Goal: Task Accomplishment & Management: Manage account settings

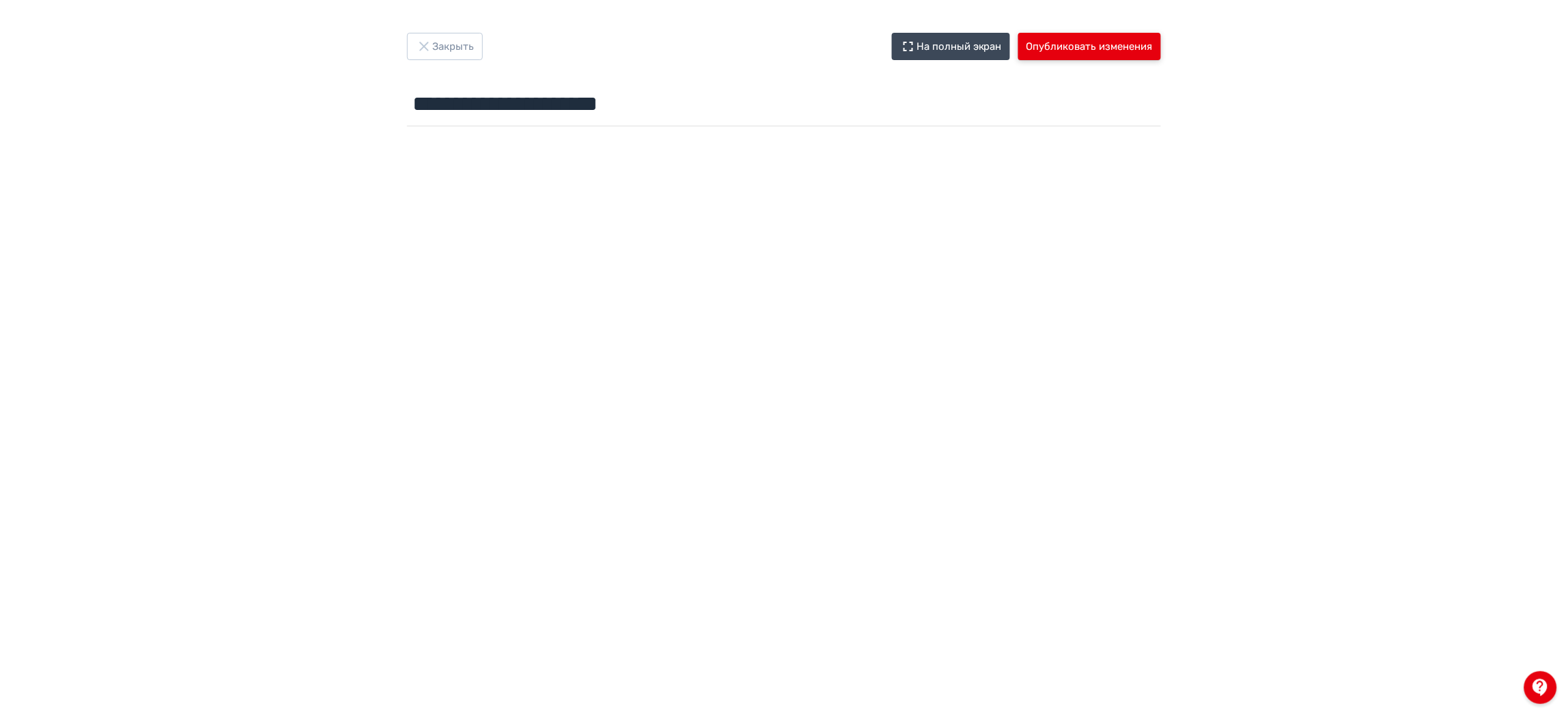
click at [1112, 52] on button "Опубликовать изменения" at bounding box center [1090, 47] width 143 height 28
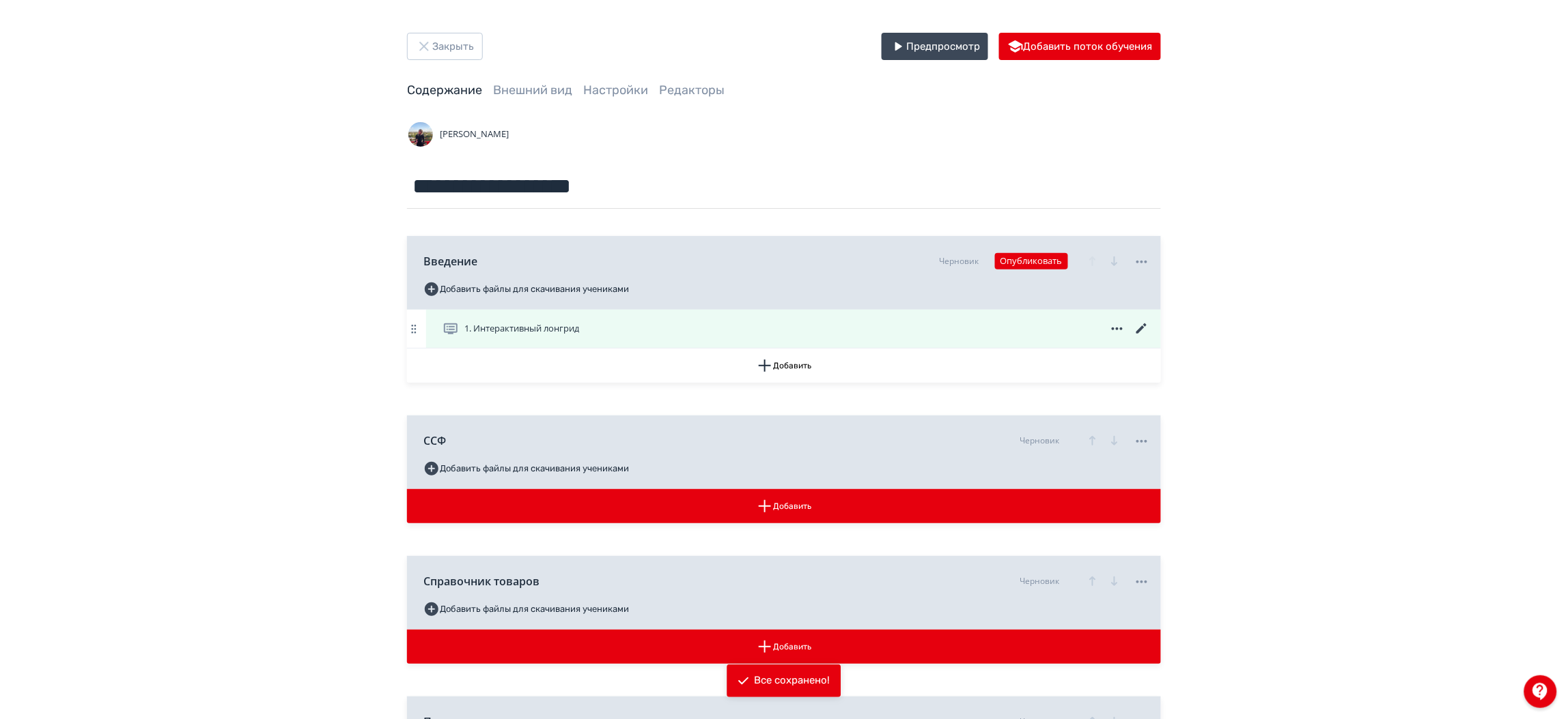
click at [1142, 326] on icon at bounding box center [1142, 329] width 16 height 16
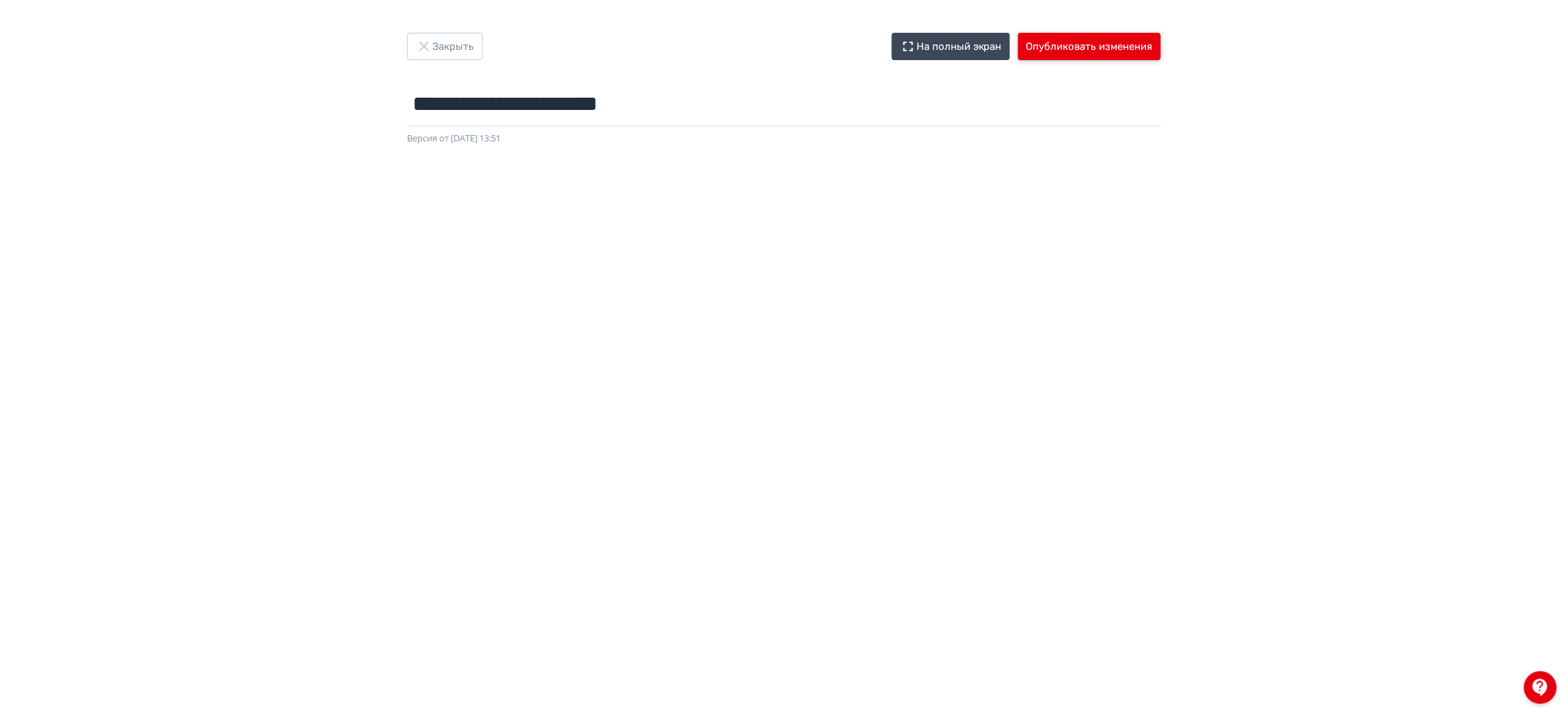
click at [1064, 48] on button "Опубликовать изменения" at bounding box center [1090, 47] width 143 height 28
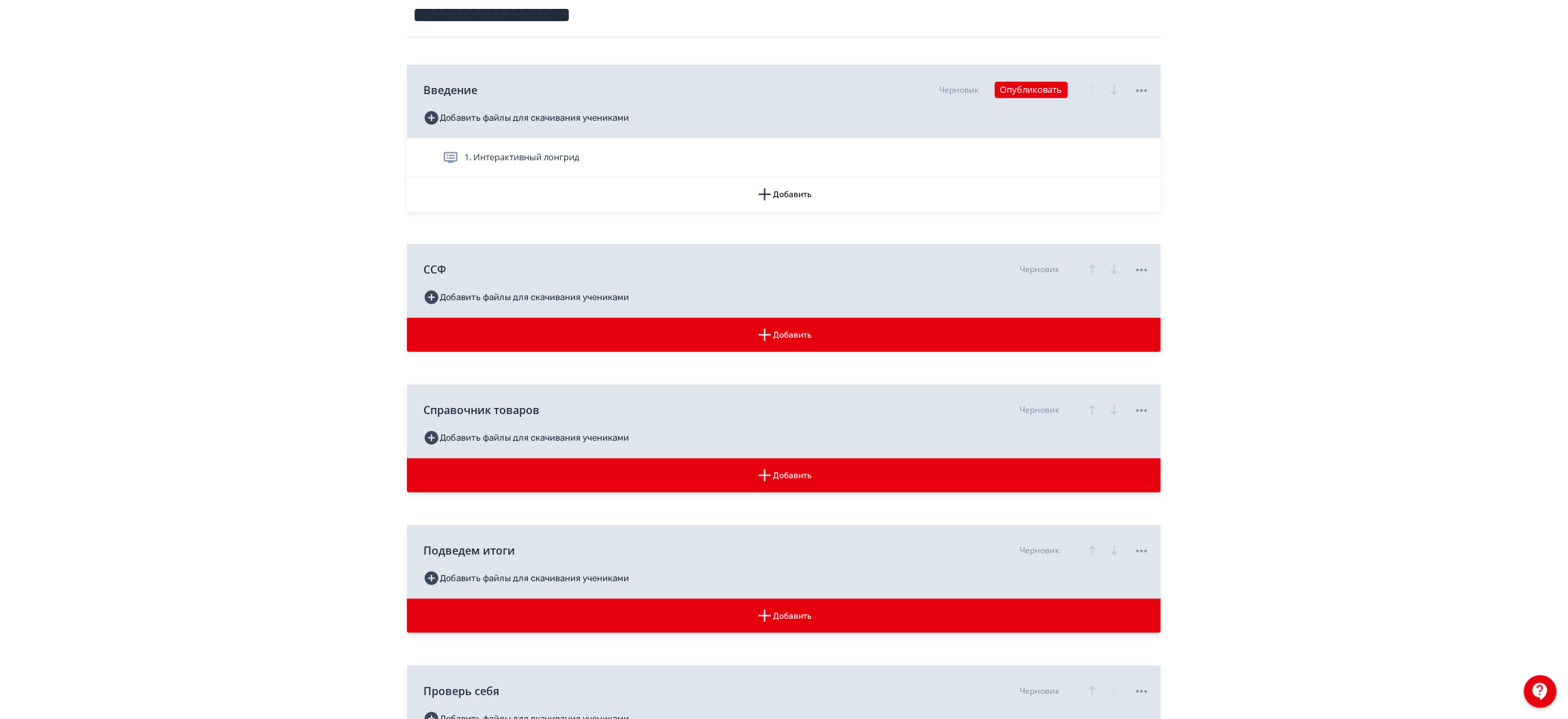
scroll to position [169, 0]
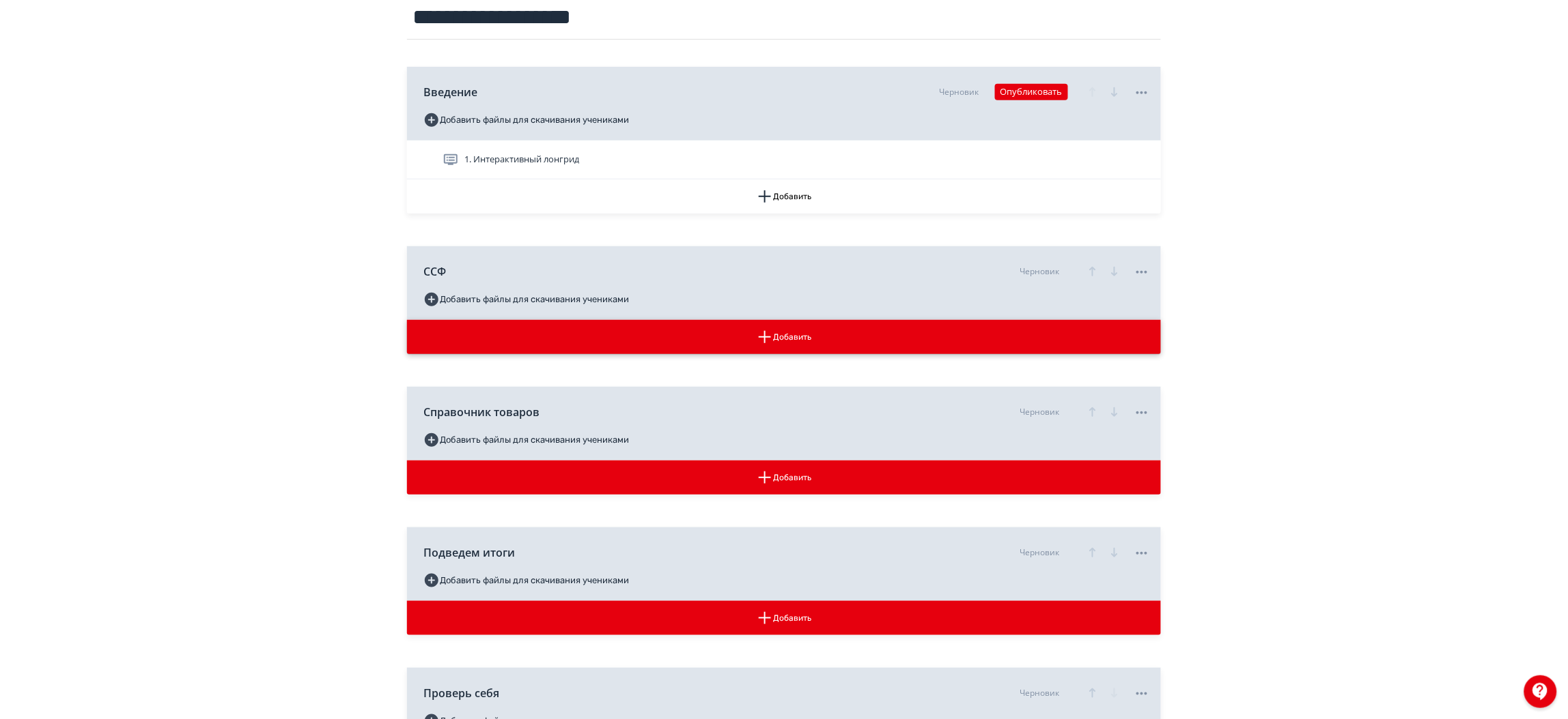
click at [804, 337] on button "Добавить" at bounding box center [783, 337] width 754 height 34
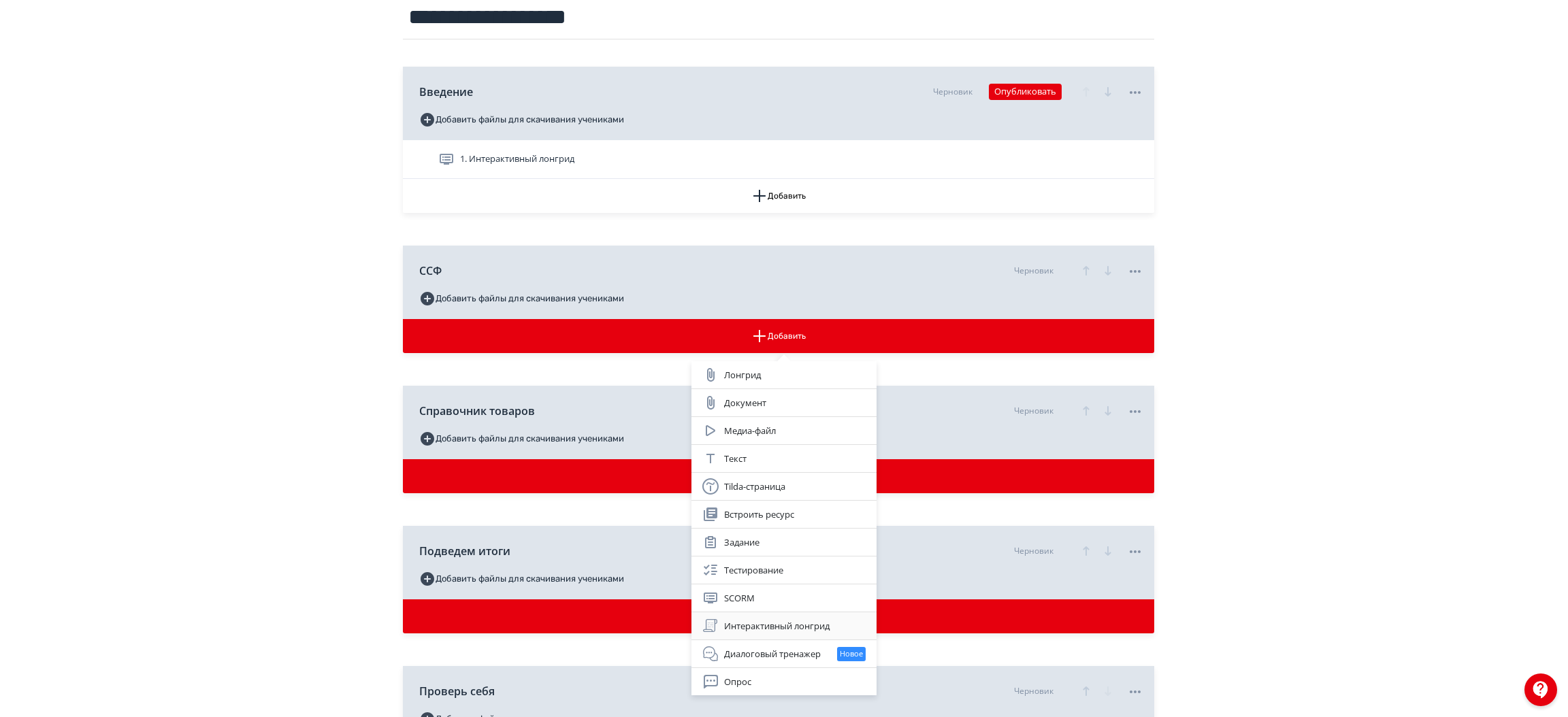
click at [761, 633] on div "Интерактивный лонгрид" at bounding box center [784, 626] width 164 height 16
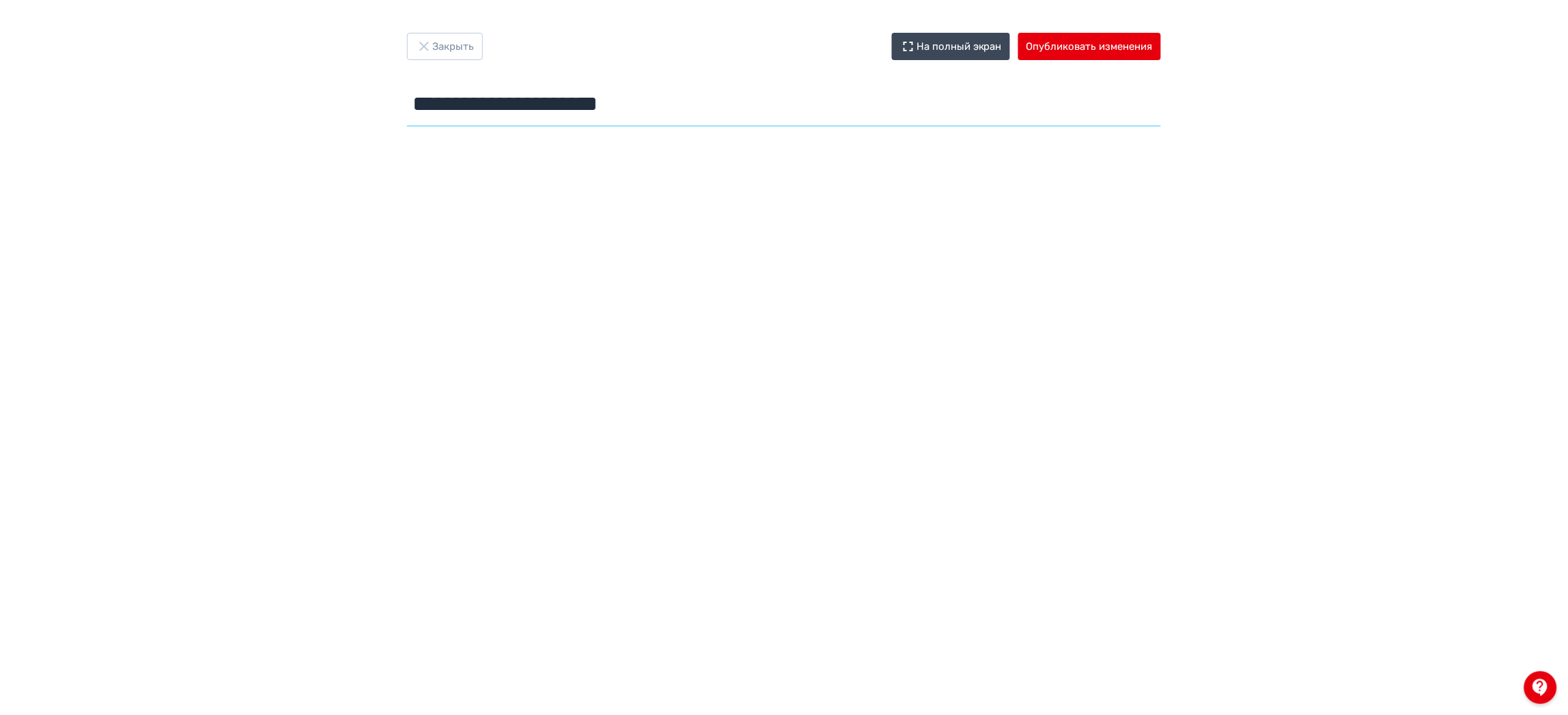
click at [619, 104] on input "**********" at bounding box center [783, 104] width 754 height 45
paste input "**********"
click at [838, 109] on input "**********" at bounding box center [783, 104] width 754 height 45
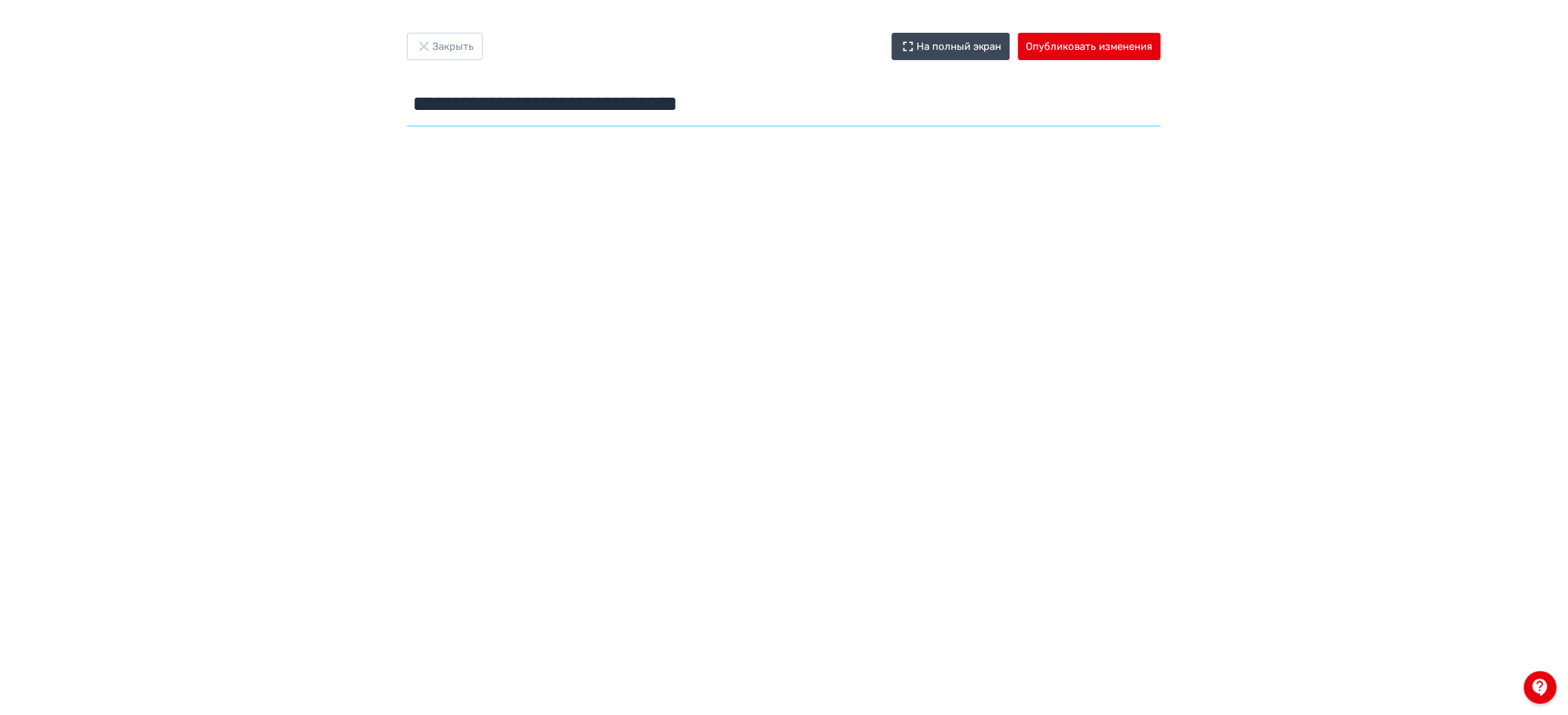
drag, startPoint x: 416, startPoint y: 107, endPoint x: 772, endPoint y: 84, distance: 356.7
click at [772, 84] on input "**********" at bounding box center [783, 104] width 754 height 45
drag, startPoint x: 1567, startPoint y: 451, endPoint x: 1571, endPoint y: 468, distance: 17.5
click at [1567, 468] on html "**********" at bounding box center [784, 358] width 1568 height 715
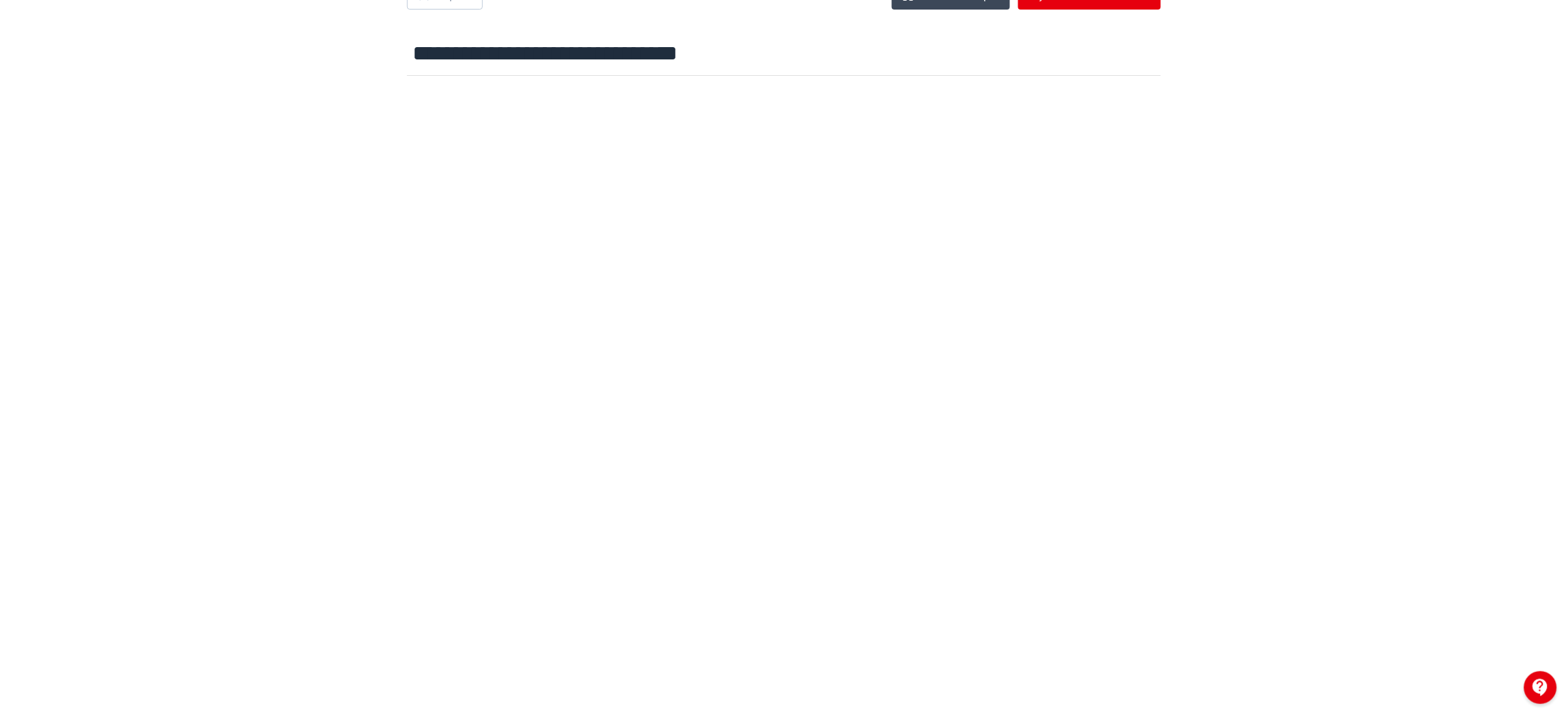
scroll to position [58, 0]
click at [847, 32] on input "**********" at bounding box center [783, 46] width 754 height 45
drag, startPoint x: 782, startPoint y: 51, endPoint x: 355, endPoint y: 72, distance: 427.5
click at [355, 72] on div "**********" at bounding box center [784, 299] width 1568 height 650
type input "********"
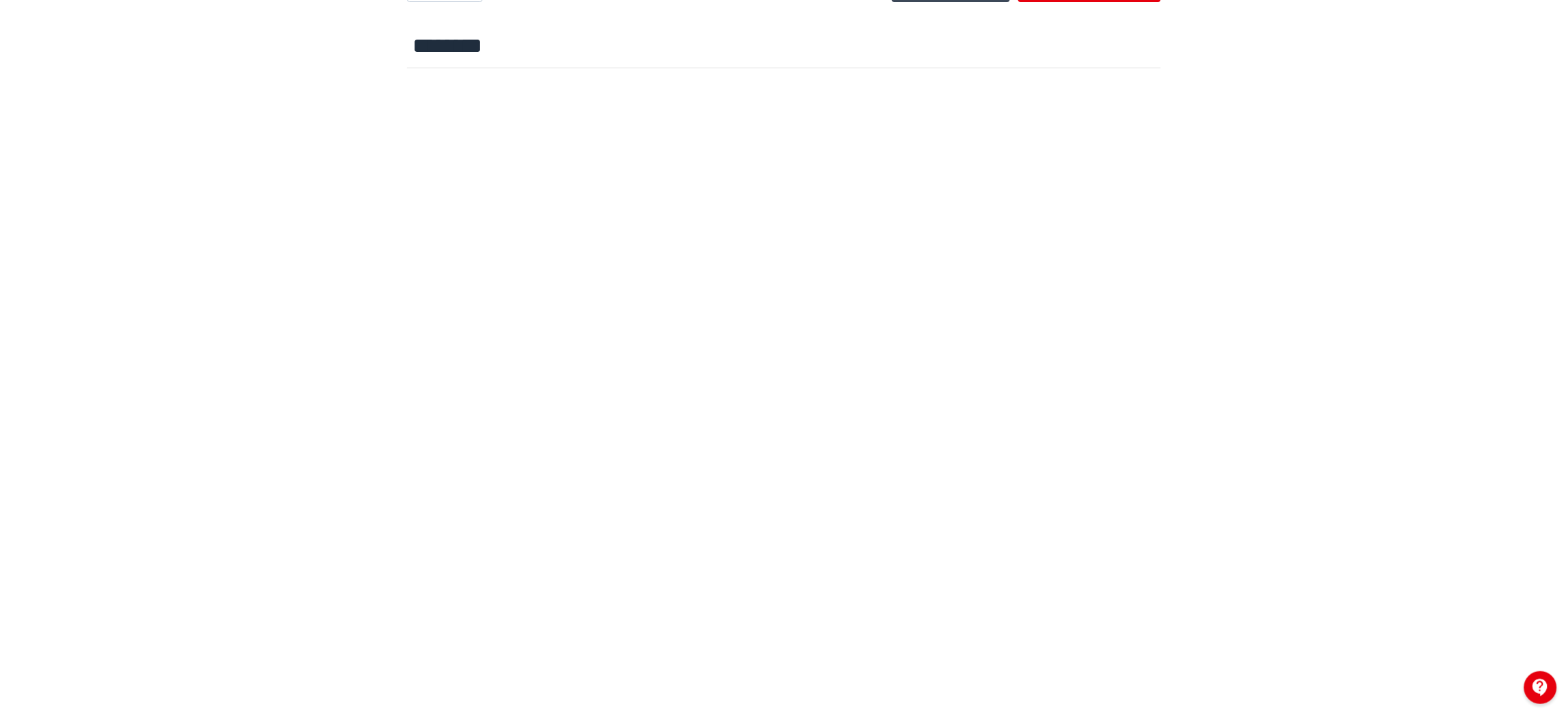
drag, startPoint x: 1543, startPoint y: 248, endPoint x: 1538, endPoint y: 199, distance: 49.3
click at [1538, 199] on div at bounding box center [784, 381] width 1568 height 615
drag, startPoint x: 1538, startPoint y: 199, endPoint x: 1538, endPoint y: 118, distance: 81.0
click at [1538, 118] on div at bounding box center [784, 381] width 1568 height 615
click at [1542, 314] on div at bounding box center [784, 381] width 1568 height 615
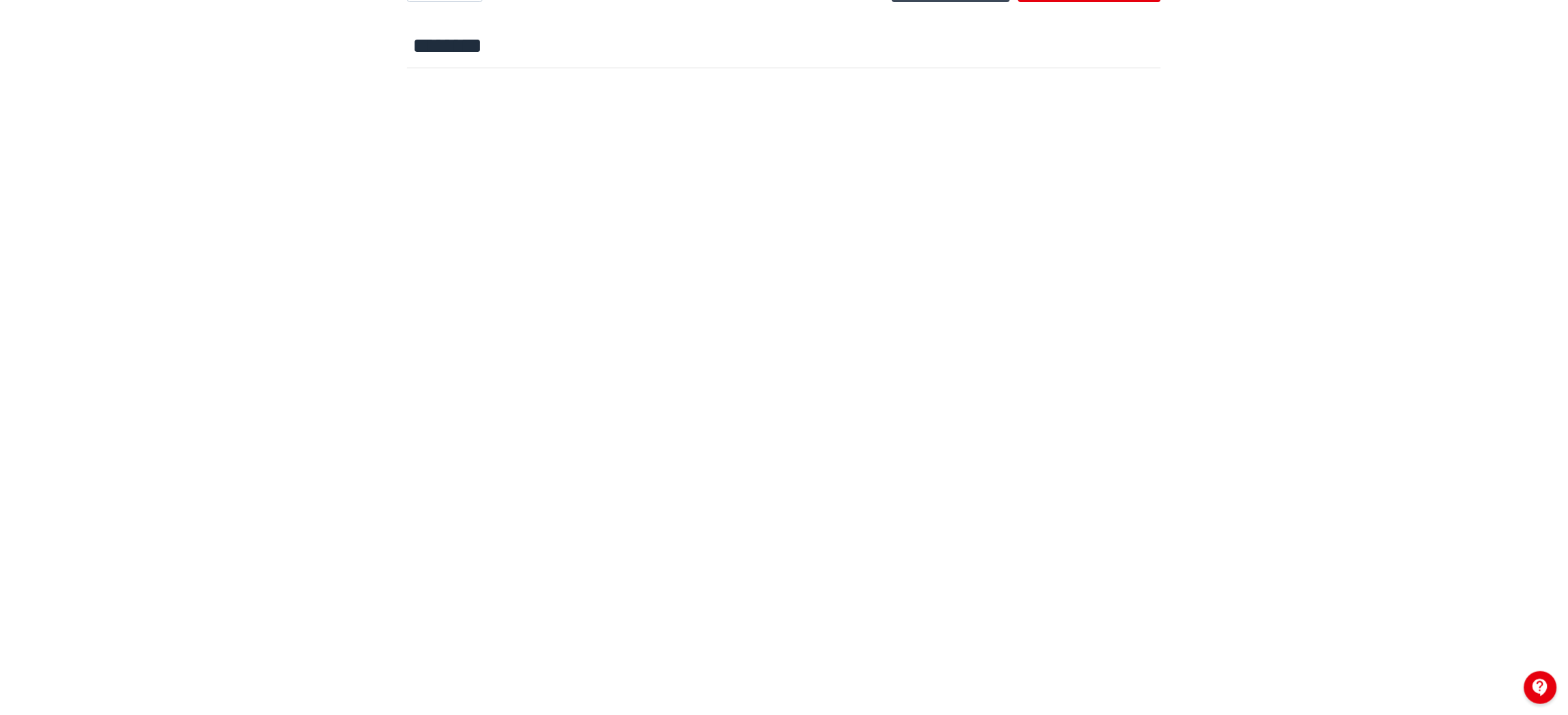
click at [1538, 165] on div at bounding box center [784, 381] width 1568 height 615
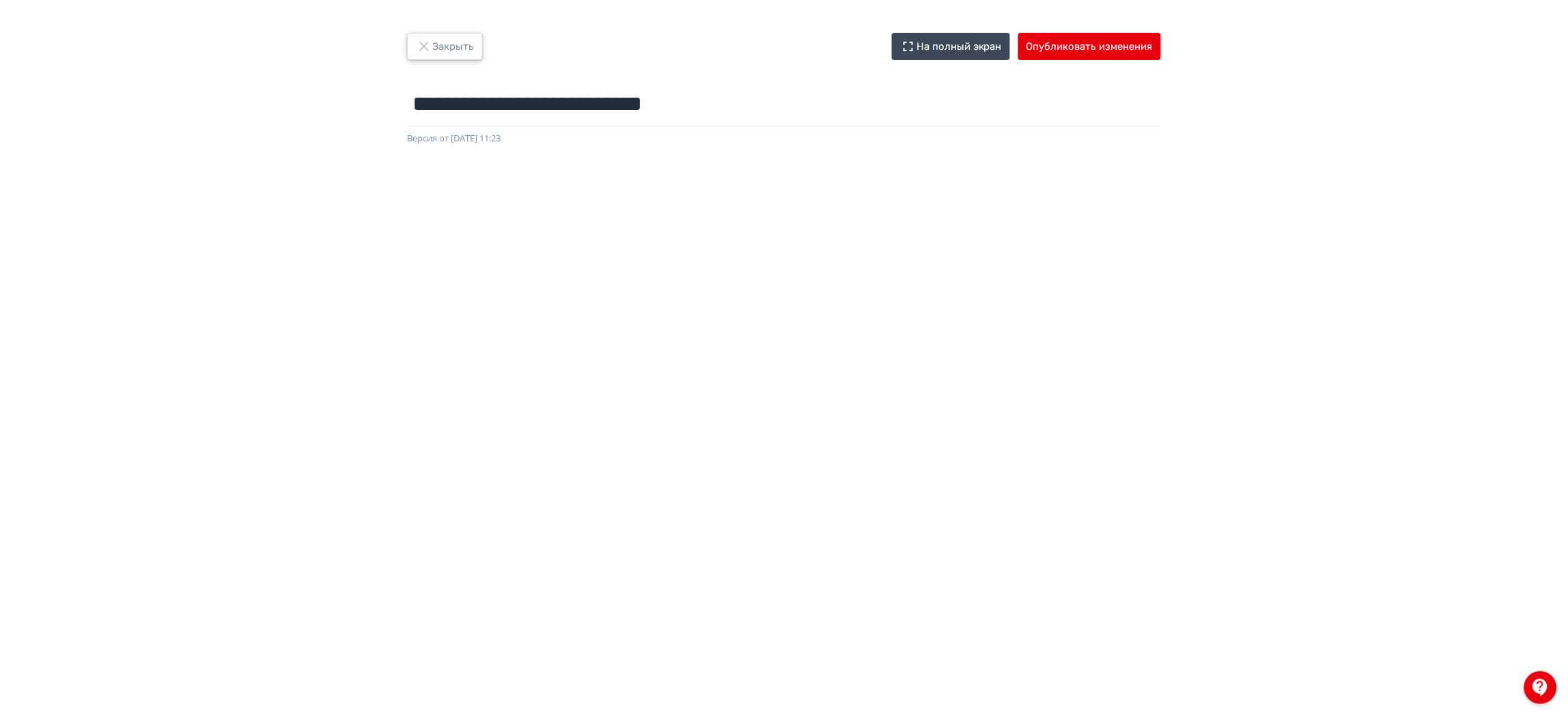
click at [464, 34] on button "Закрыть" at bounding box center [445, 47] width 76 height 28
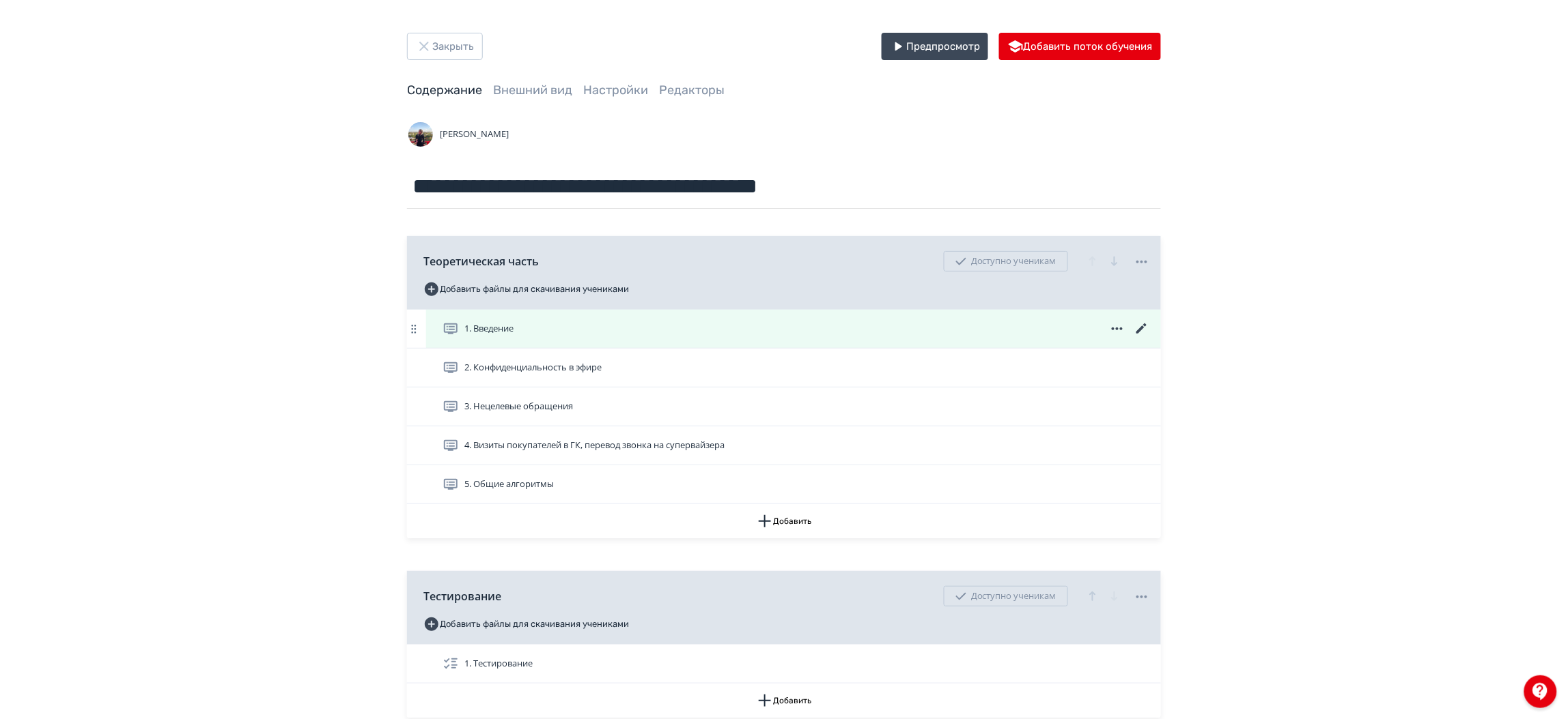
click at [1144, 332] on icon at bounding box center [1142, 329] width 16 height 16
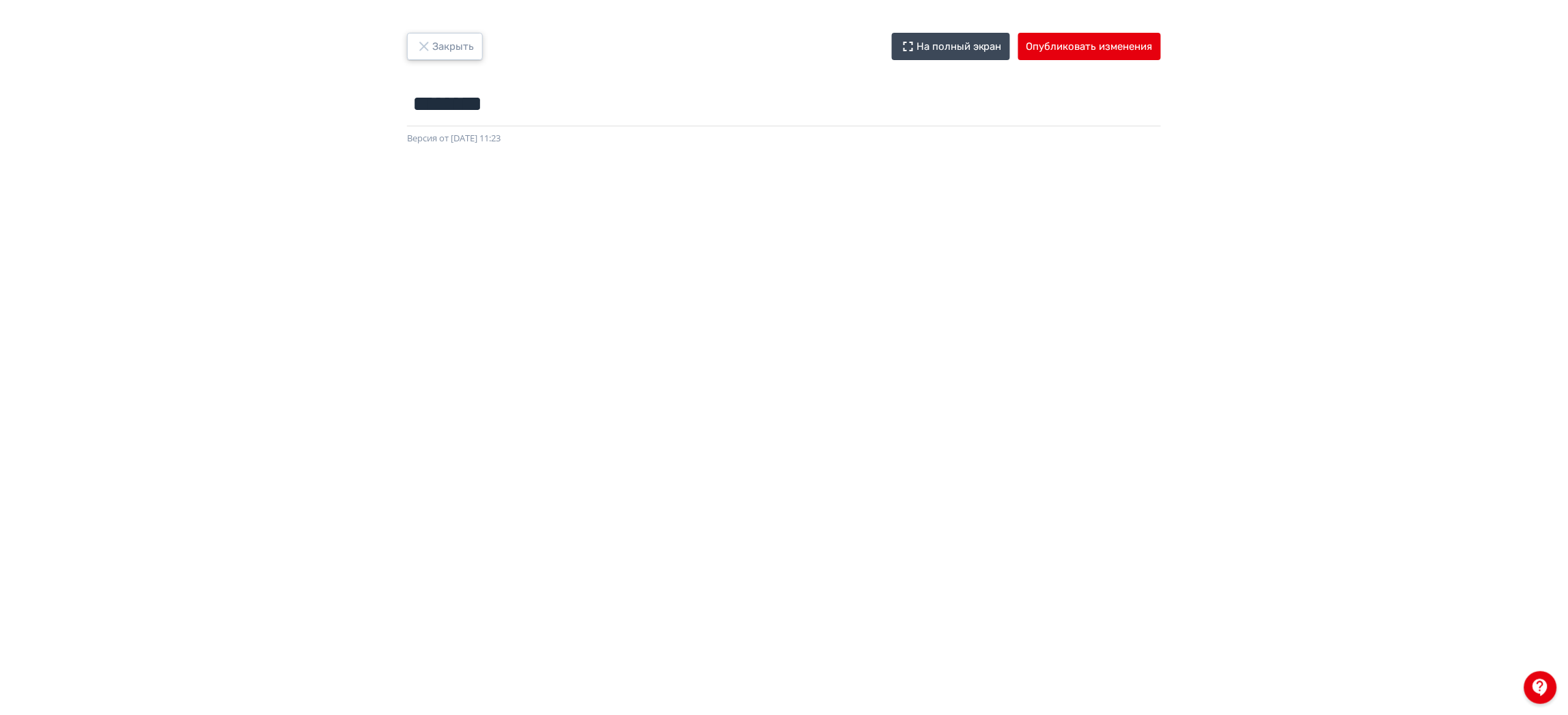
click at [445, 51] on button "Закрыть" at bounding box center [445, 47] width 76 height 28
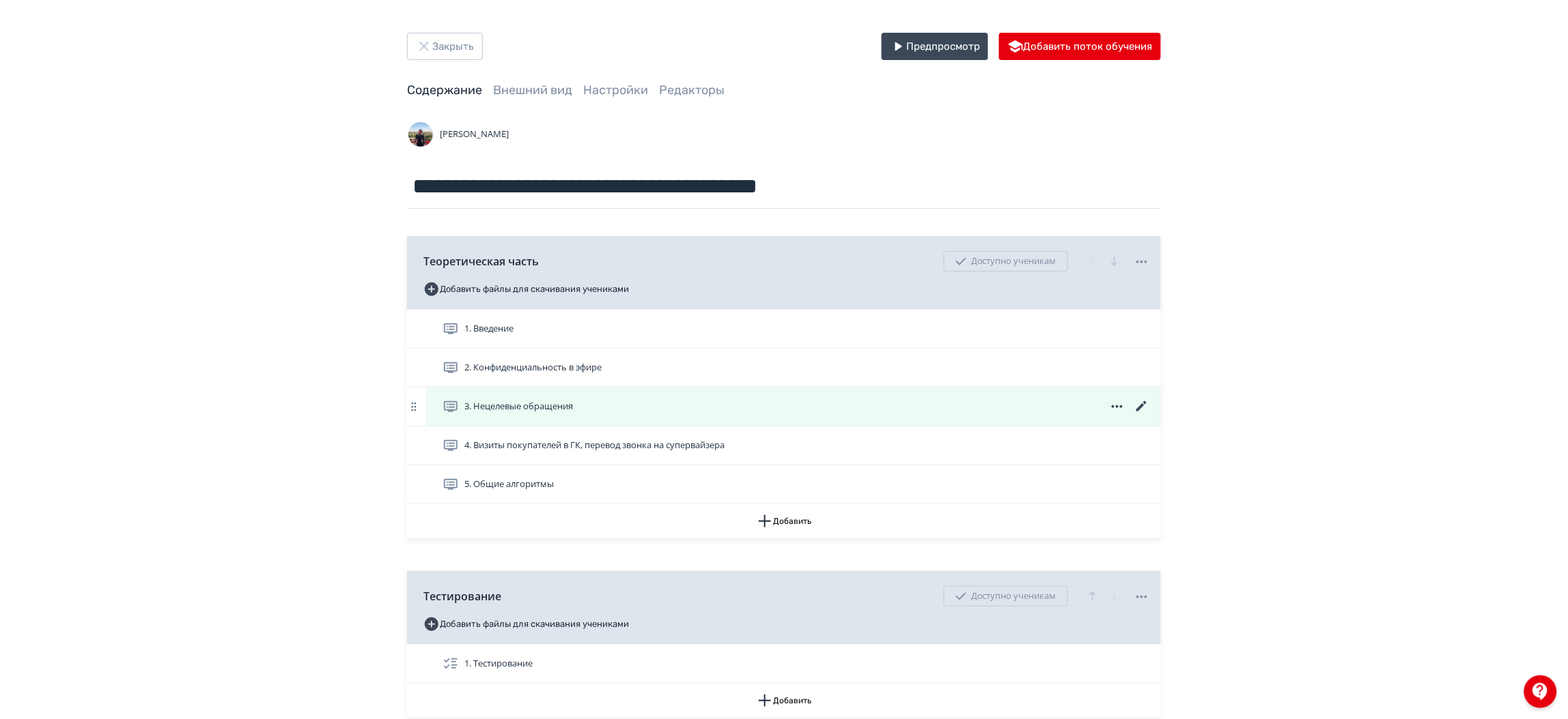
click at [1146, 404] on icon at bounding box center [1141, 406] width 10 height 10
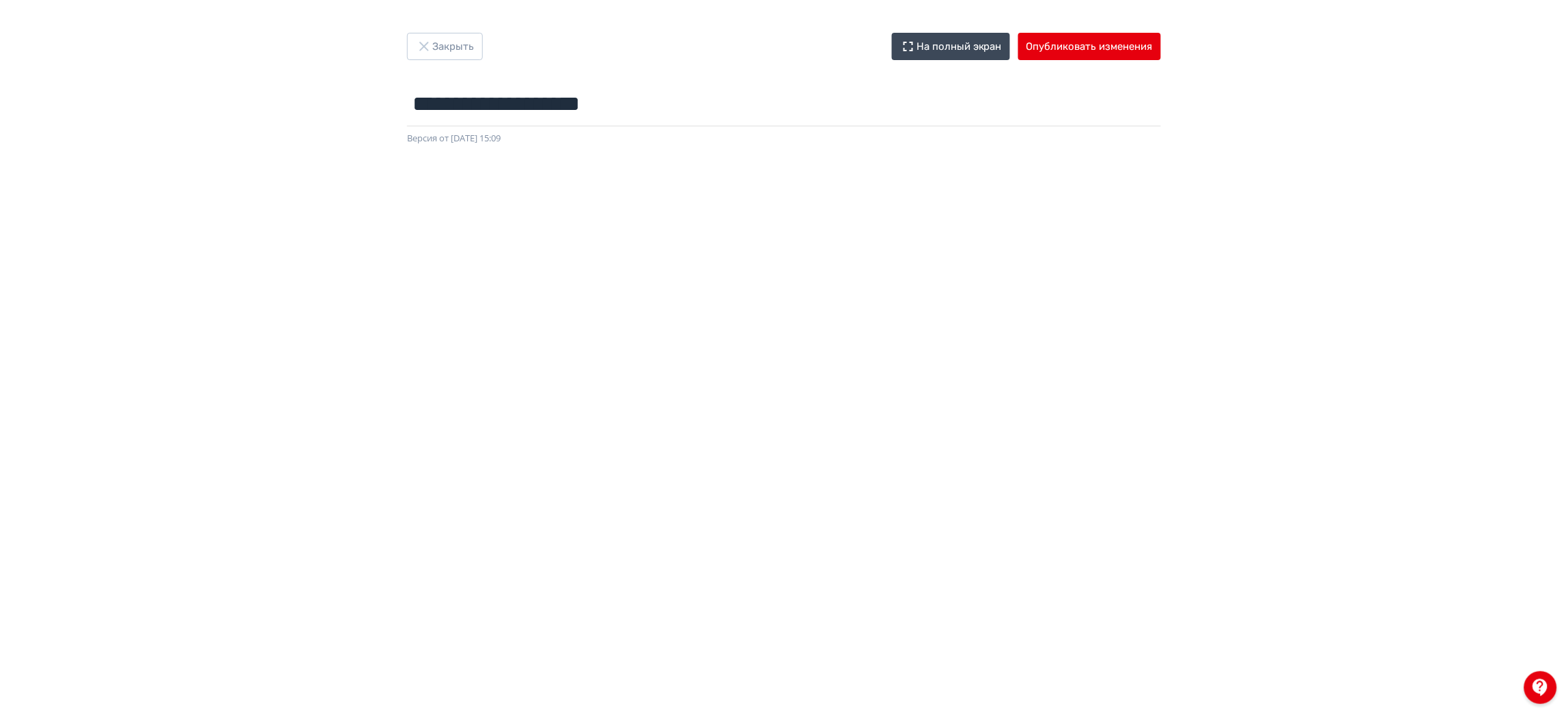
drag, startPoint x: 1562, startPoint y: 392, endPoint x: 1554, endPoint y: 338, distance: 54.6
click at [1554, 338] on div at bounding box center [784, 453] width 1568 height 615
click at [1108, 48] on button "Опубликовать изменения" at bounding box center [1090, 47] width 143 height 28
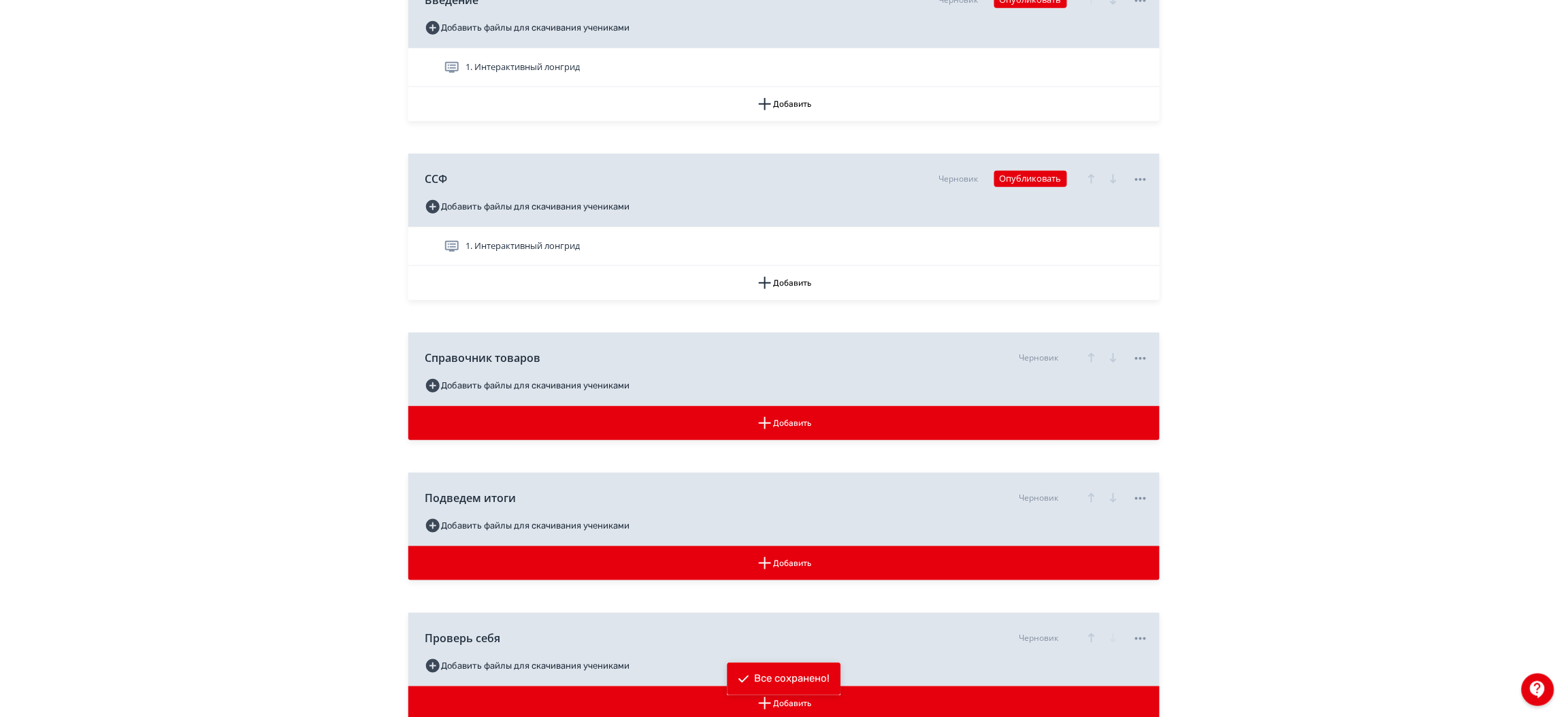
scroll to position [276, 0]
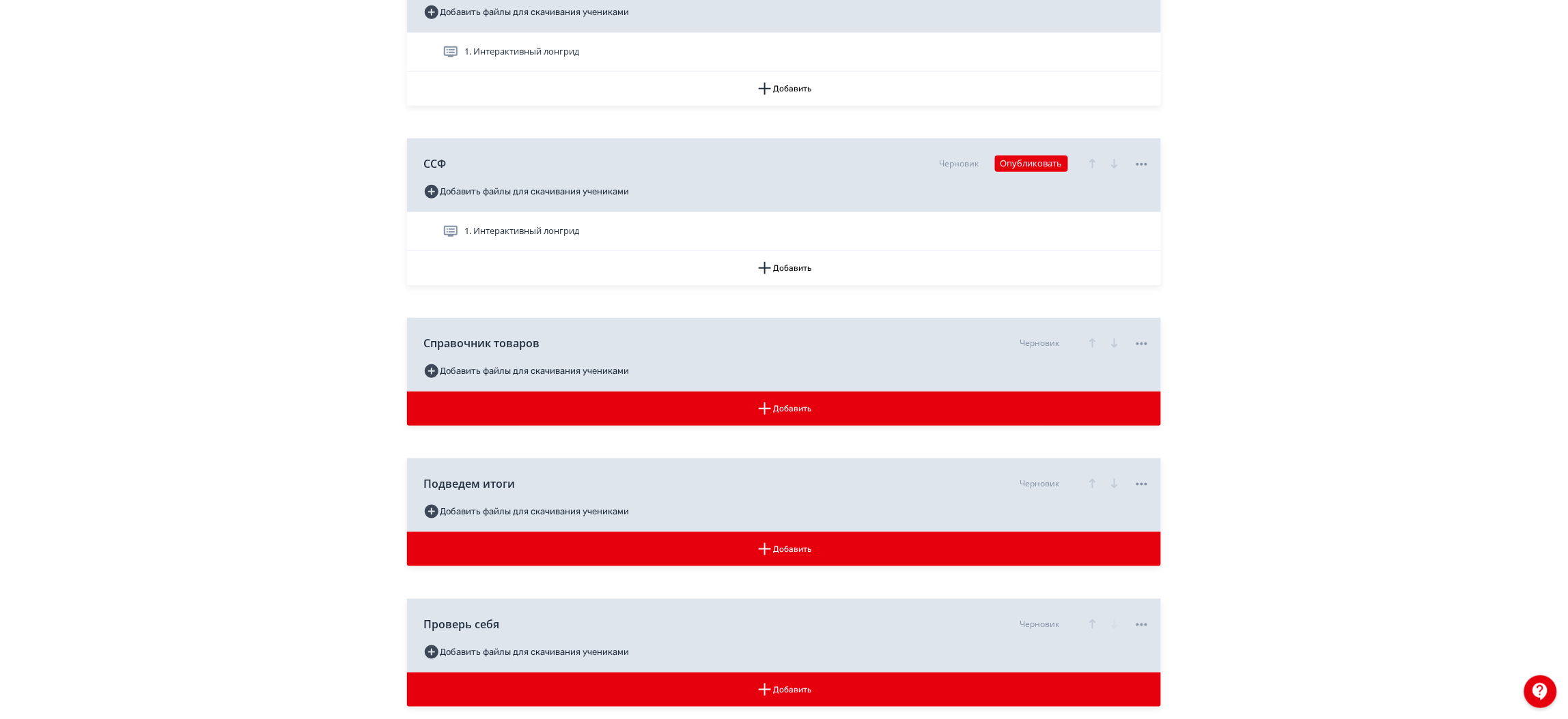
drag, startPoint x: 1563, startPoint y: 457, endPoint x: 1567, endPoint y: 490, distance: 33.2
click at [1567, 490] on div "**********" at bounding box center [784, 273] width 1568 height 1099
click at [1140, 343] on icon at bounding box center [1142, 344] width 16 height 16
click at [1134, 381] on div "Удалить" at bounding box center [1145, 374] width 56 height 27
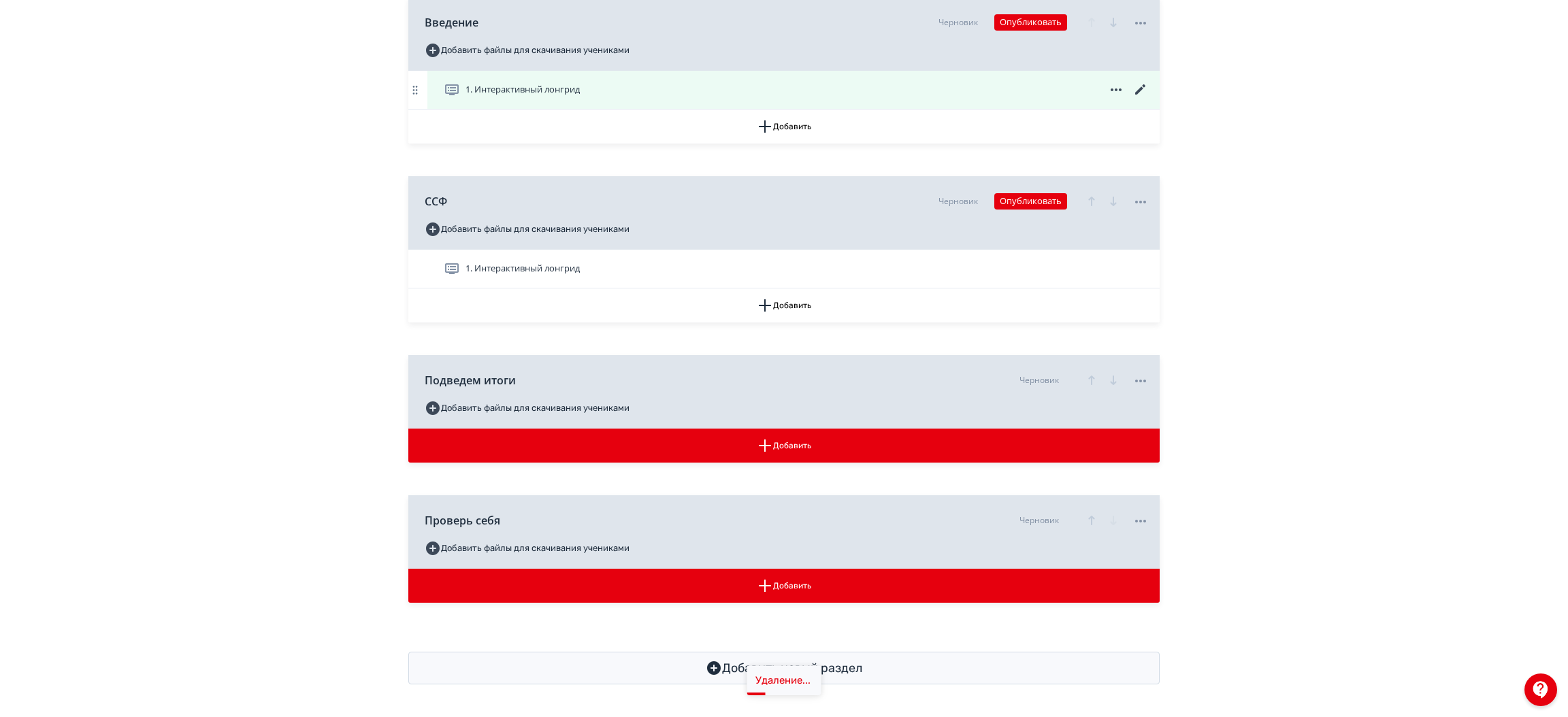
scroll to position [240, 0]
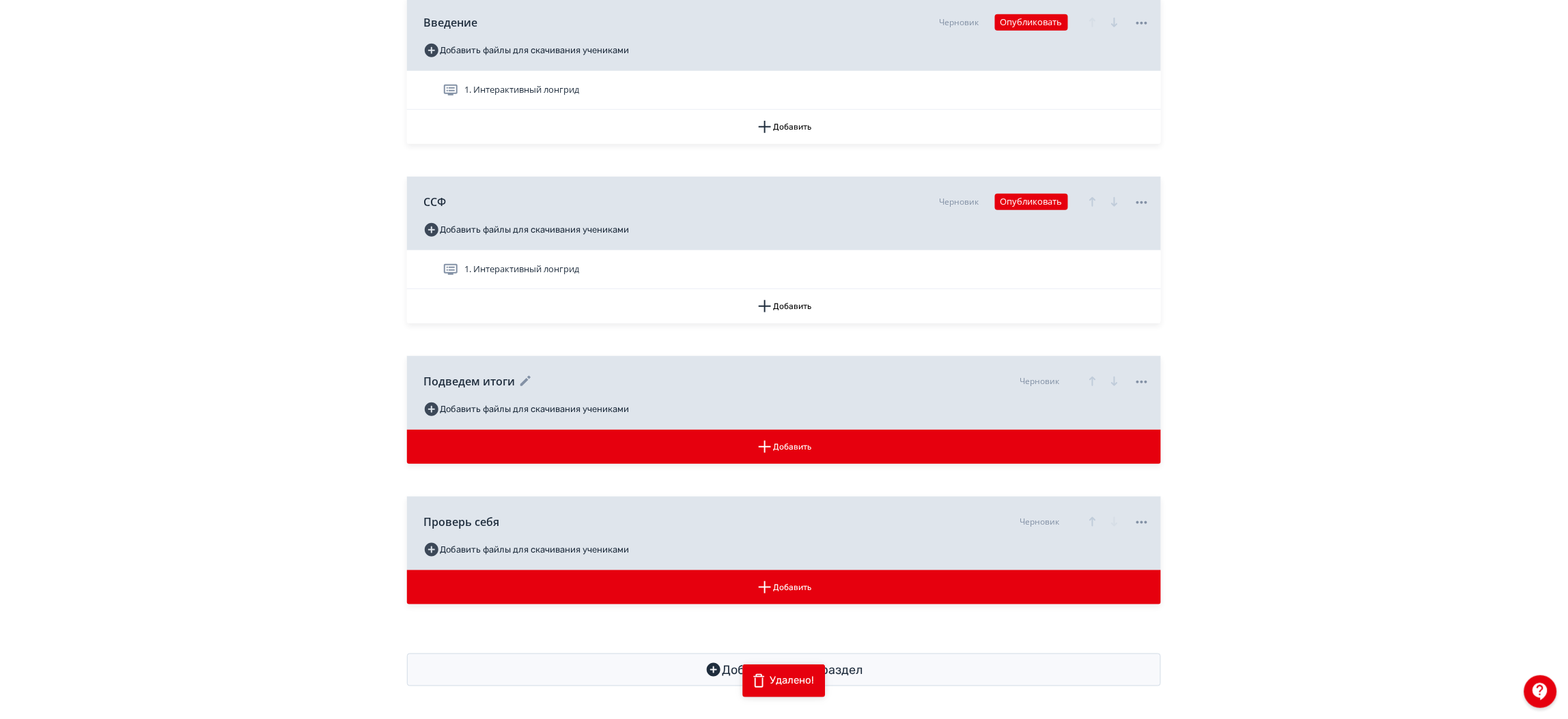
drag, startPoint x: 1151, startPoint y: 379, endPoint x: 1143, endPoint y: 380, distance: 8.1
click at [1143, 380] on div "Подведем итоги Черновик Добавить файлы для скачивания учениками" at bounding box center [783, 393] width 754 height 73
click at [1143, 380] on icon at bounding box center [1142, 383] width 16 height 16
click at [1134, 402] on div "Удалить" at bounding box center [1145, 409] width 56 height 27
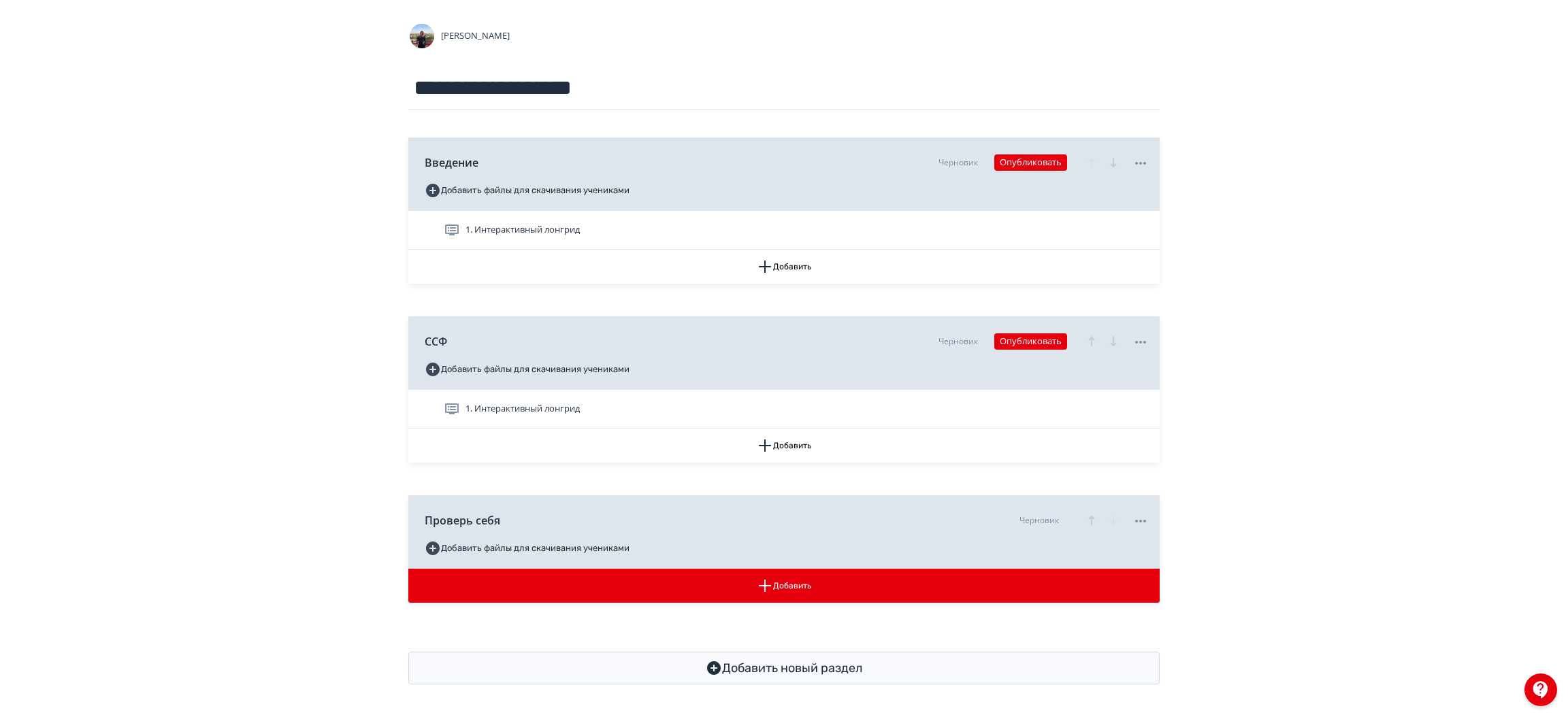
scroll to position [100, 0]
click at [1140, 516] on icon at bounding box center [1138, 521] width 16 height 16
click at [1134, 539] on div "Удалить" at bounding box center [1141, 549] width 56 height 27
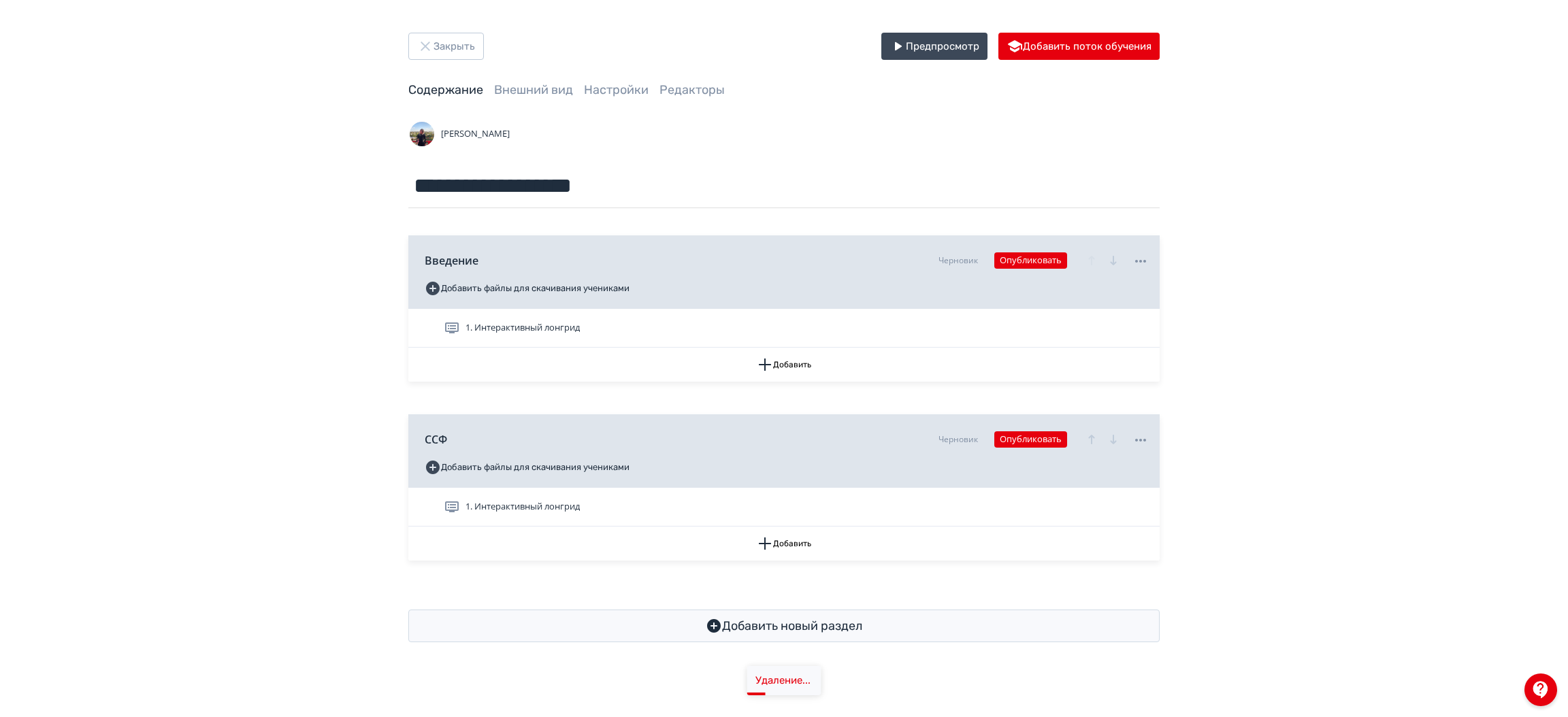
scroll to position [0, 0]
click at [1034, 432] on button "Опубликовать" at bounding box center [1030, 440] width 73 height 16
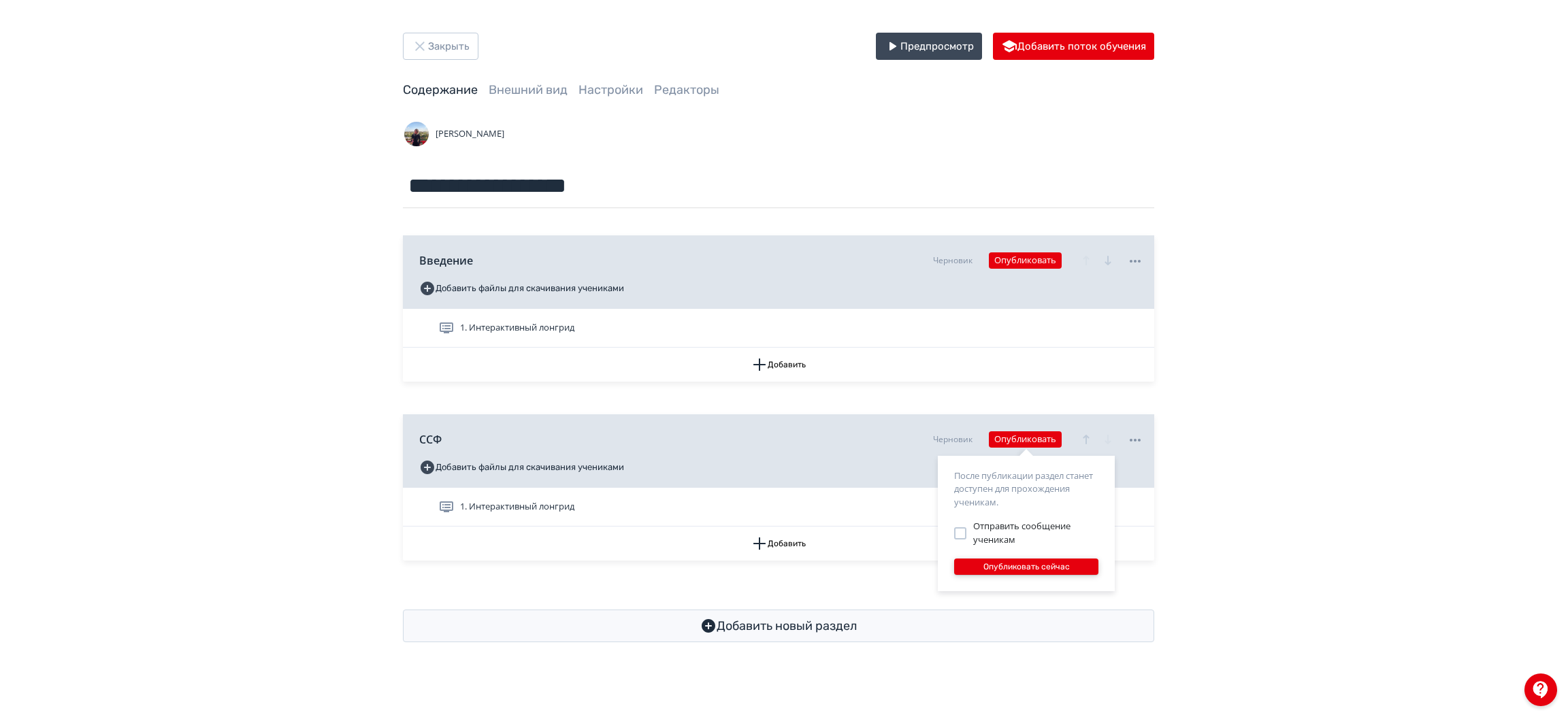
click at [1020, 564] on button "Опубликовать сейчас" at bounding box center [1026, 567] width 144 height 16
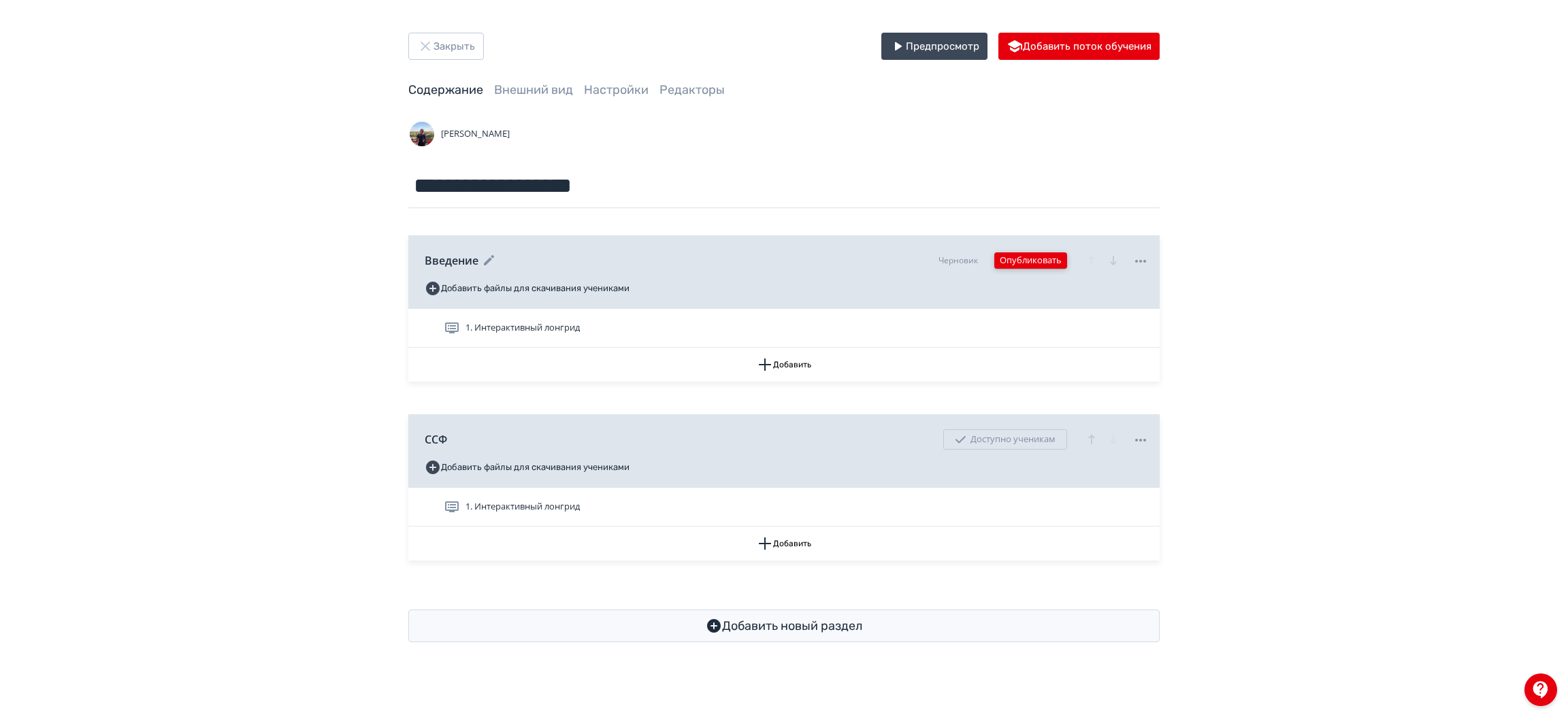
click at [1019, 260] on button "Опубликовать" at bounding box center [1030, 261] width 73 height 16
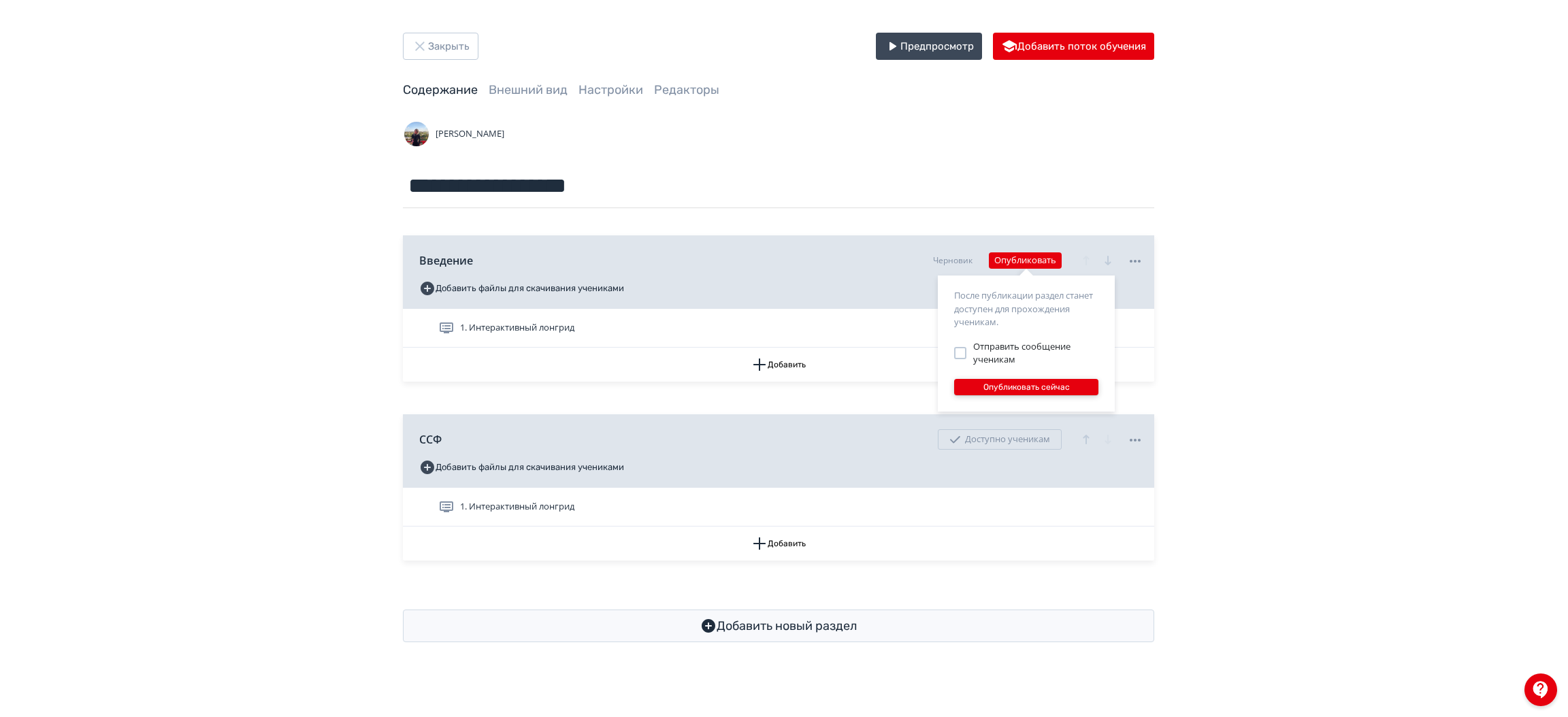
click at [1023, 385] on button "Опубликовать сейчас" at bounding box center [1026, 388] width 144 height 16
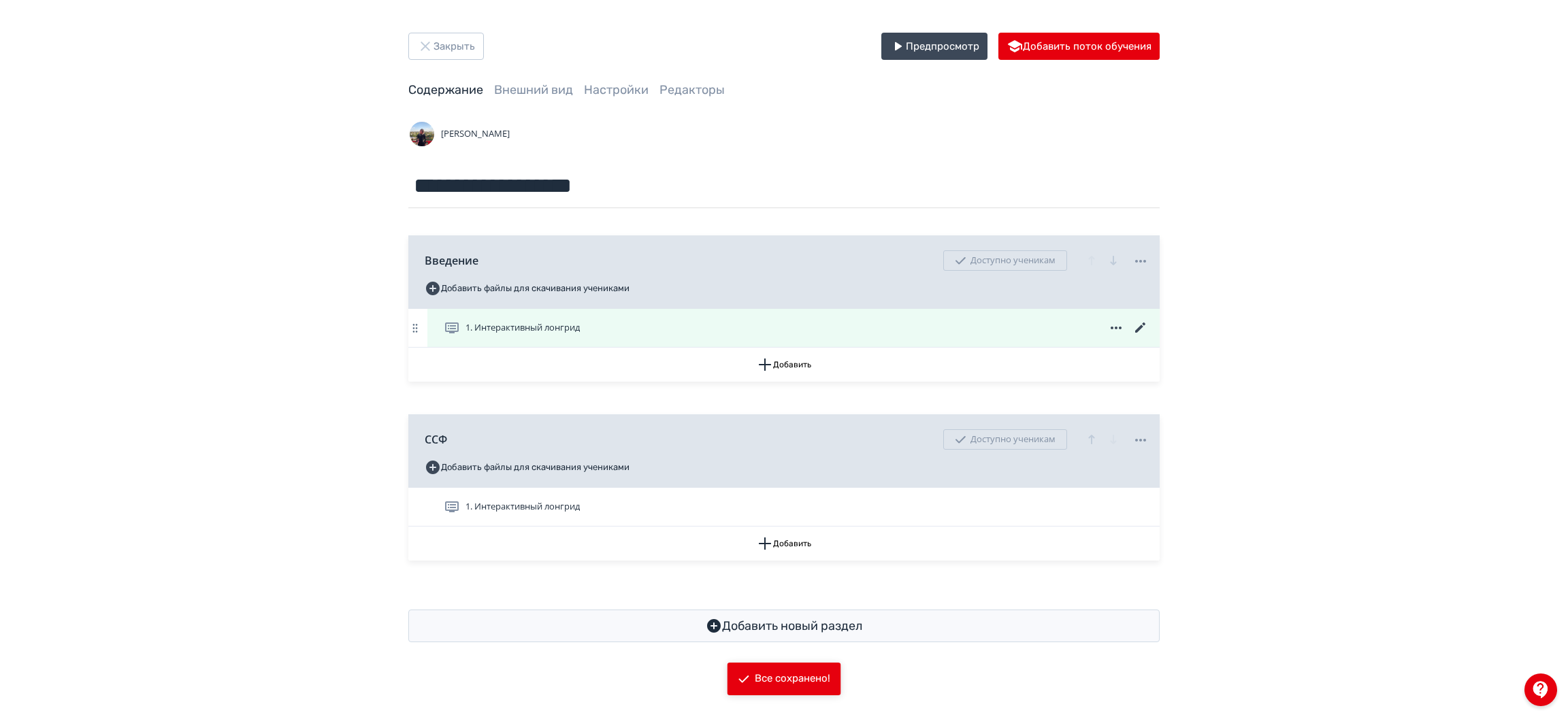
click at [830, 342] on div "1. Интерактивный лонгрид" at bounding box center [793, 328] width 732 height 38
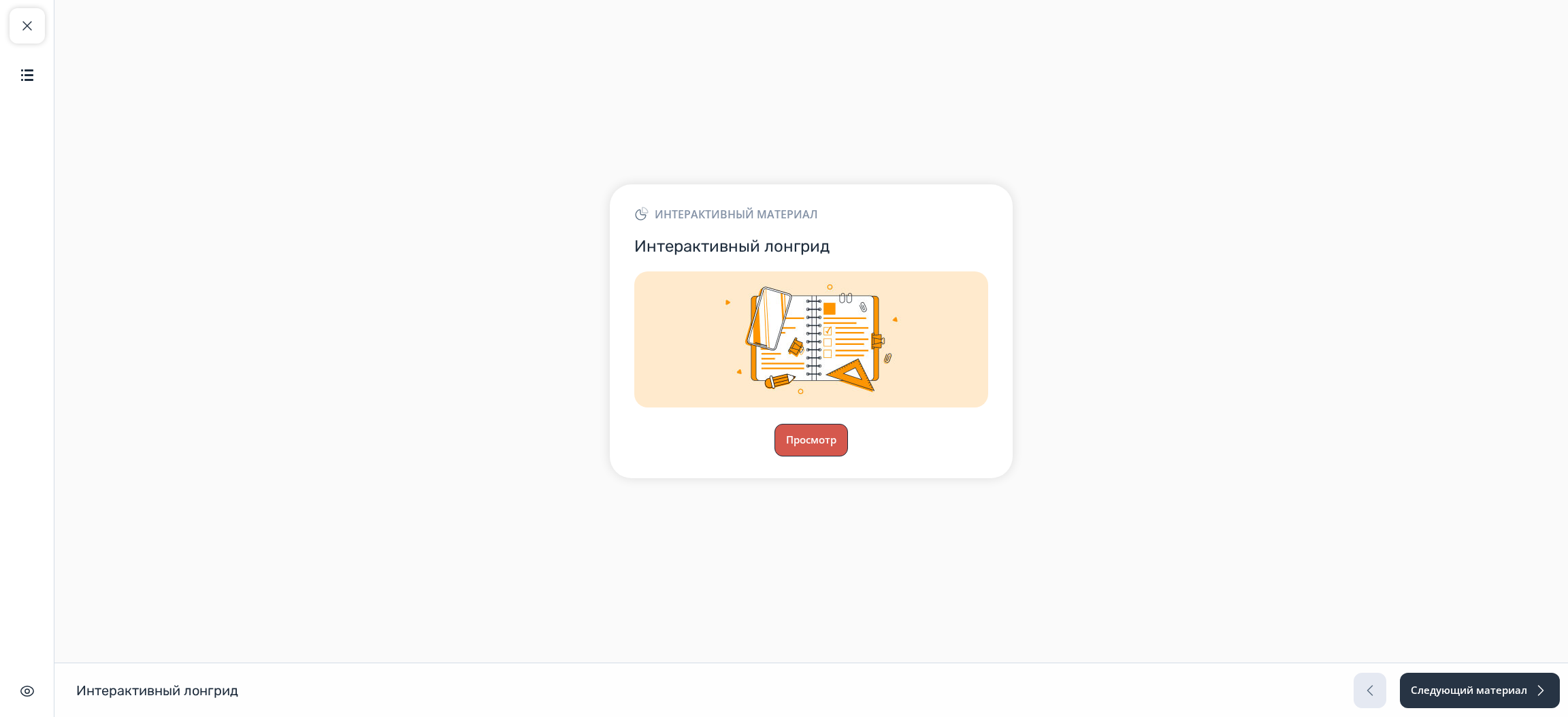
click at [789, 427] on button "Просмотр" at bounding box center [811, 440] width 73 height 33
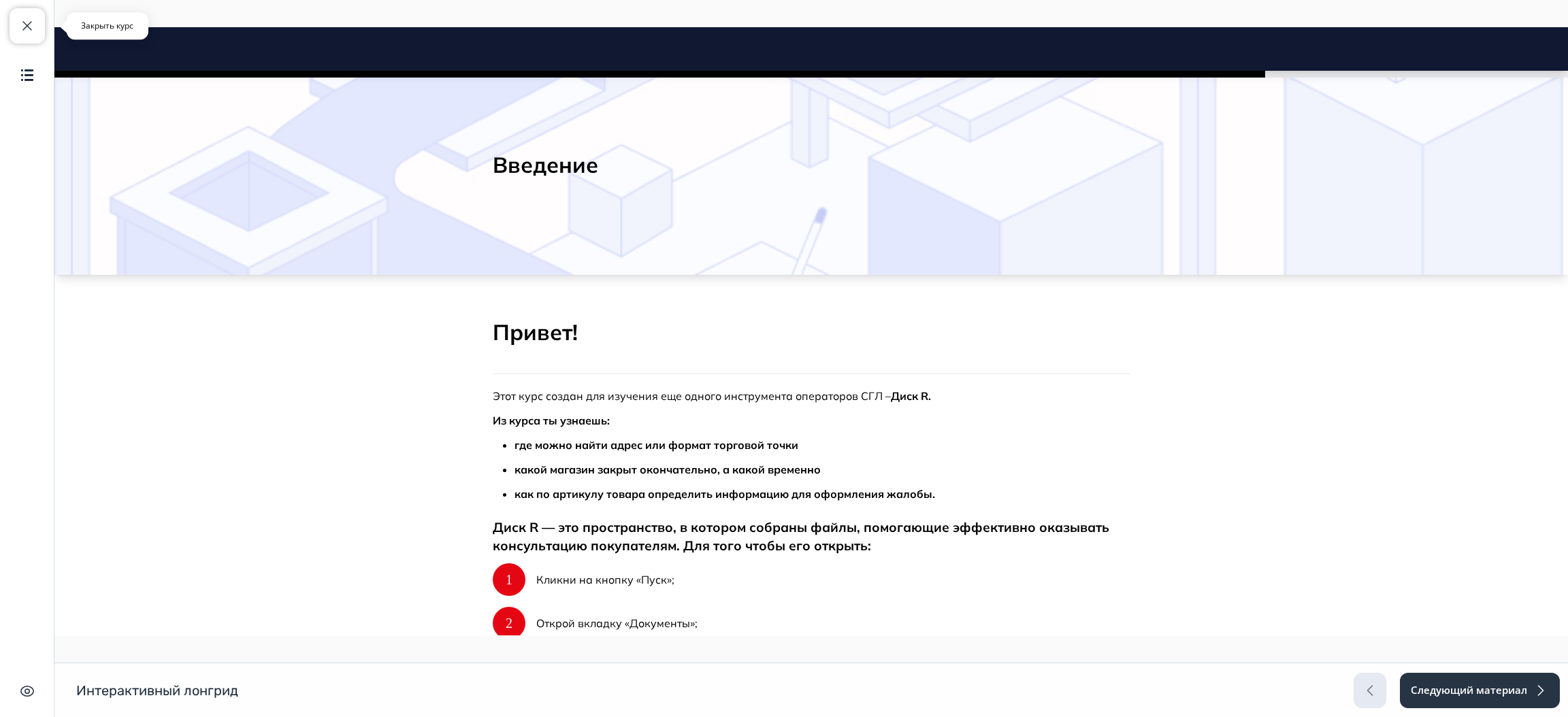
click at [17, 12] on button "Закрыть курс" at bounding box center [27, 26] width 36 height 36
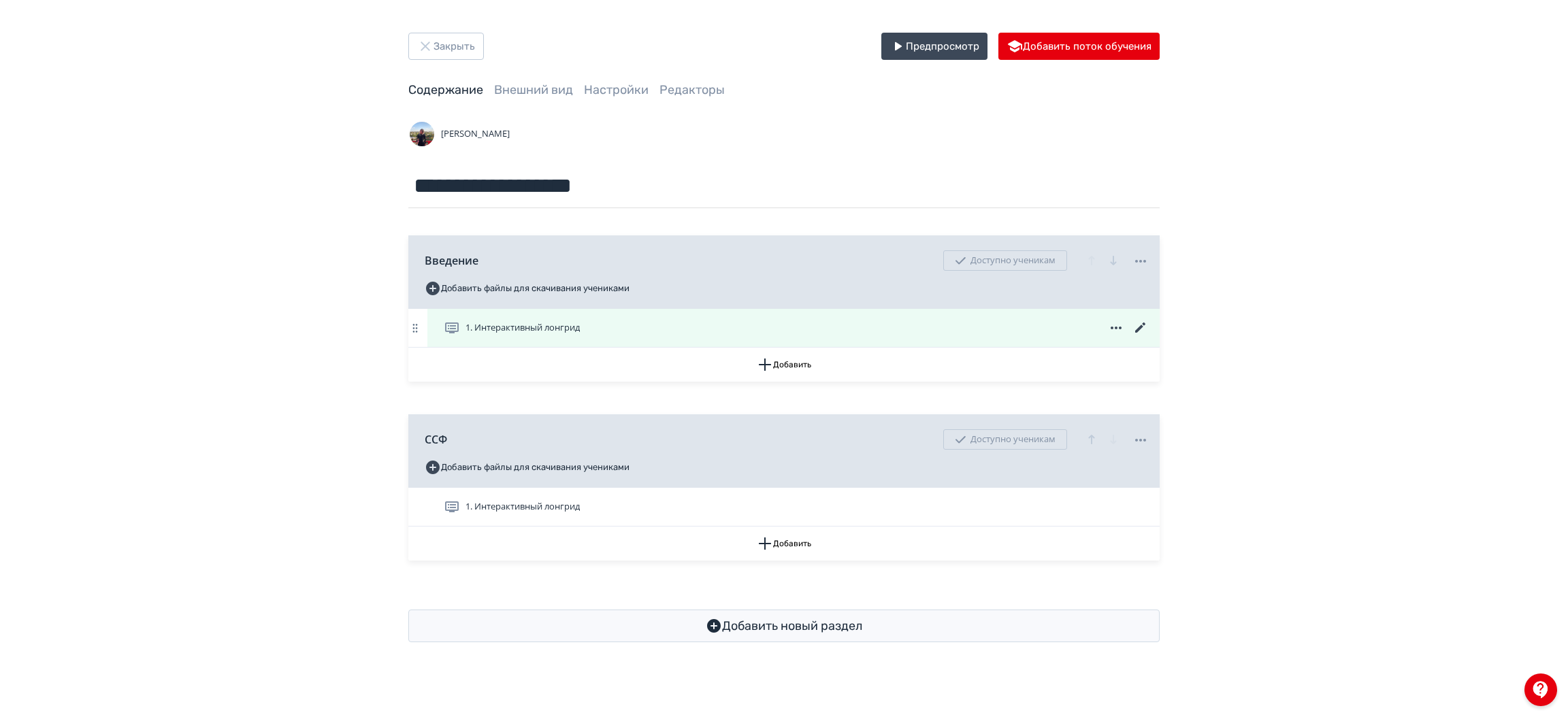
click at [1137, 320] on icon at bounding box center [1141, 328] width 16 height 16
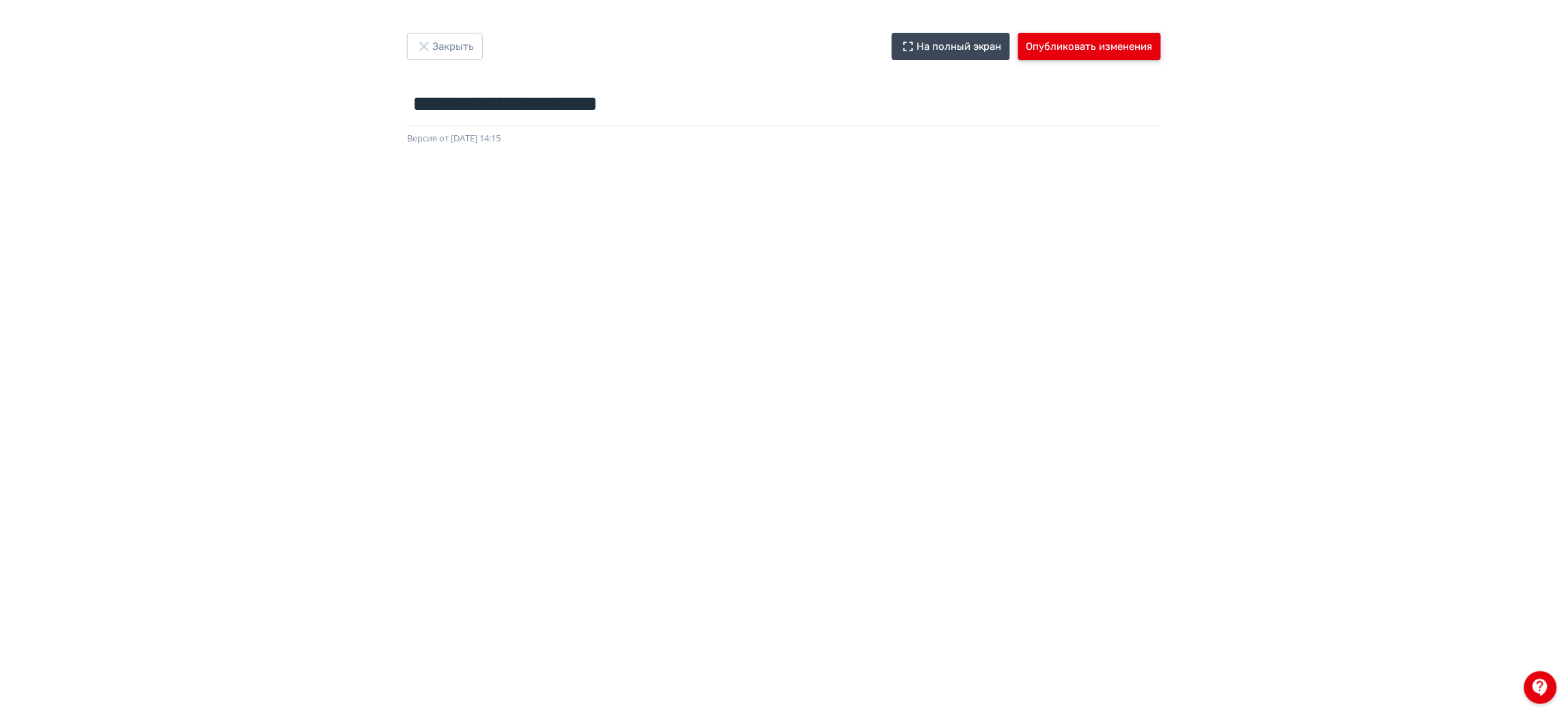
click at [1060, 41] on button "Опубликовать изменения" at bounding box center [1090, 47] width 143 height 28
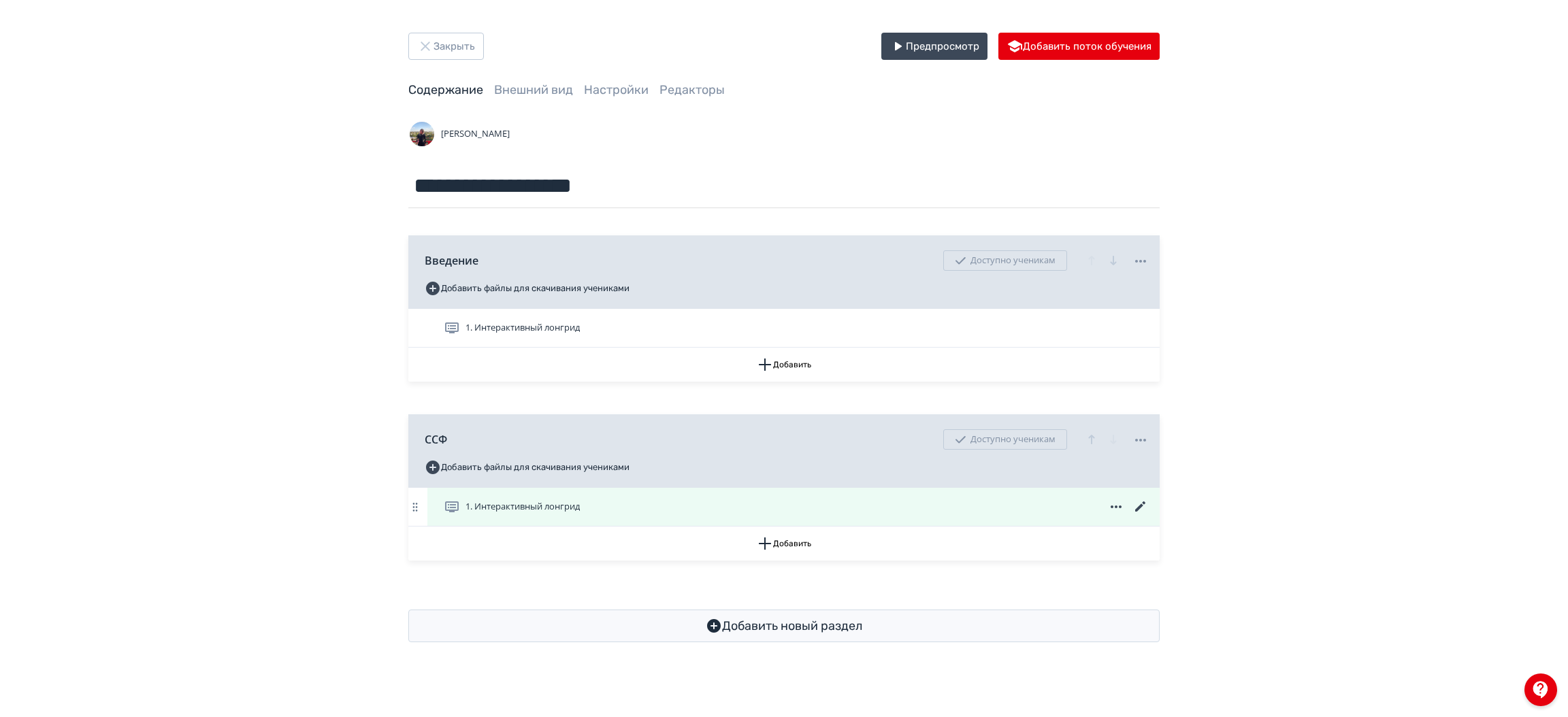
click at [1134, 510] on icon at bounding box center [1141, 507] width 16 height 16
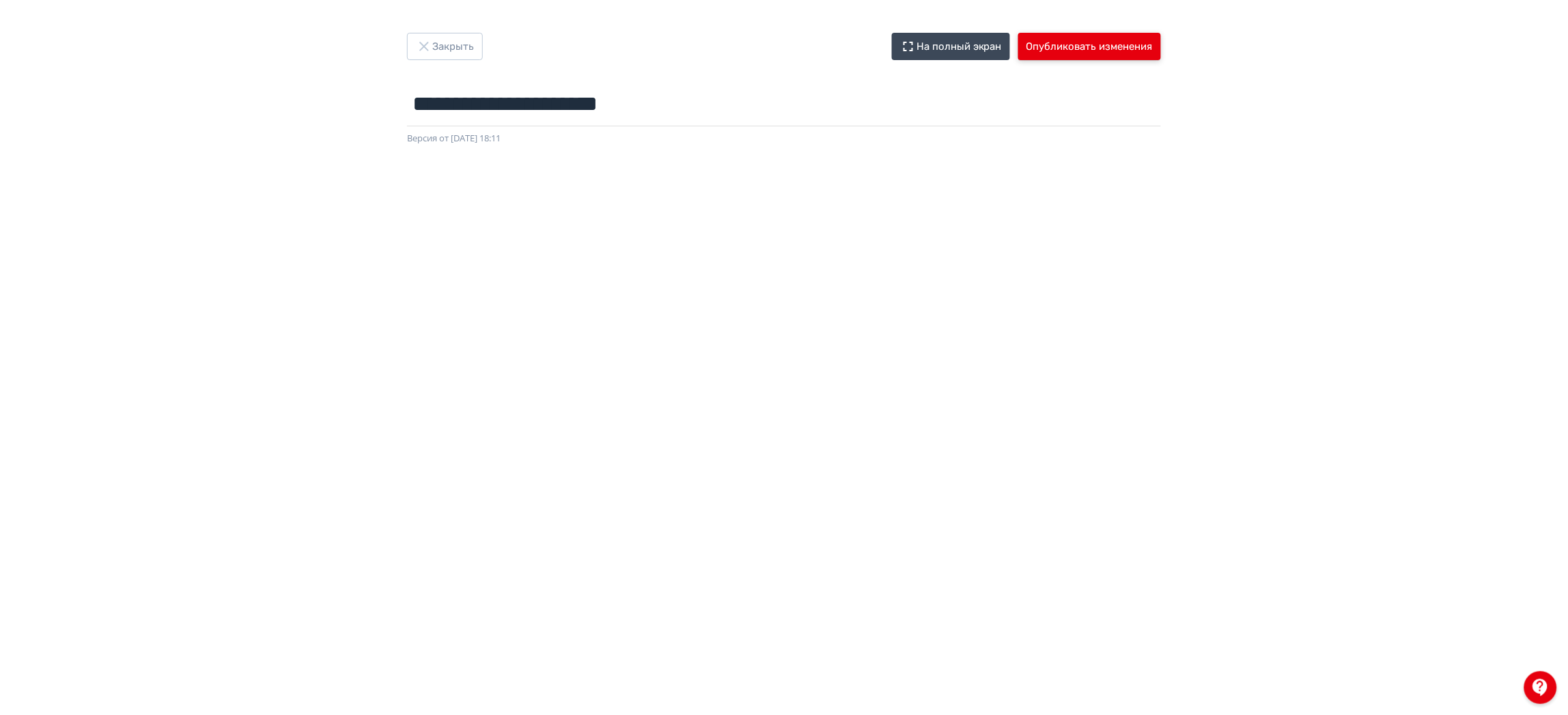
click at [1058, 57] on button "Опубликовать изменения" at bounding box center [1090, 47] width 143 height 28
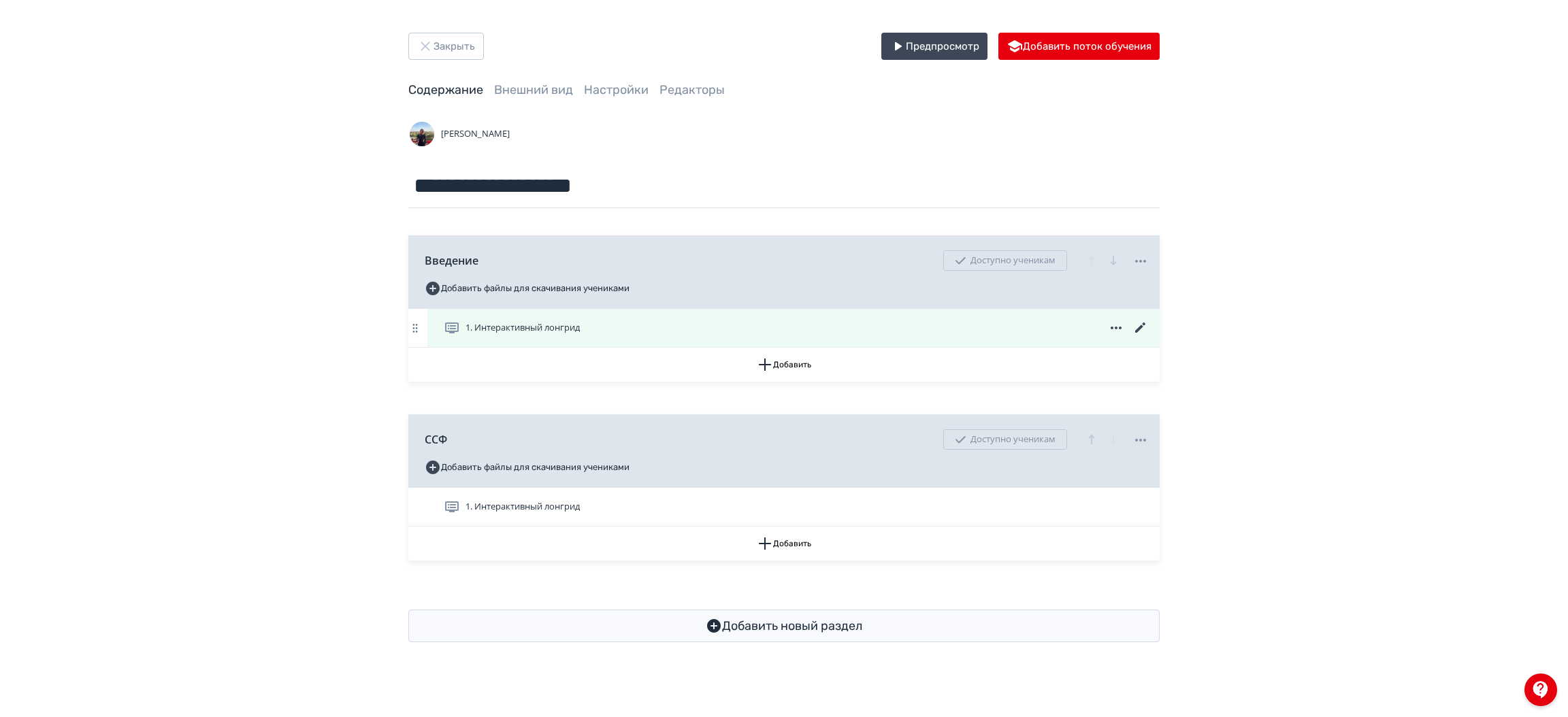
click at [851, 329] on div "1. Интерактивный лонгрид" at bounding box center [796, 328] width 705 height 16
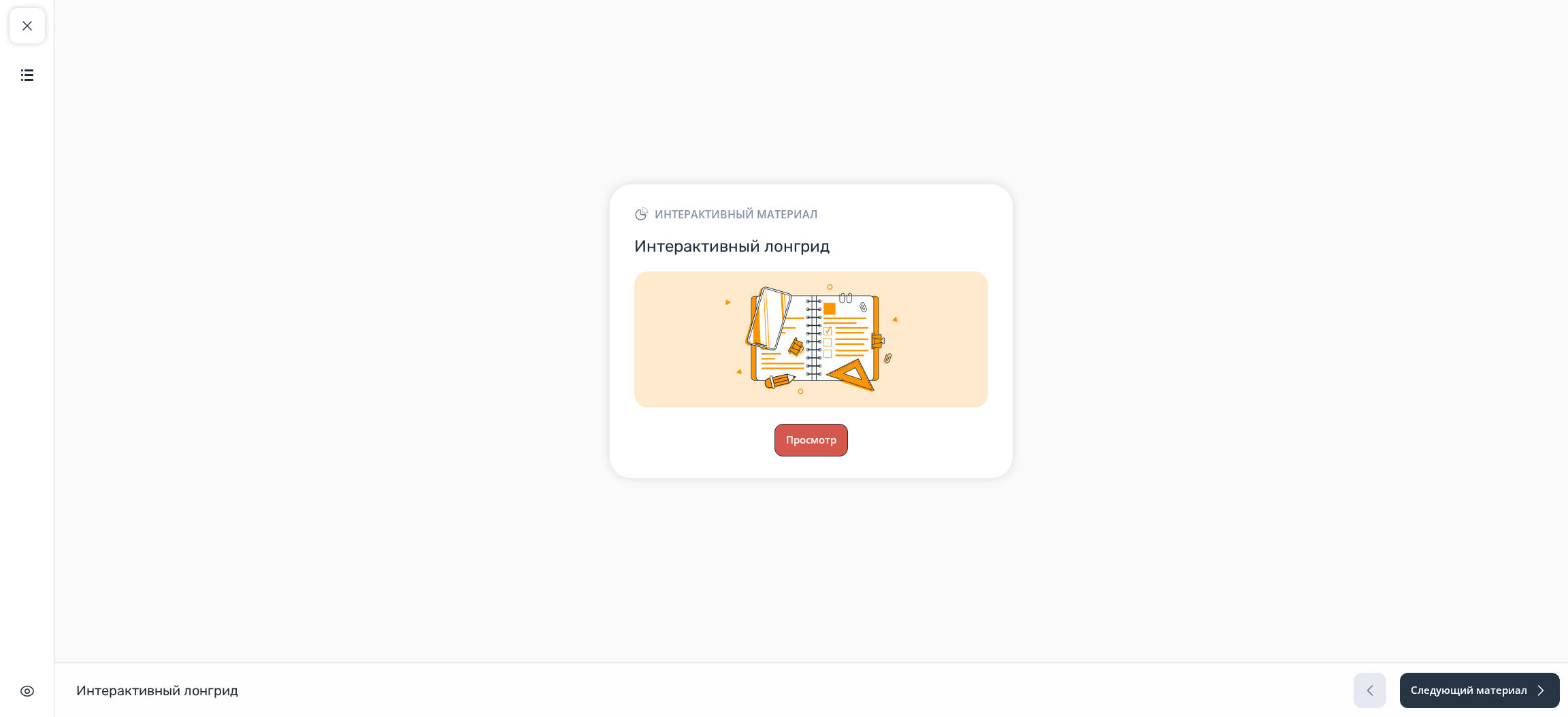
click at [801, 444] on button "Просмотр" at bounding box center [811, 440] width 73 height 33
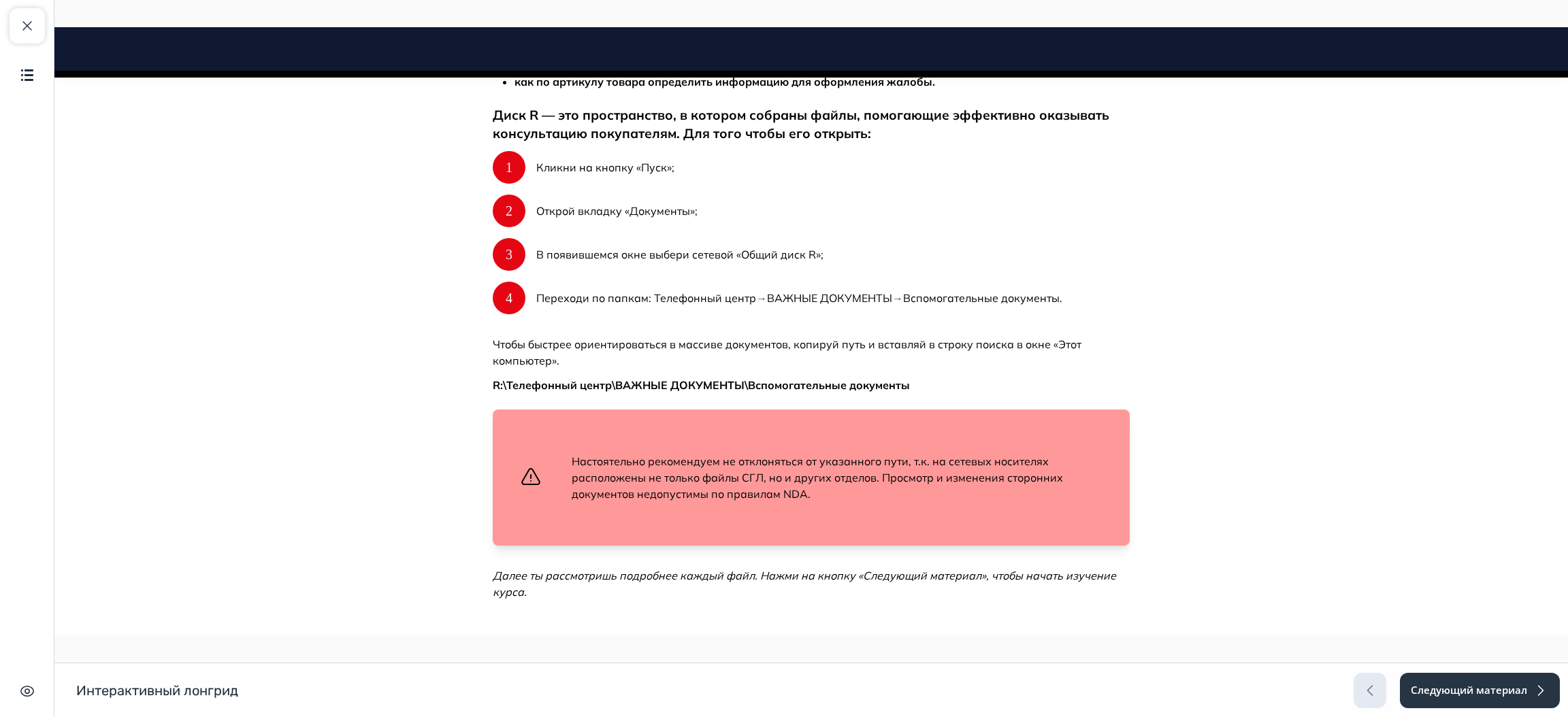
scroll to position [436, 0]
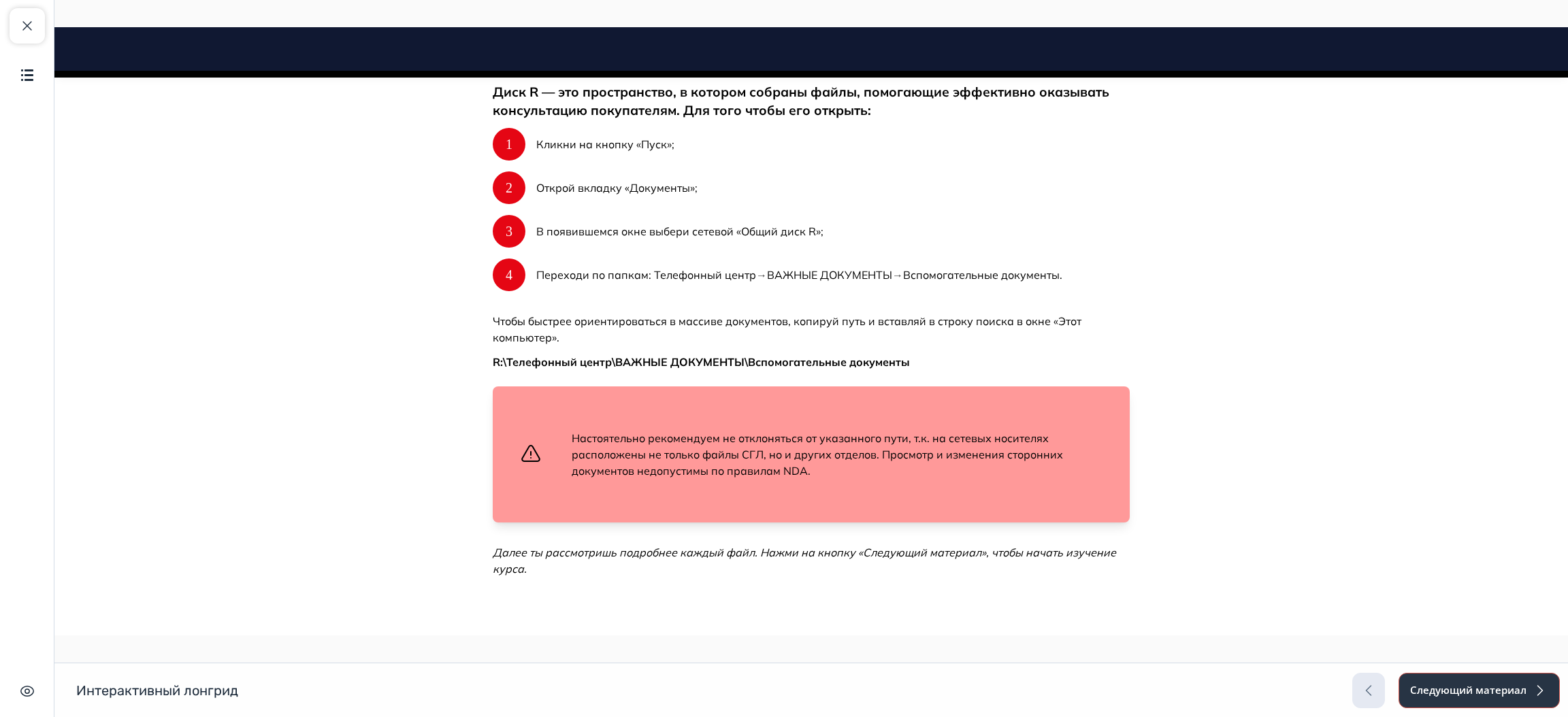
click at [1472, 692] on button "Следующий материал" at bounding box center [1479, 691] width 162 height 36
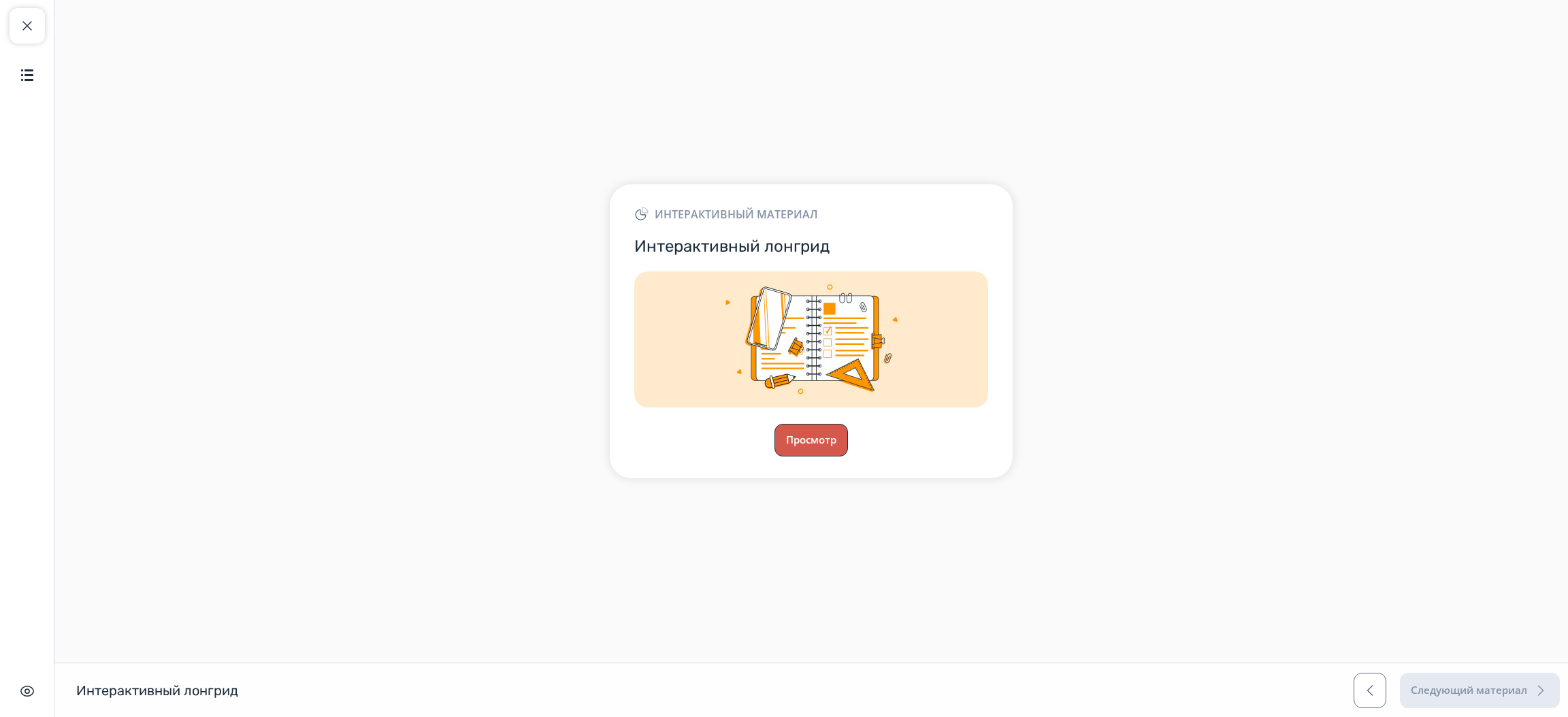
click at [807, 453] on button "Просмотр" at bounding box center [811, 440] width 73 height 33
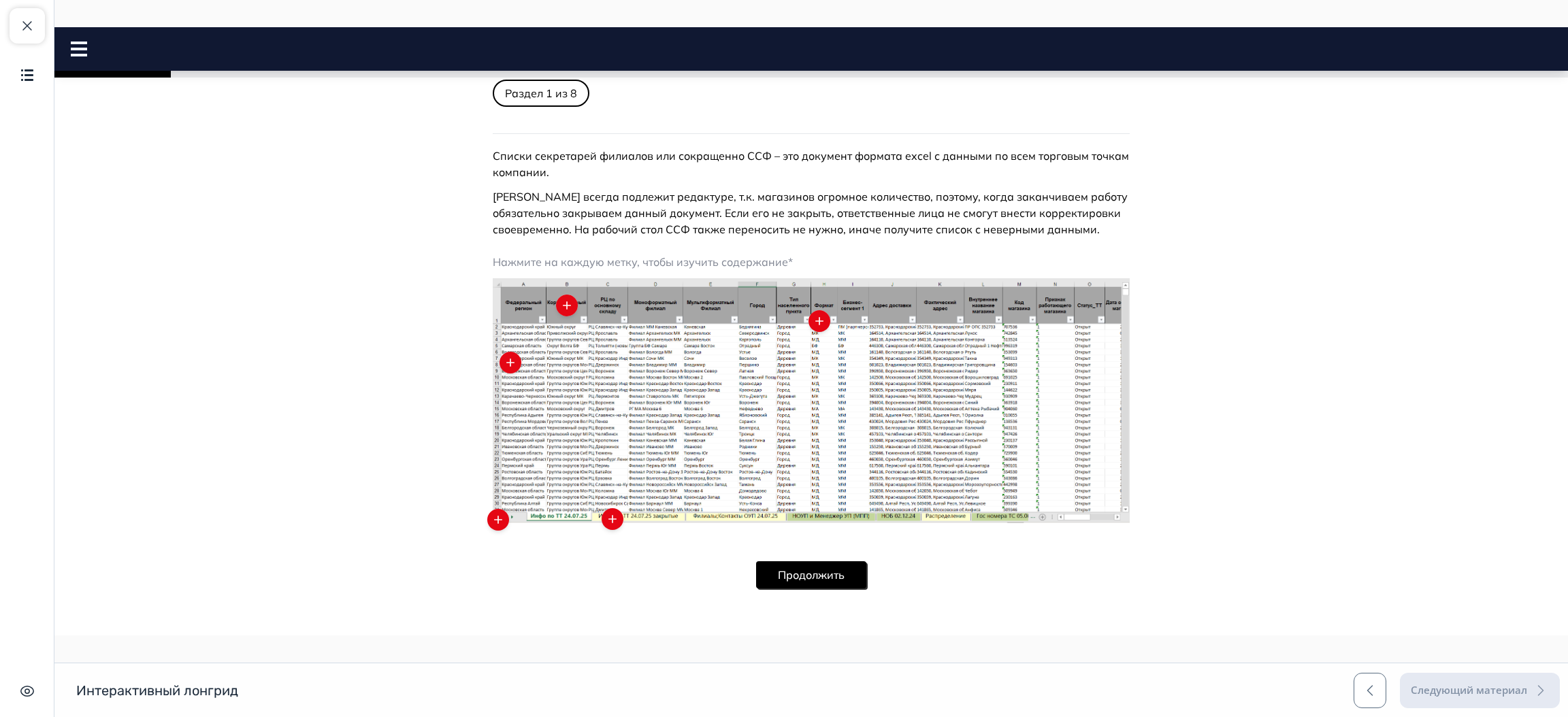
scroll to position [250, 0]
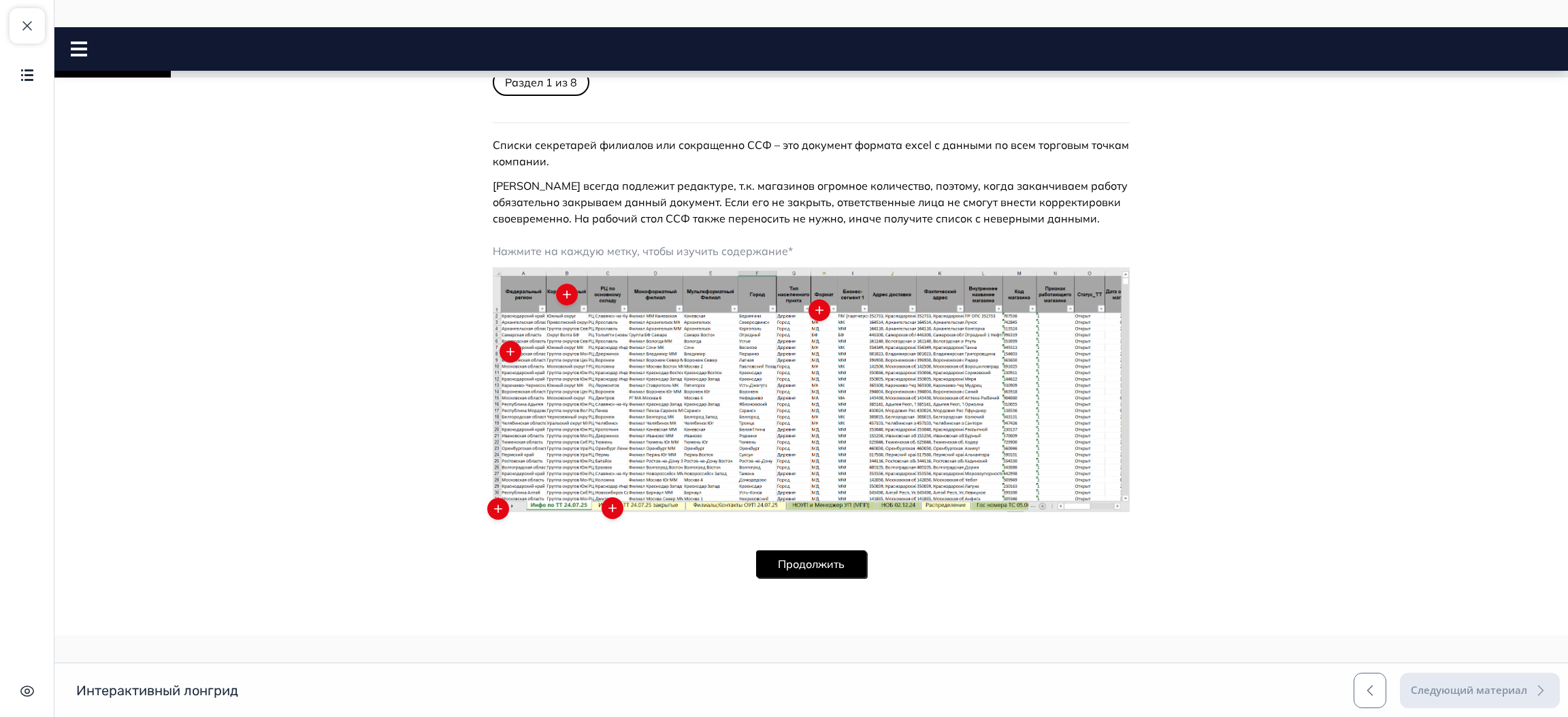
click at [819, 573] on button "Продолжить" at bounding box center [811, 564] width 110 height 27
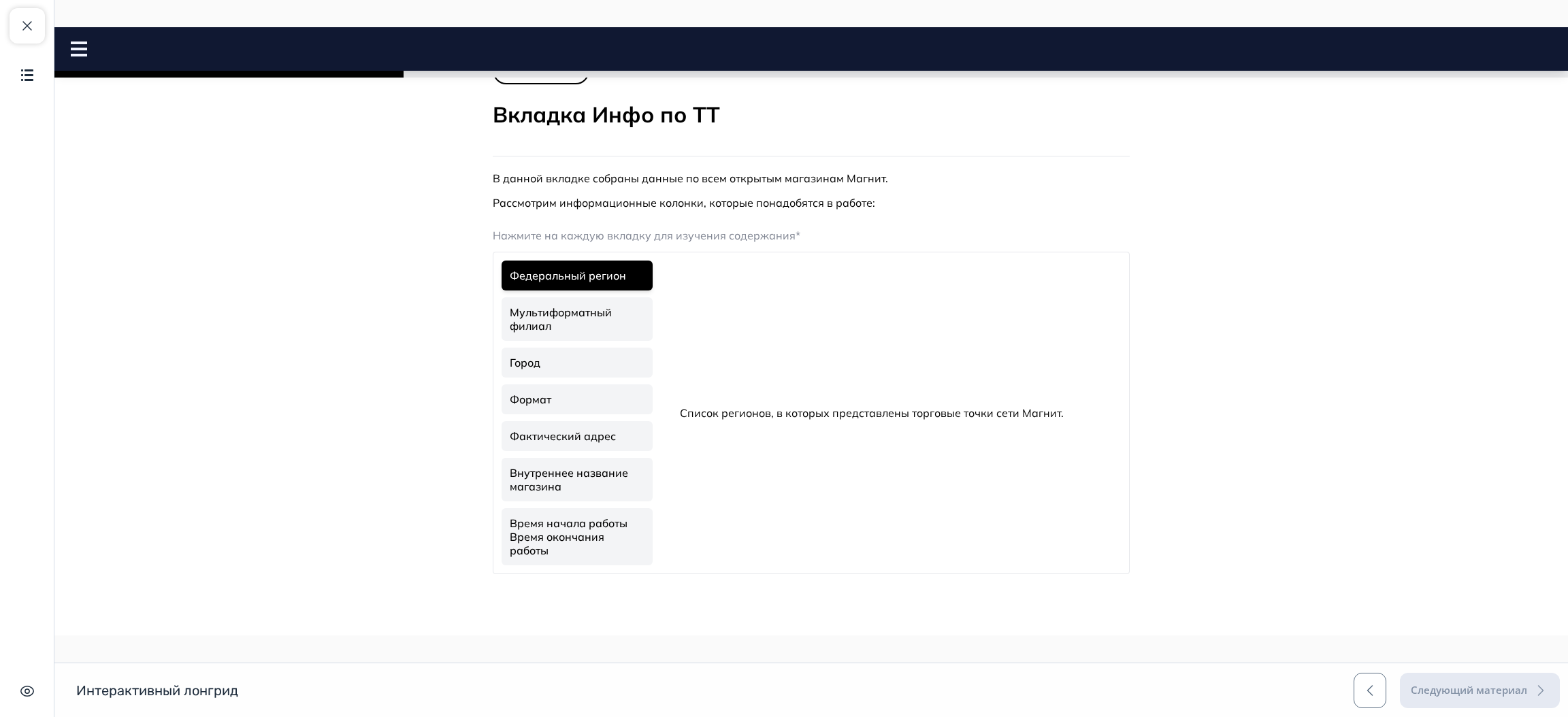
scroll to position [34, 0]
click at [577, 299] on link "Мультиформатный филиал" at bounding box center [577, 321] width 151 height 44
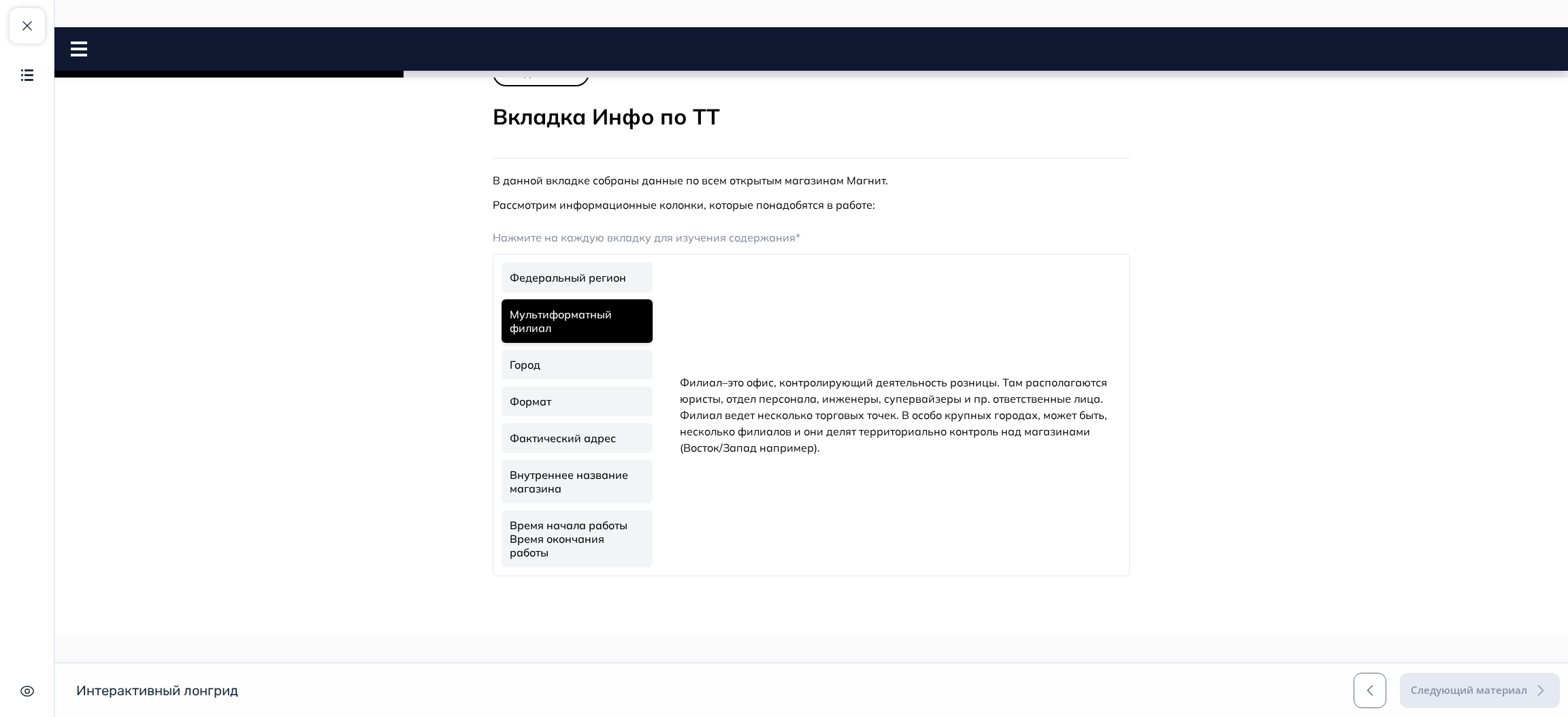
click at [566, 351] on link "Город" at bounding box center [577, 365] width 151 height 30
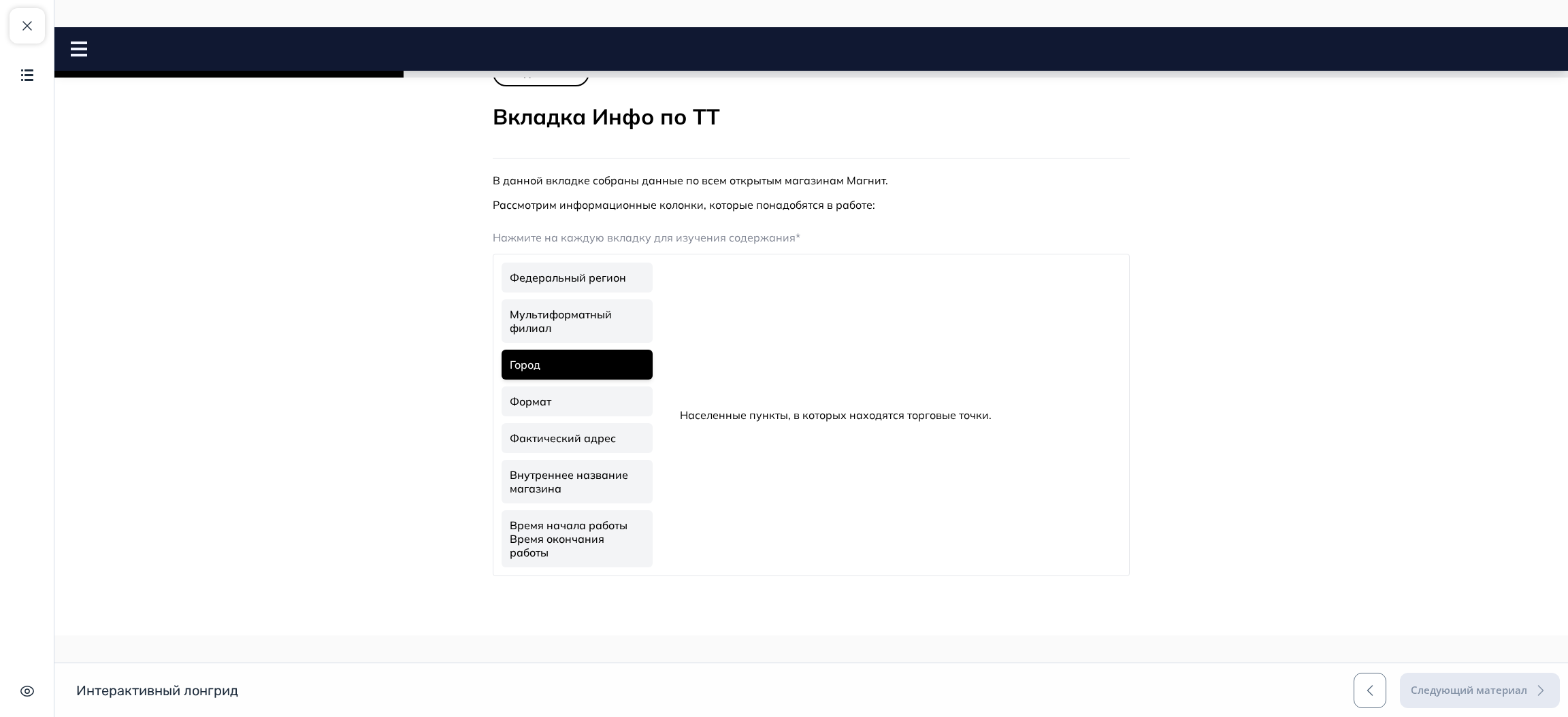
click at [566, 431] on link "Фактический адрес" at bounding box center [577, 438] width 151 height 30
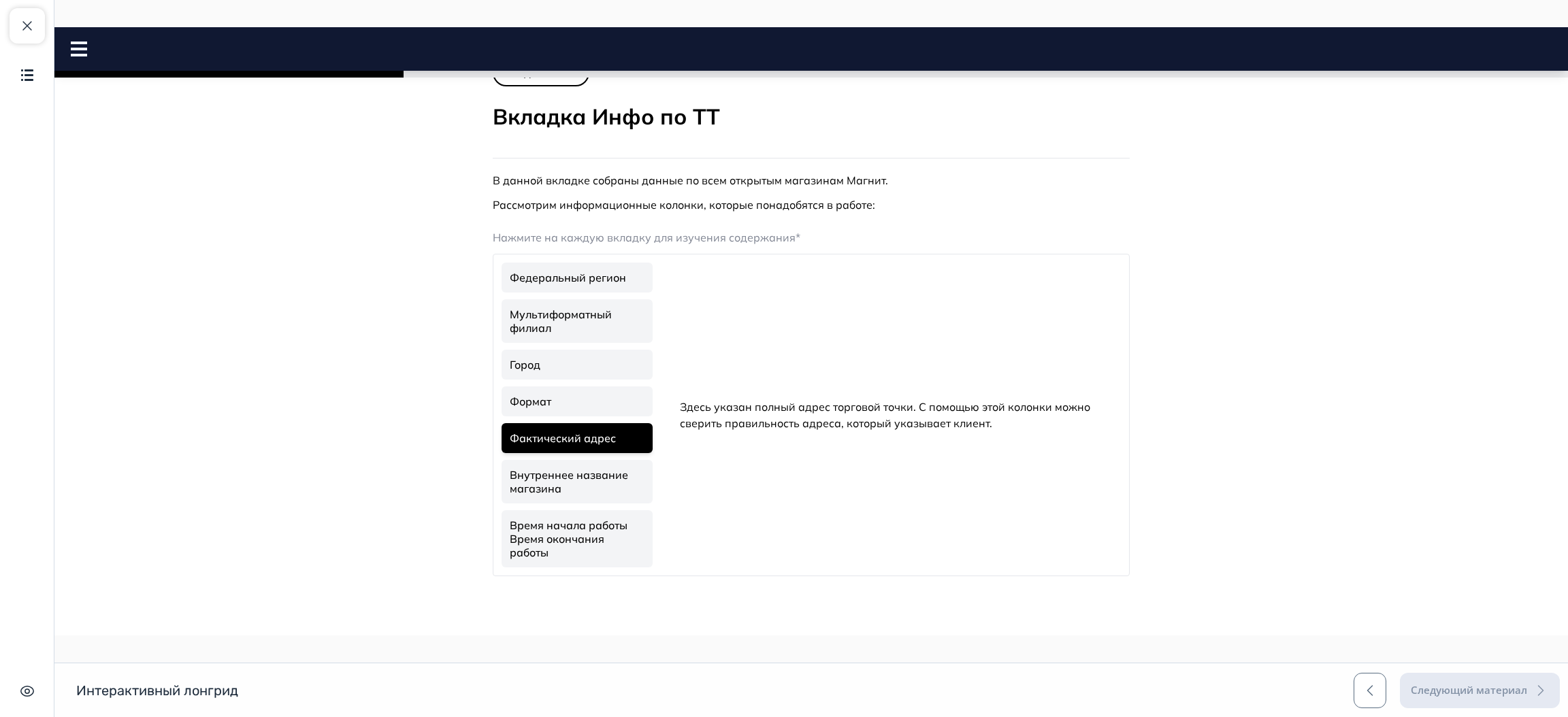
click at [574, 399] on link "Формат" at bounding box center [577, 401] width 151 height 30
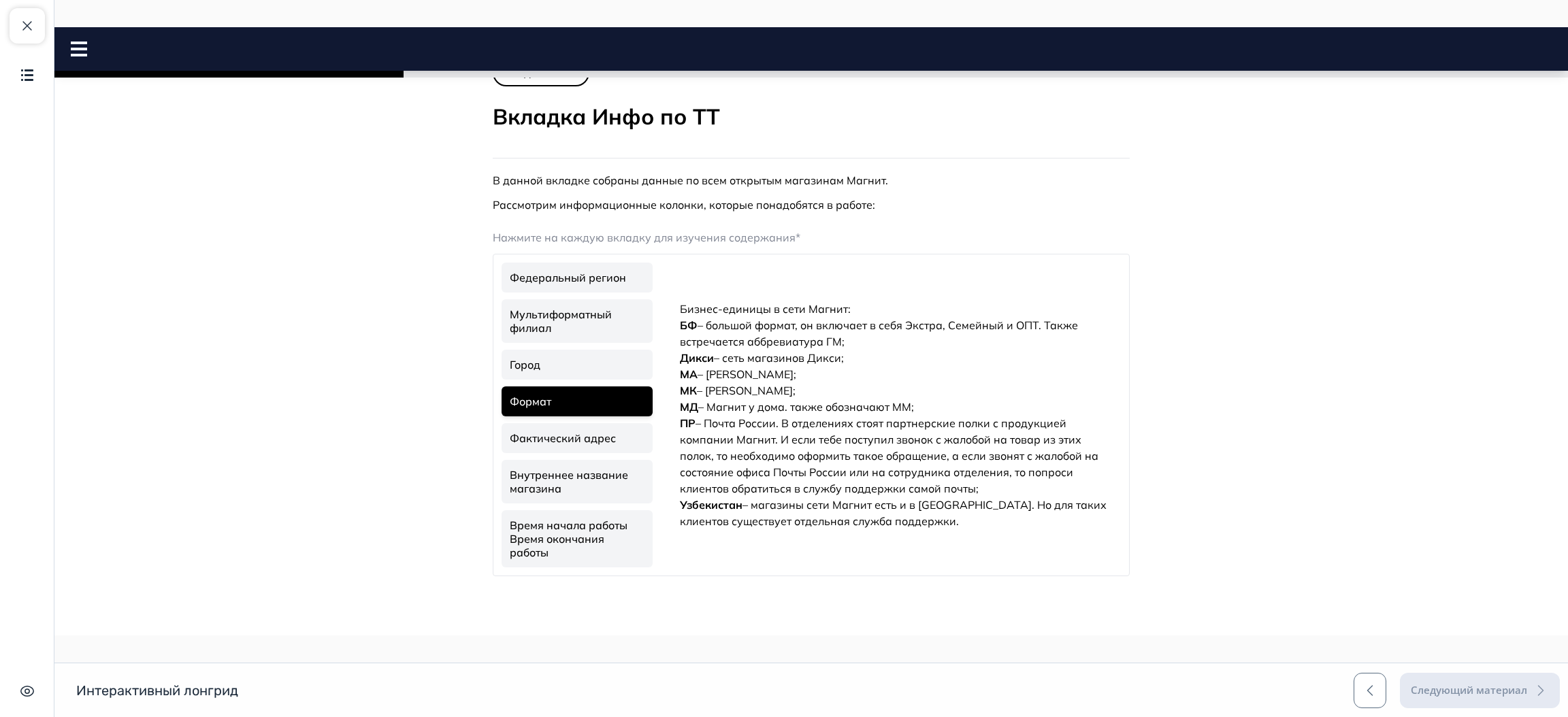
click at [578, 510] on link "Время начала работы Время окончания работы" at bounding box center [577, 538] width 151 height 57
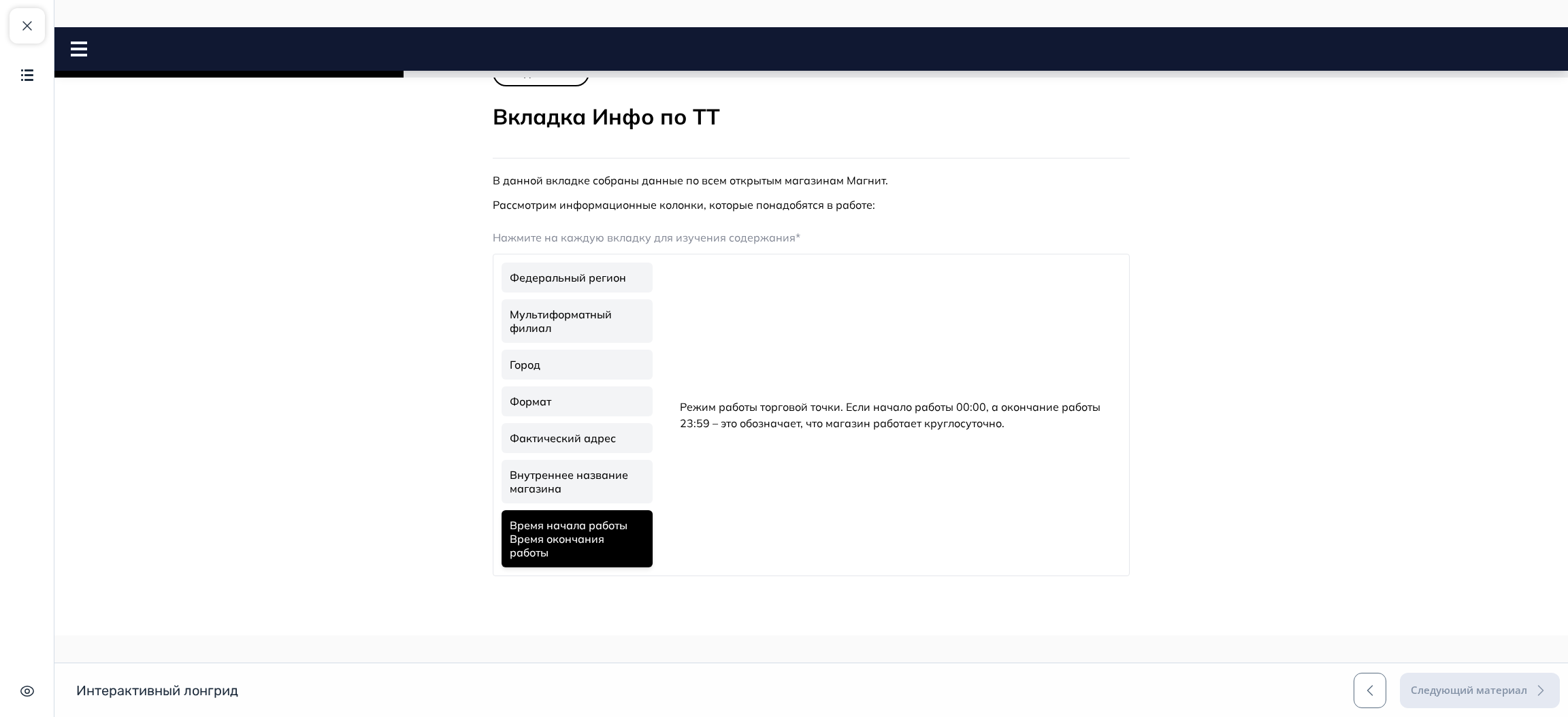
click at [579, 486] on link "Внутреннее название магазина" at bounding box center [577, 482] width 151 height 44
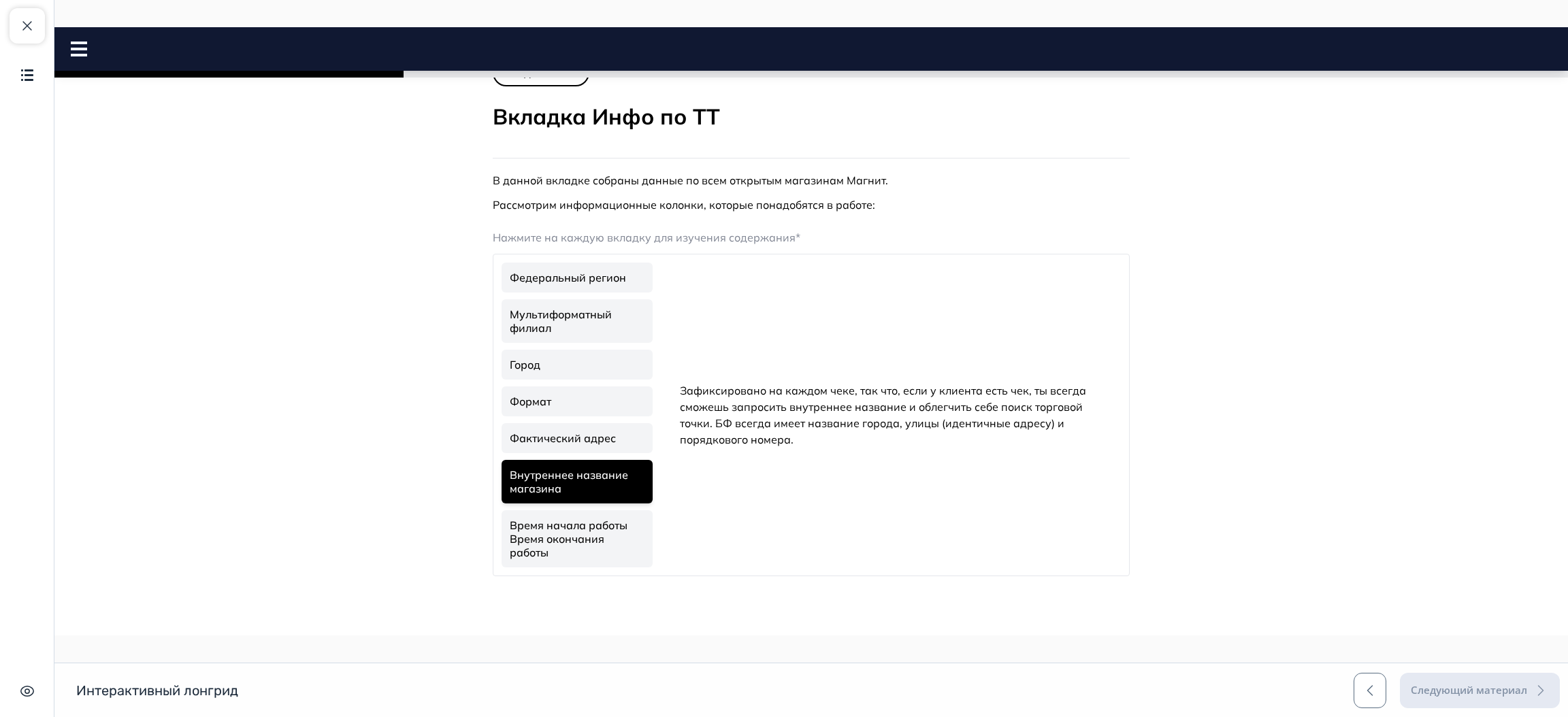
click at [578, 432] on link "Фактический адрес" at bounding box center [577, 438] width 151 height 30
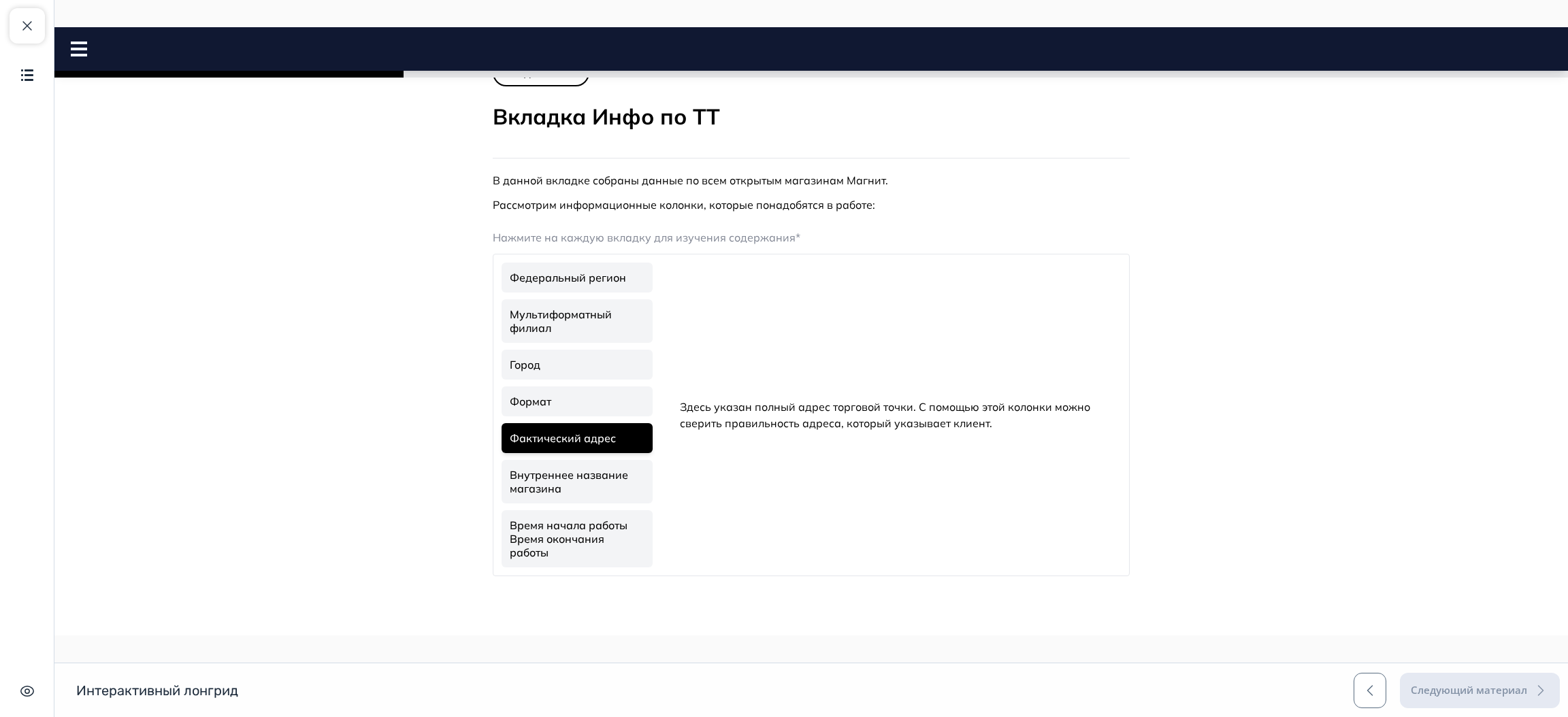
click at [577, 284] on link "Федеральный регион" at bounding box center [577, 278] width 151 height 30
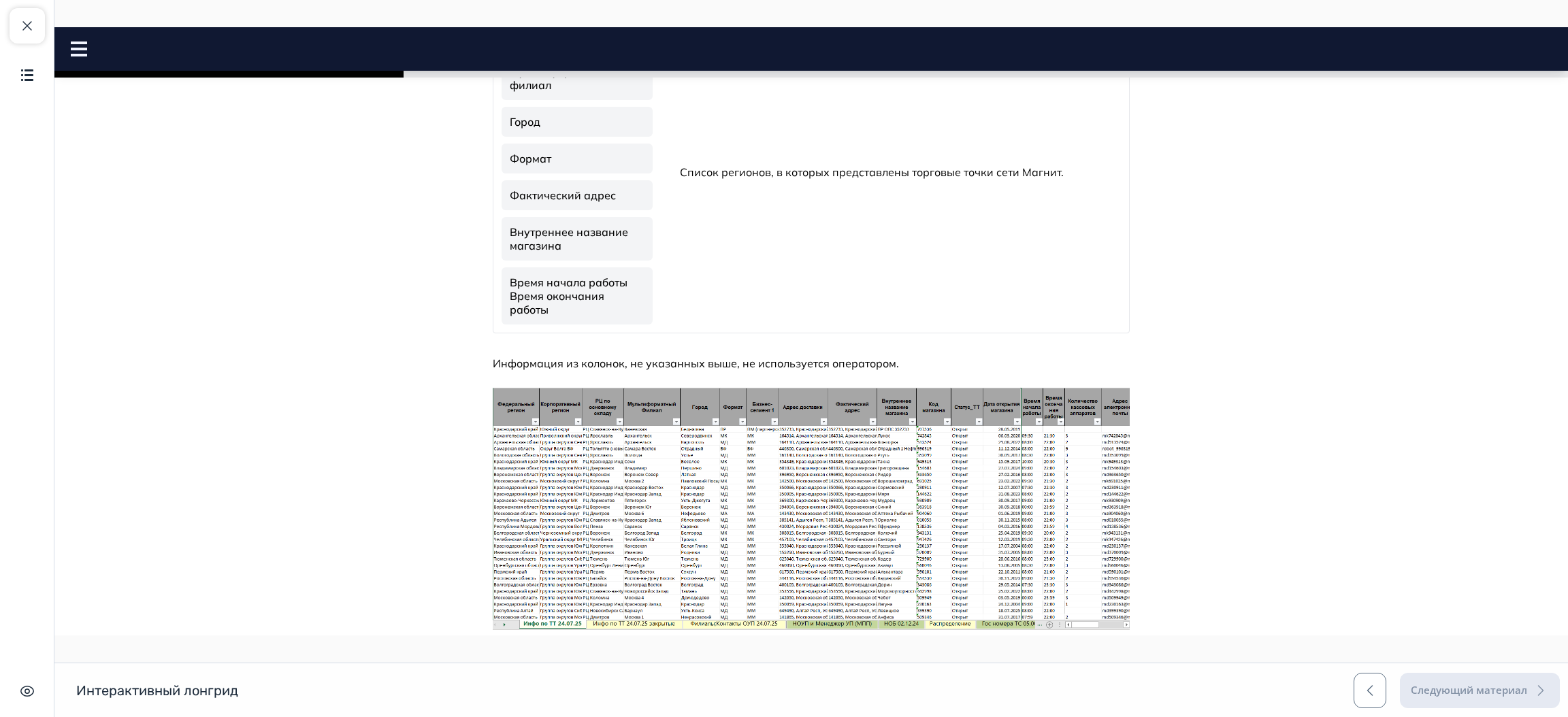
scroll to position [393, 0]
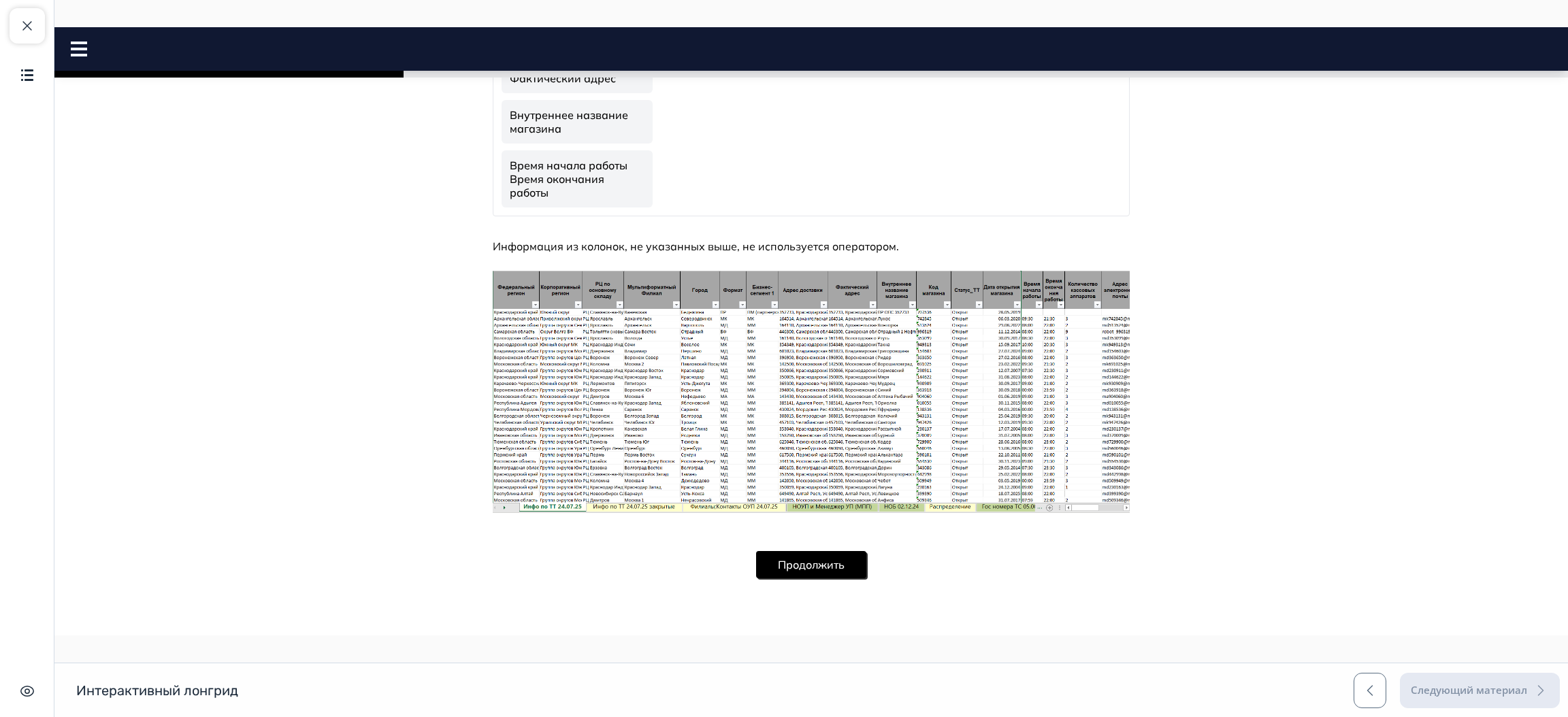
click at [831, 572] on button "Продолжить" at bounding box center [811, 565] width 110 height 27
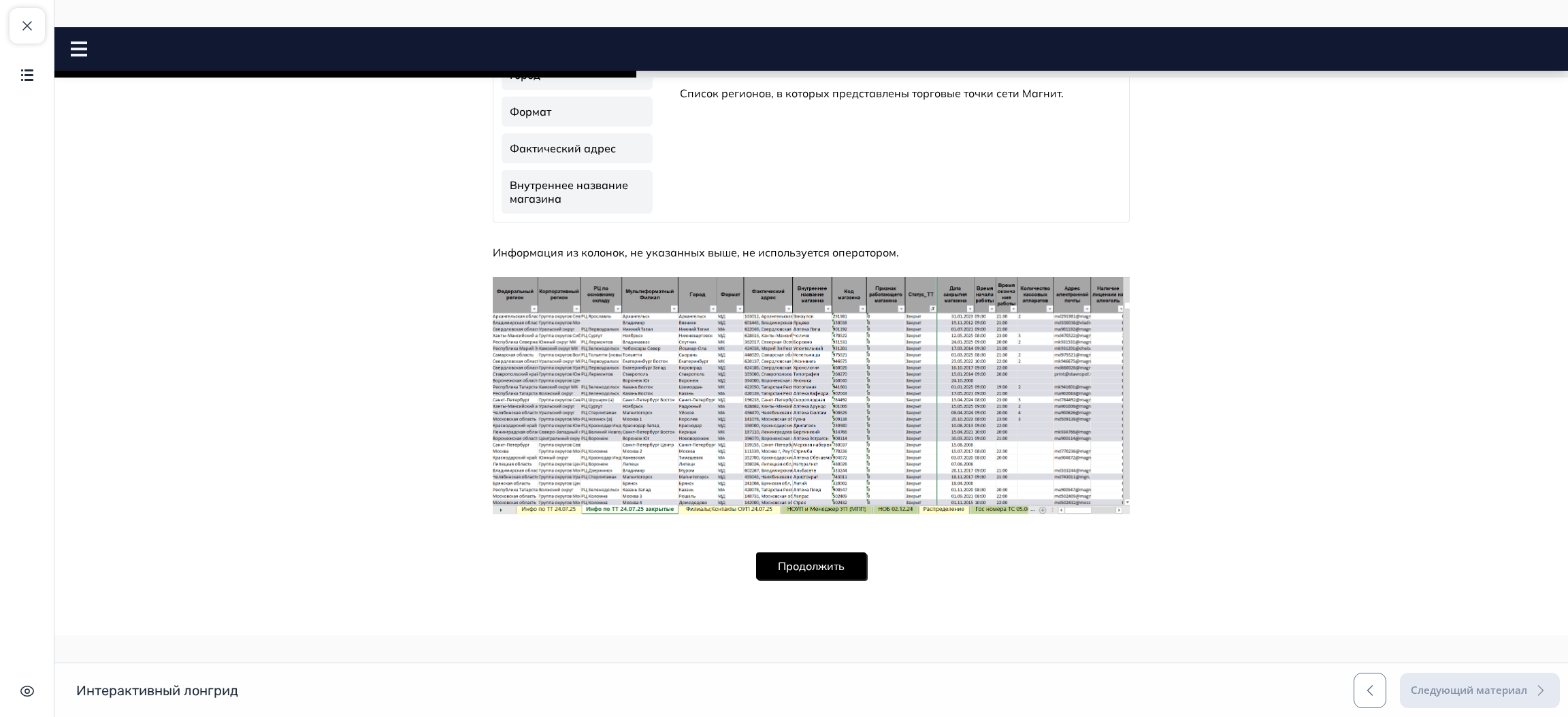
scroll to position [383, 0]
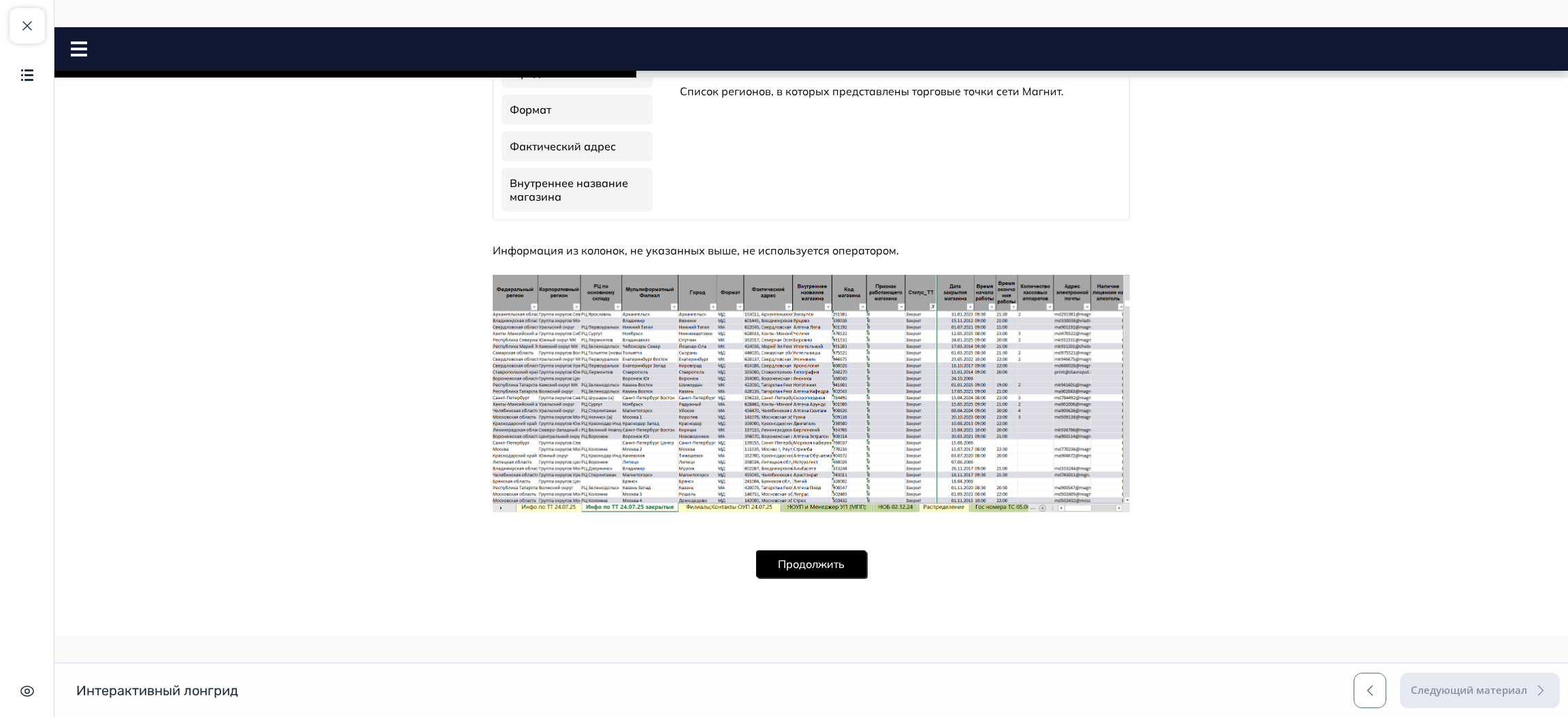
click at [826, 571] on button "Продолжить" at bounding box center [811, 564] width 110 height 27
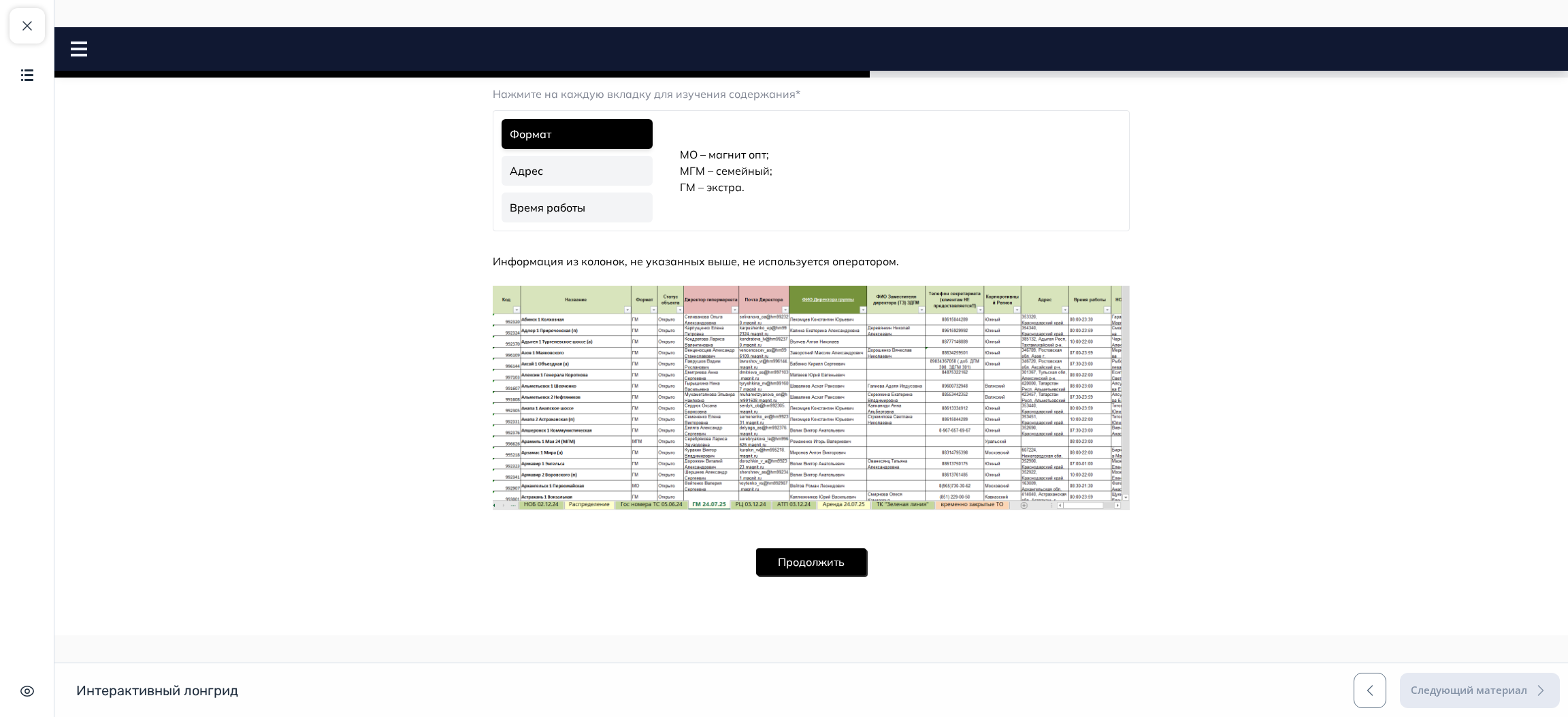
scroll to position [0, 0]
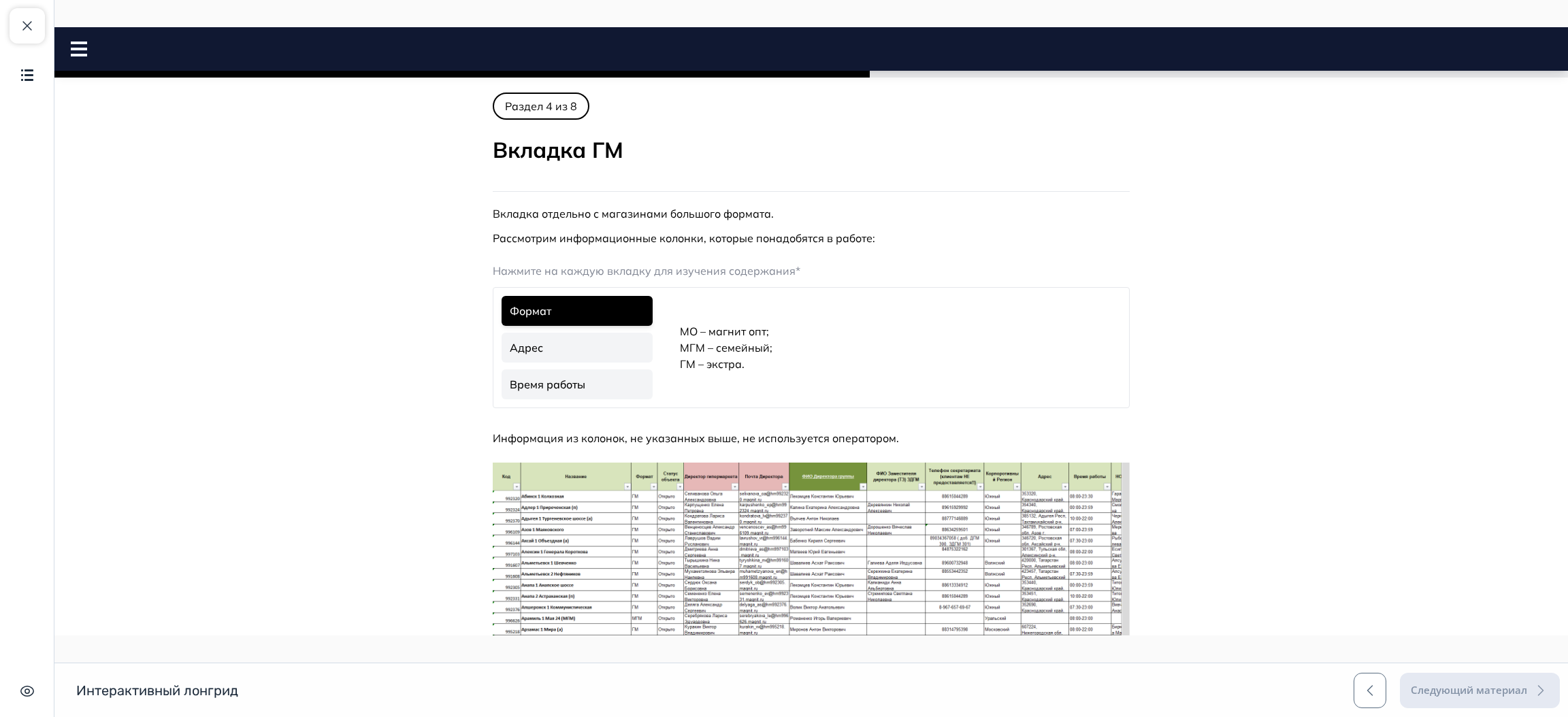
click at [527, 334] on link "Адрес" at bounding box center [577, 348] width 151 height 30
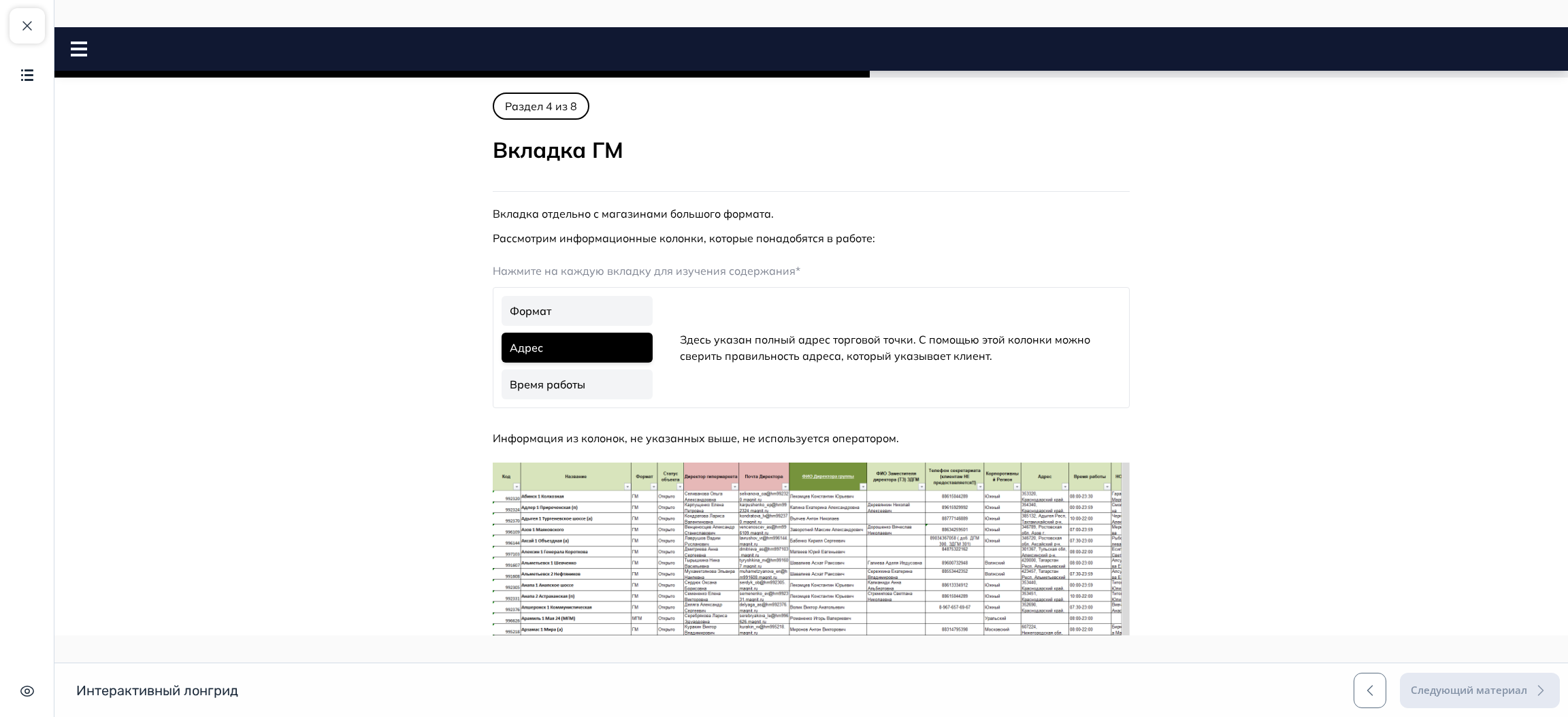
click at [589, 379] on link "Время работы" at bounding box center [577, 385] width 151 height 30
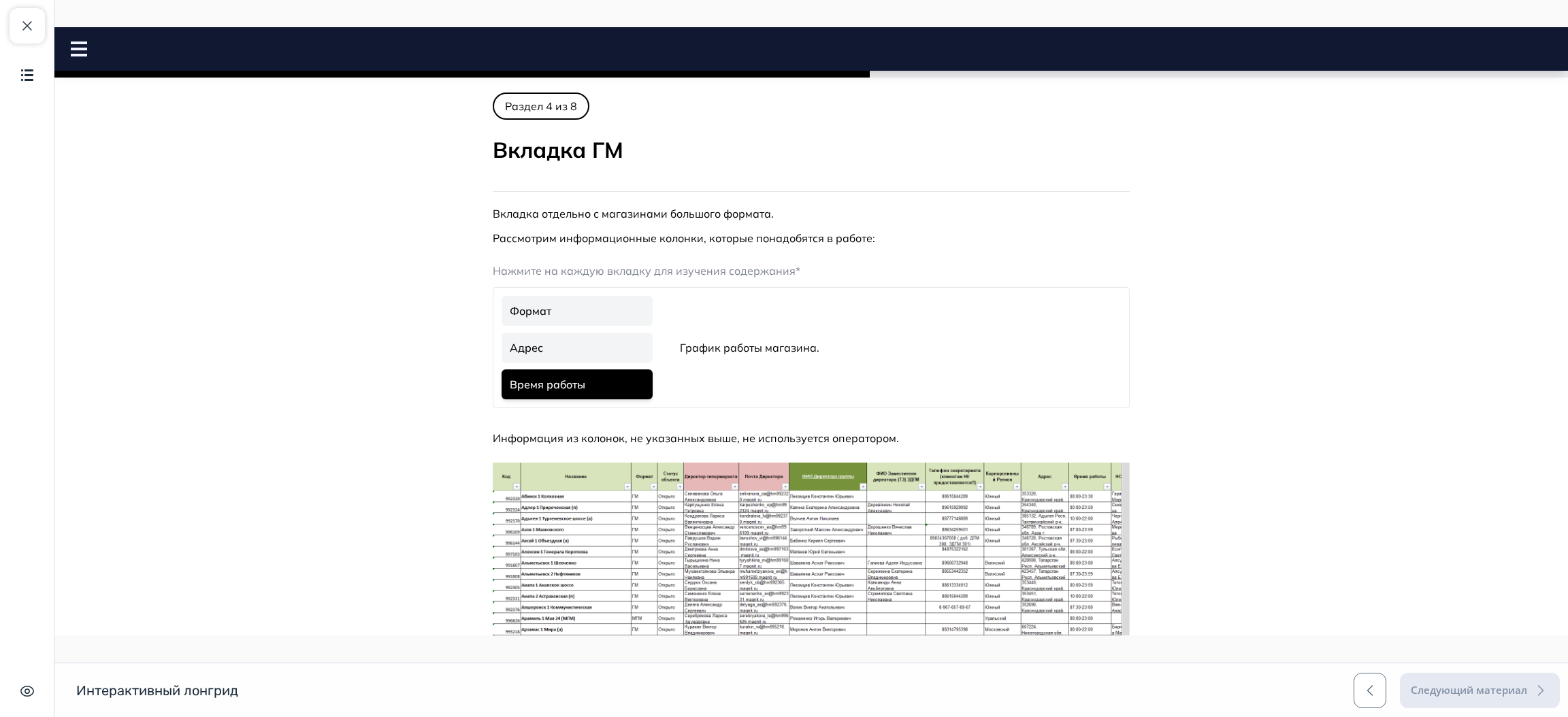
scroll to position [175, 0]
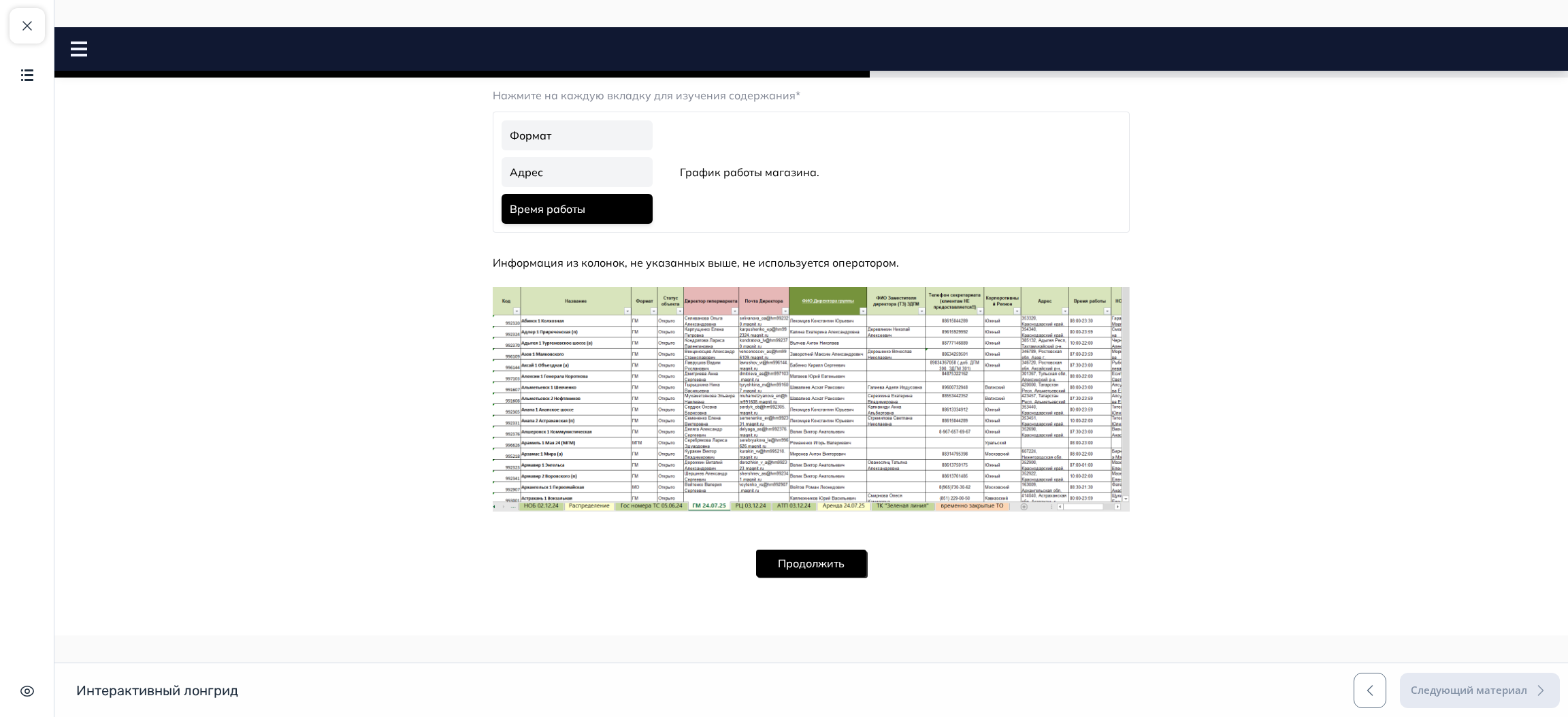
click at [834, 567] on button "Продолжить" at bounding box center [811, 564] width 110 height 27
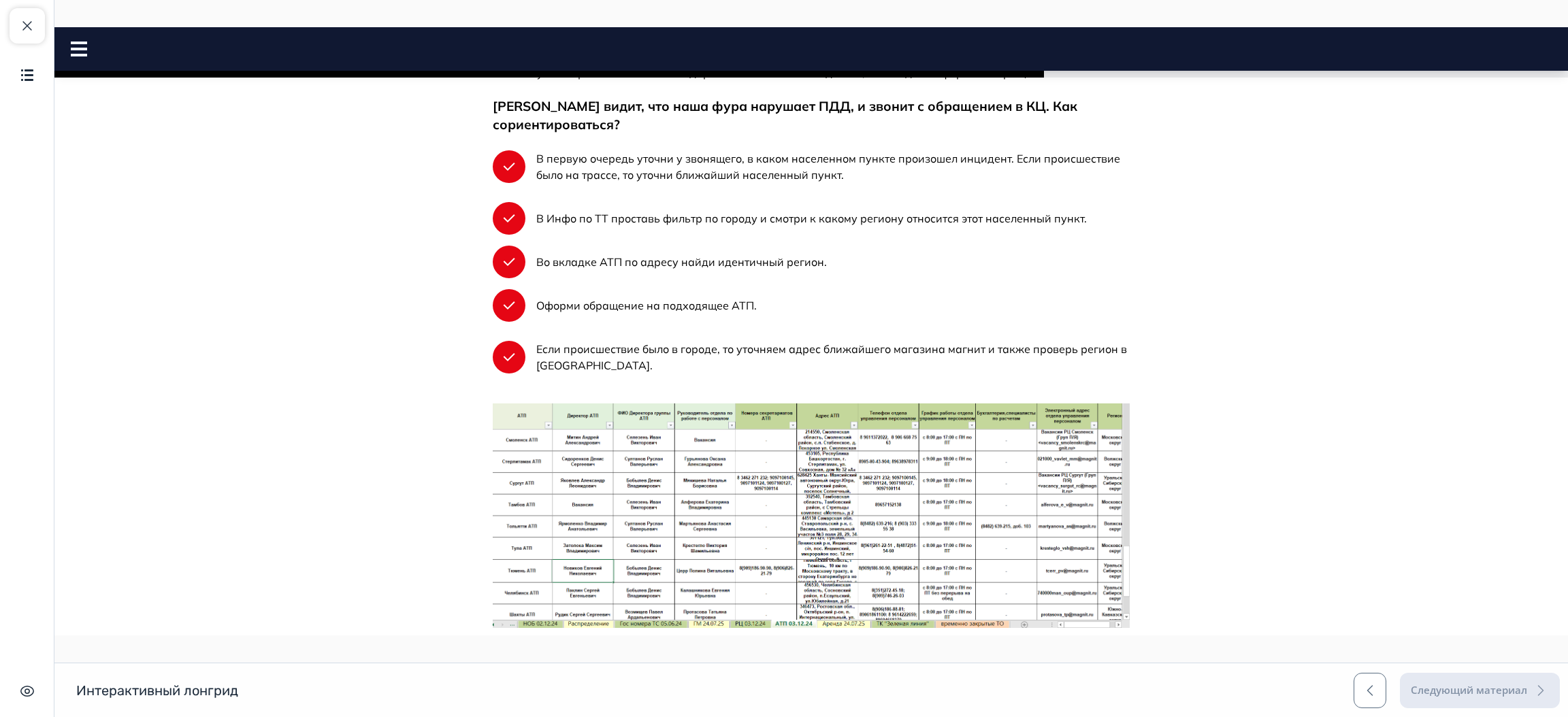
scroll to position [281, 0]
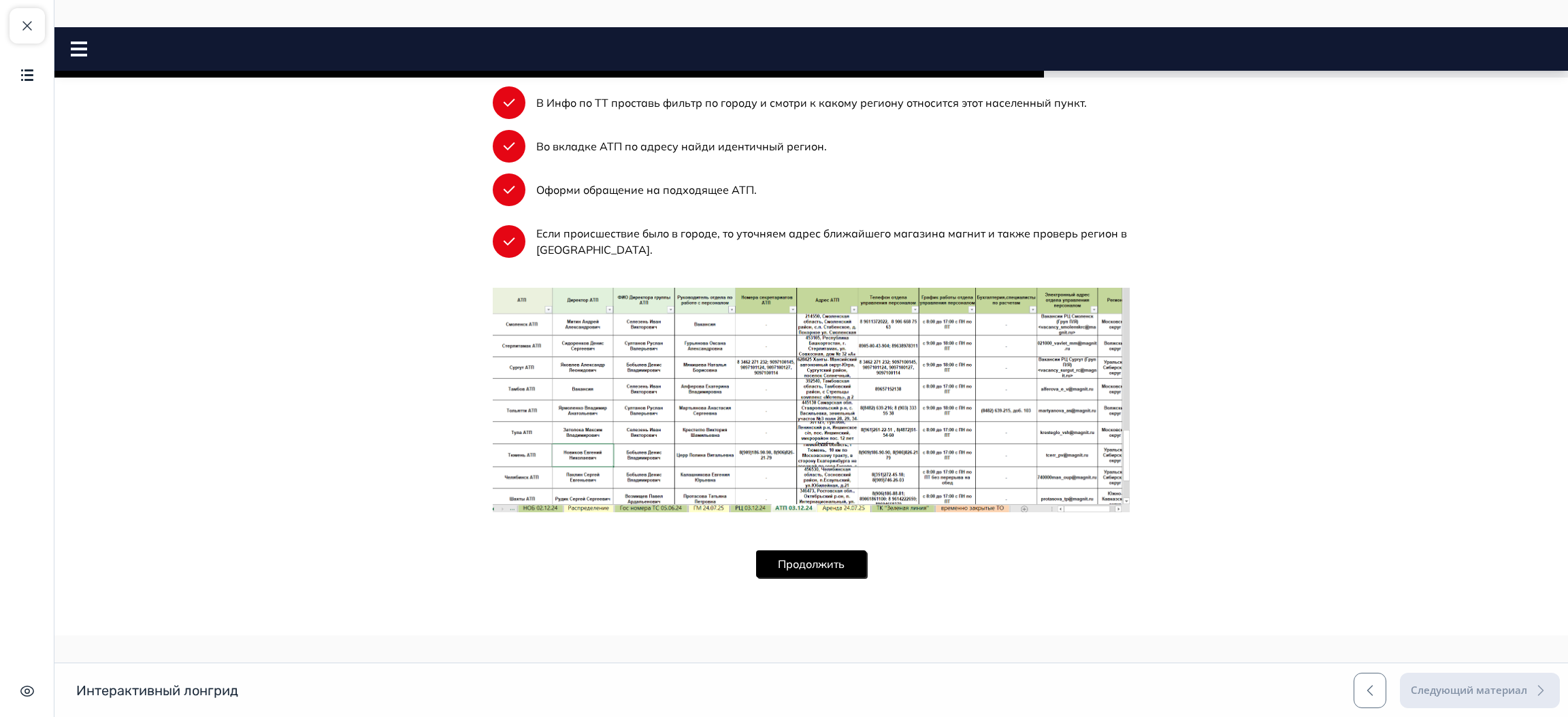
click at [830, 566] on button "Продолжить" at bounding box center [811, 564] width 110 height 27
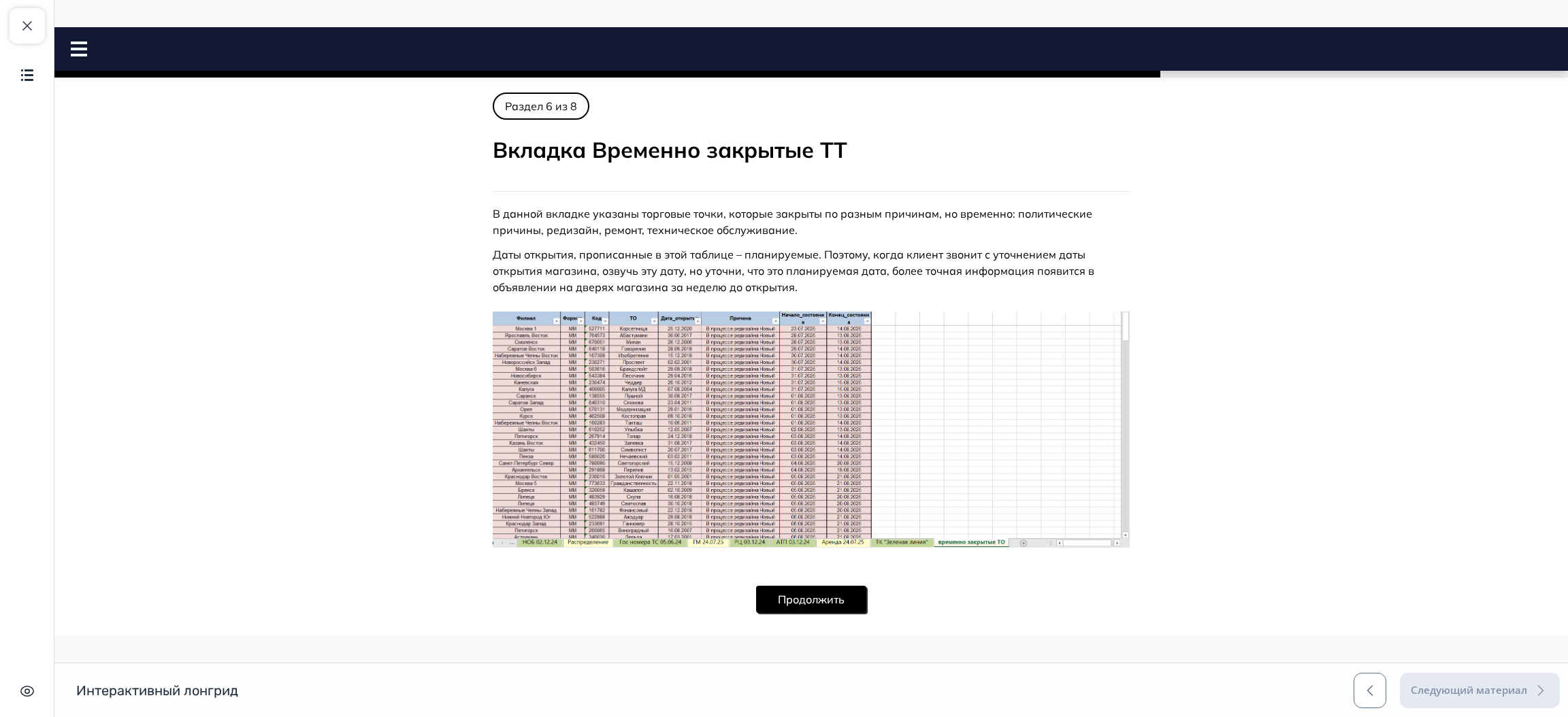
click at [823, 446] on img at bounding box center [811, 430] width 637 height 237
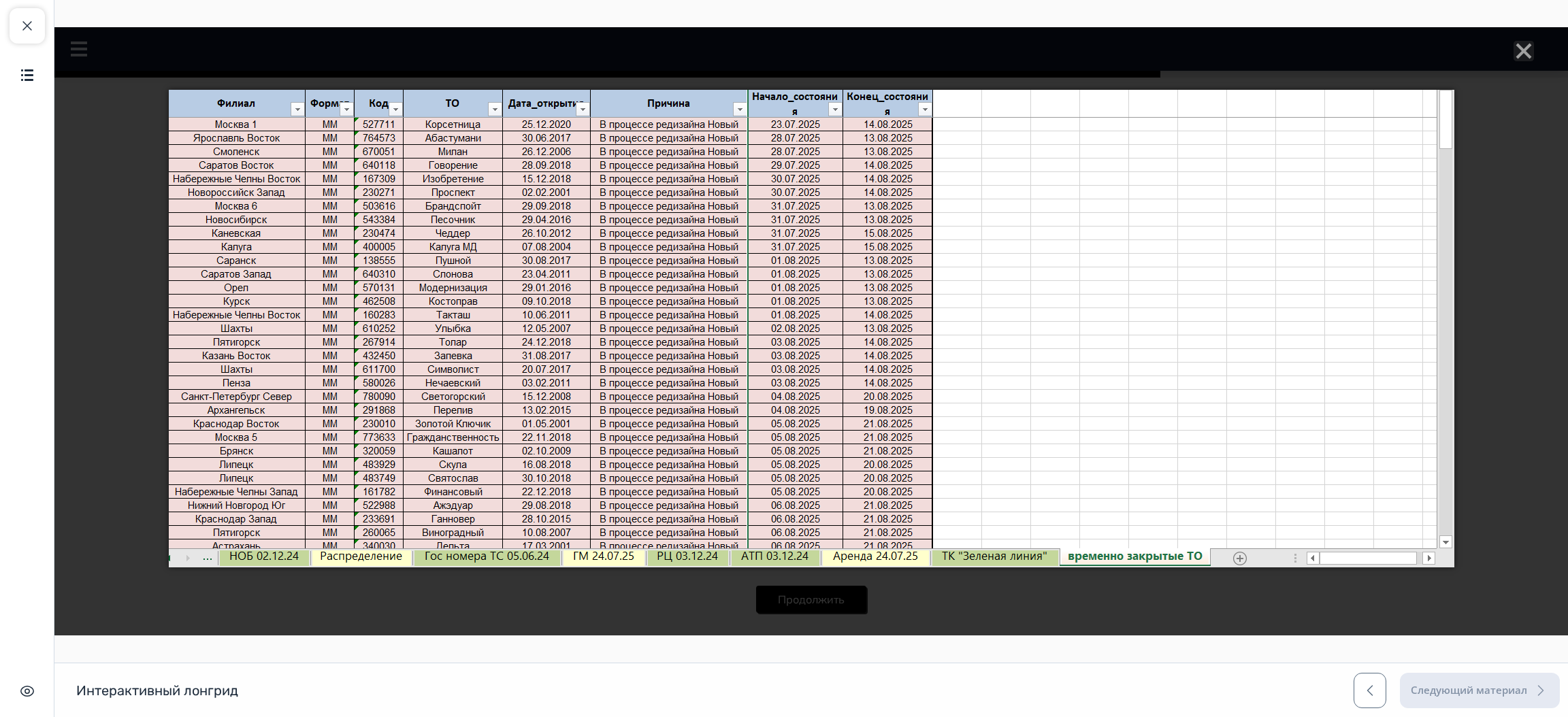
click at [1466, 203] on div at bounding box center [811, 331] width 1513 height 608
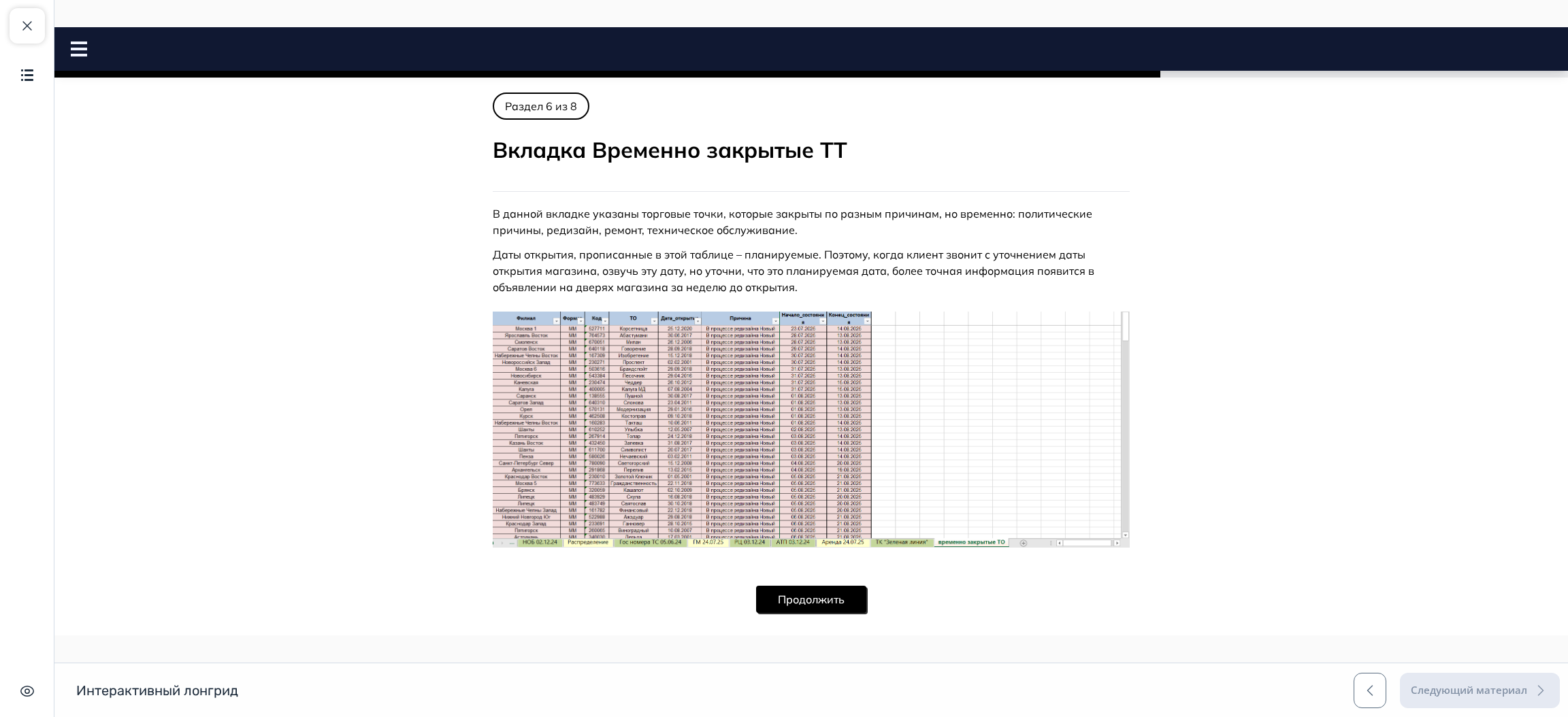
click at [822, 601] on button "Продолжить" at bounding box center [811, 600] width 110 height 27
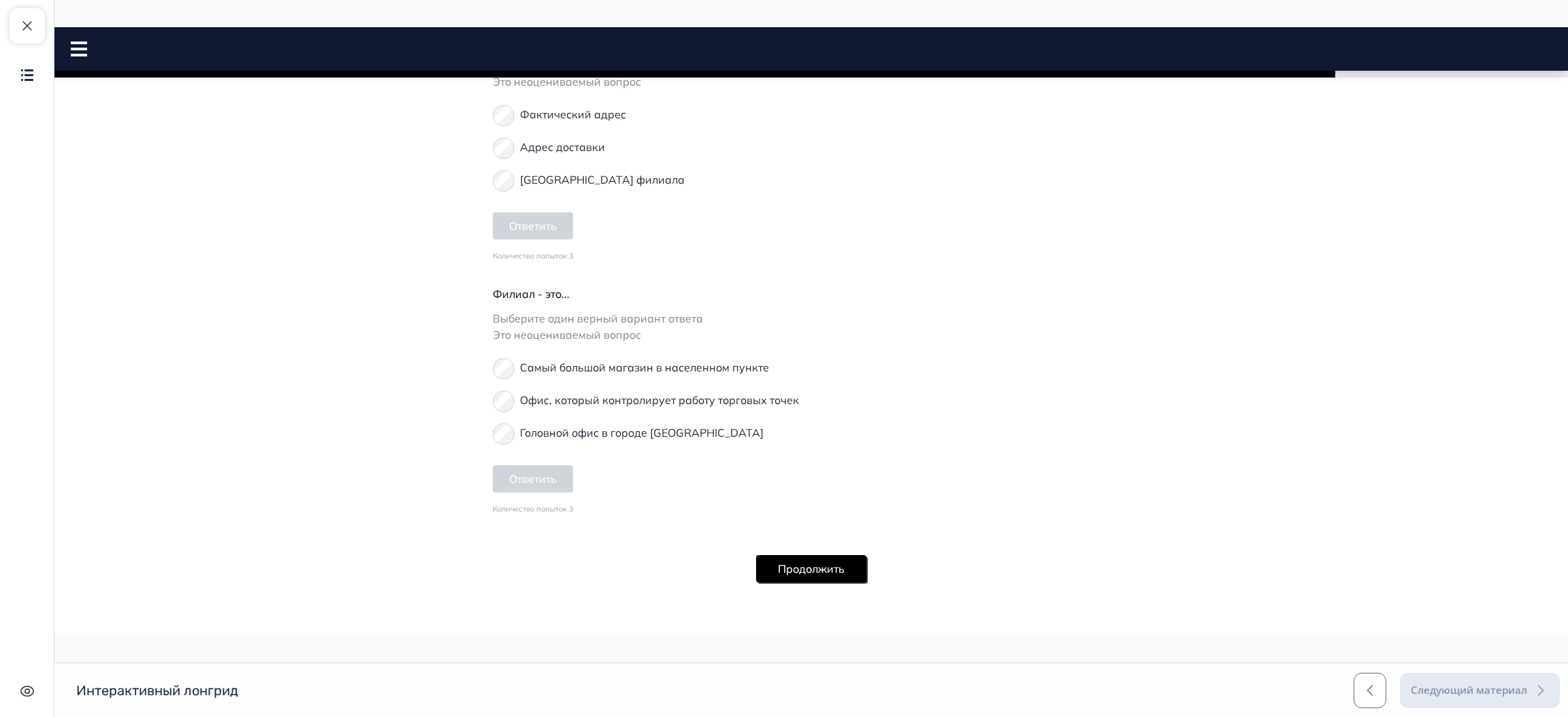
scroll to position [430, 0]
click at [823, 558] on button "Продолжить" at bounding box center [811, 565] width 110 height 27
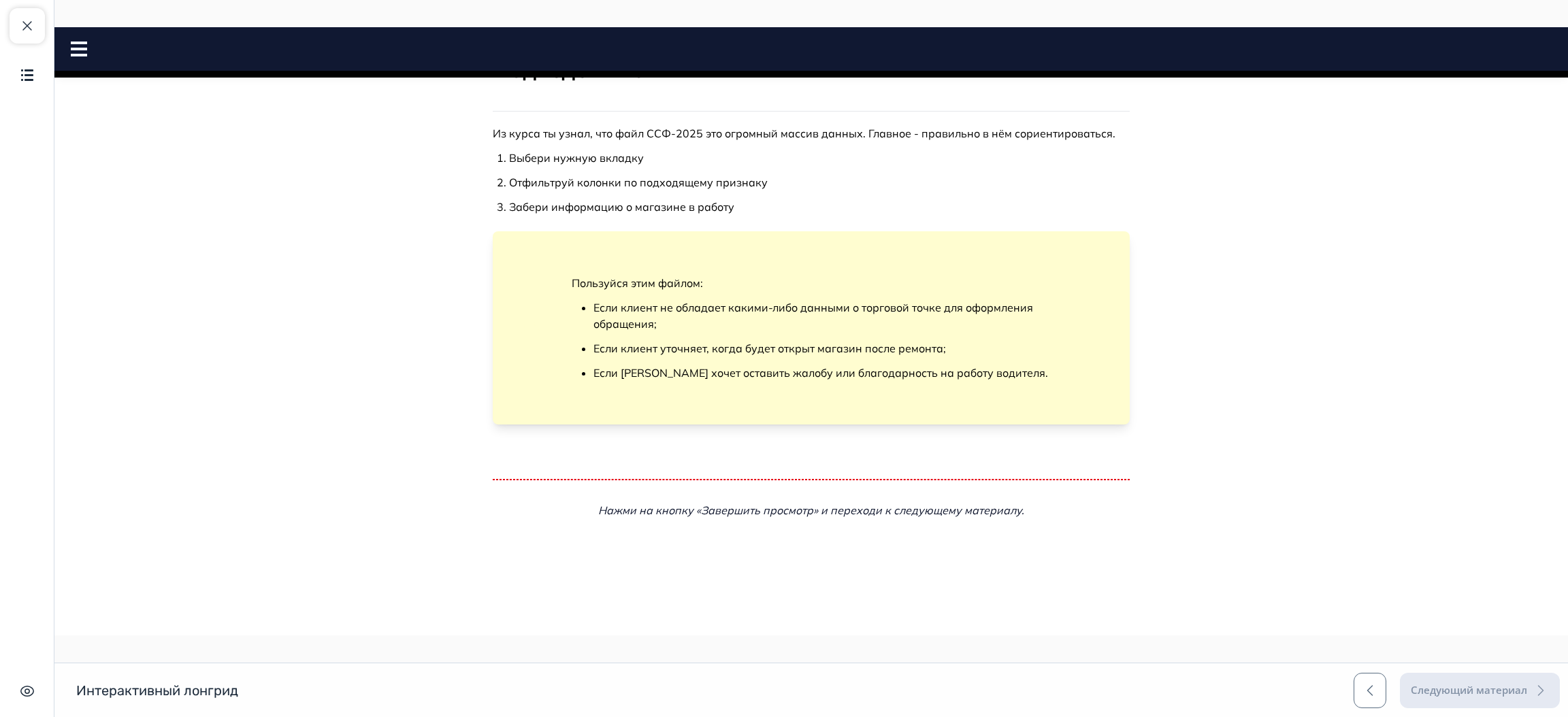
scroll to position [0, 0]
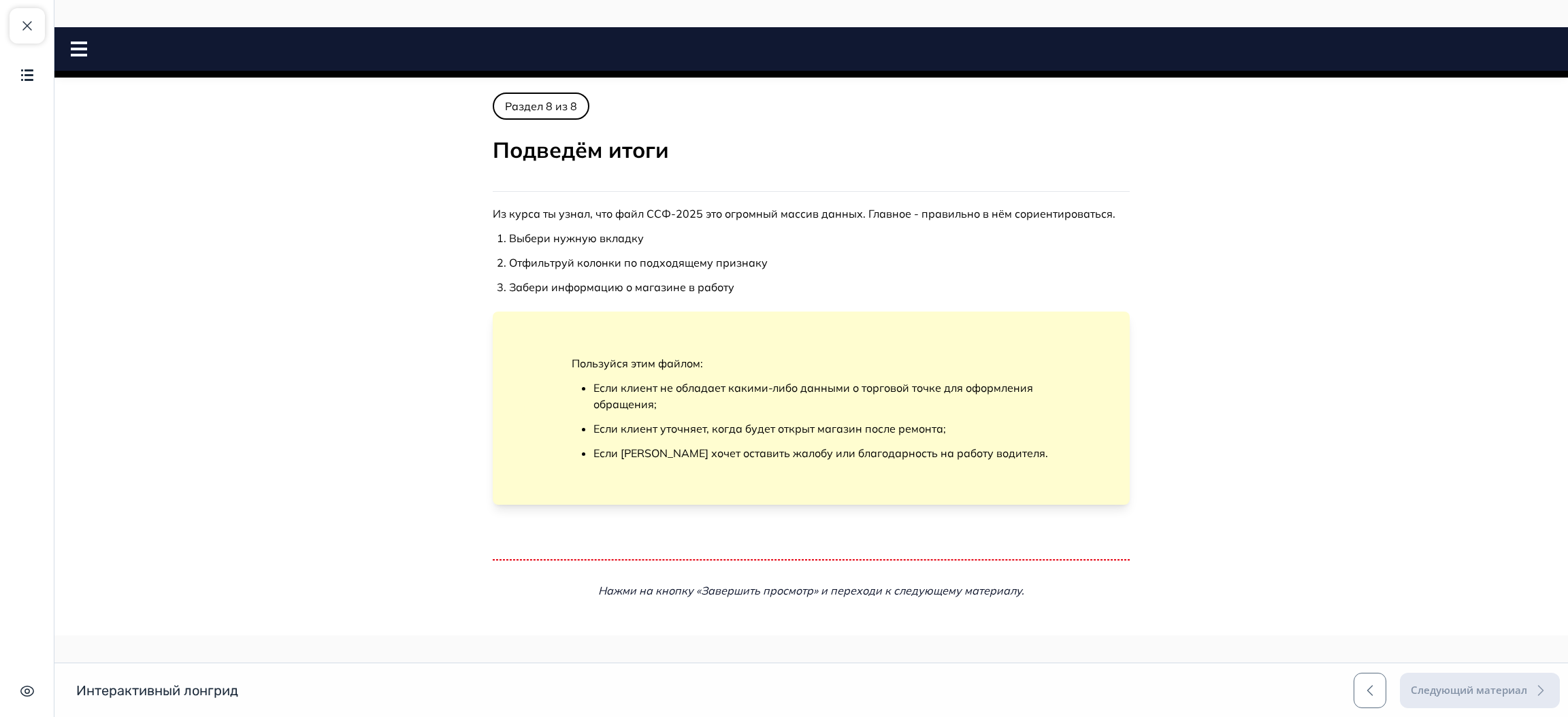
drag, startPoint x: 1548, startPoint y: 146, endPoint x: 1567, endPoint y: 158, distance: 22.5
click at [1562, 158] on html "ССФ-2025 Close panel 100% пройдено 1." at bounding box center [811, 403] width 1513 height 751
click at [31, 31] on span "button" at bounding box center [27, 26] width 16 height 16
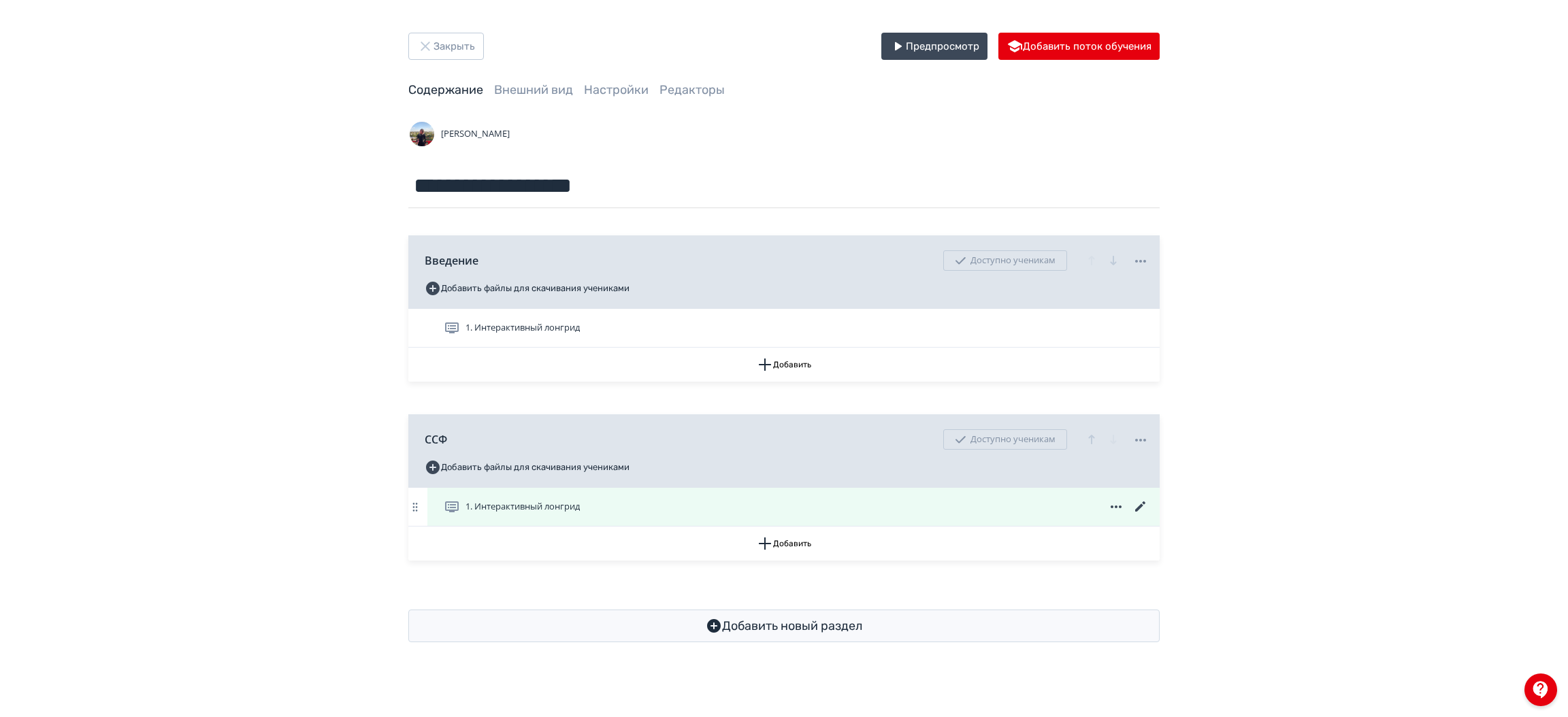
click at [1141, 504] on icon at bounding box center [1141, 507] width 16 height 16
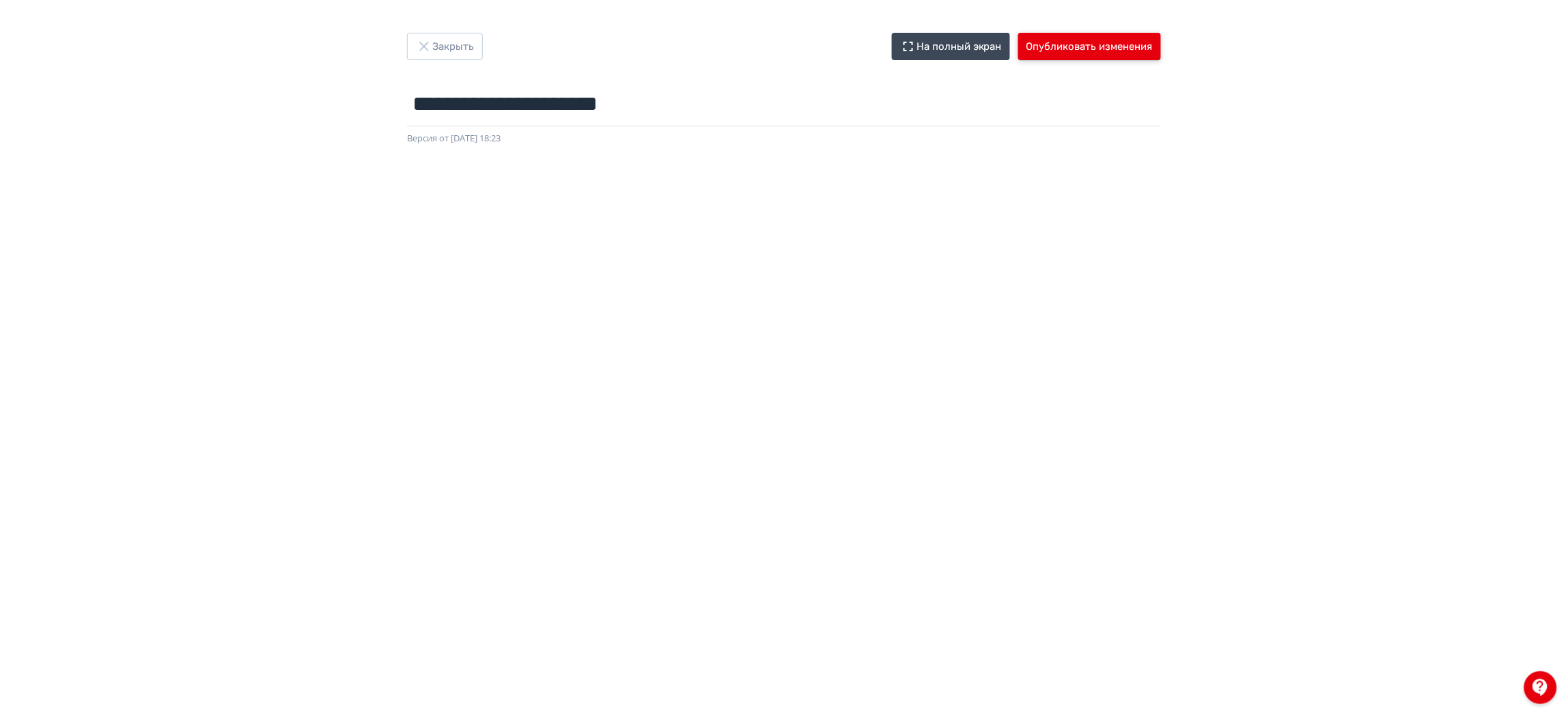
click at [1140, 48] on button "Опубликовать изменения" at bounding box center [1090, 47] width 143 height 28
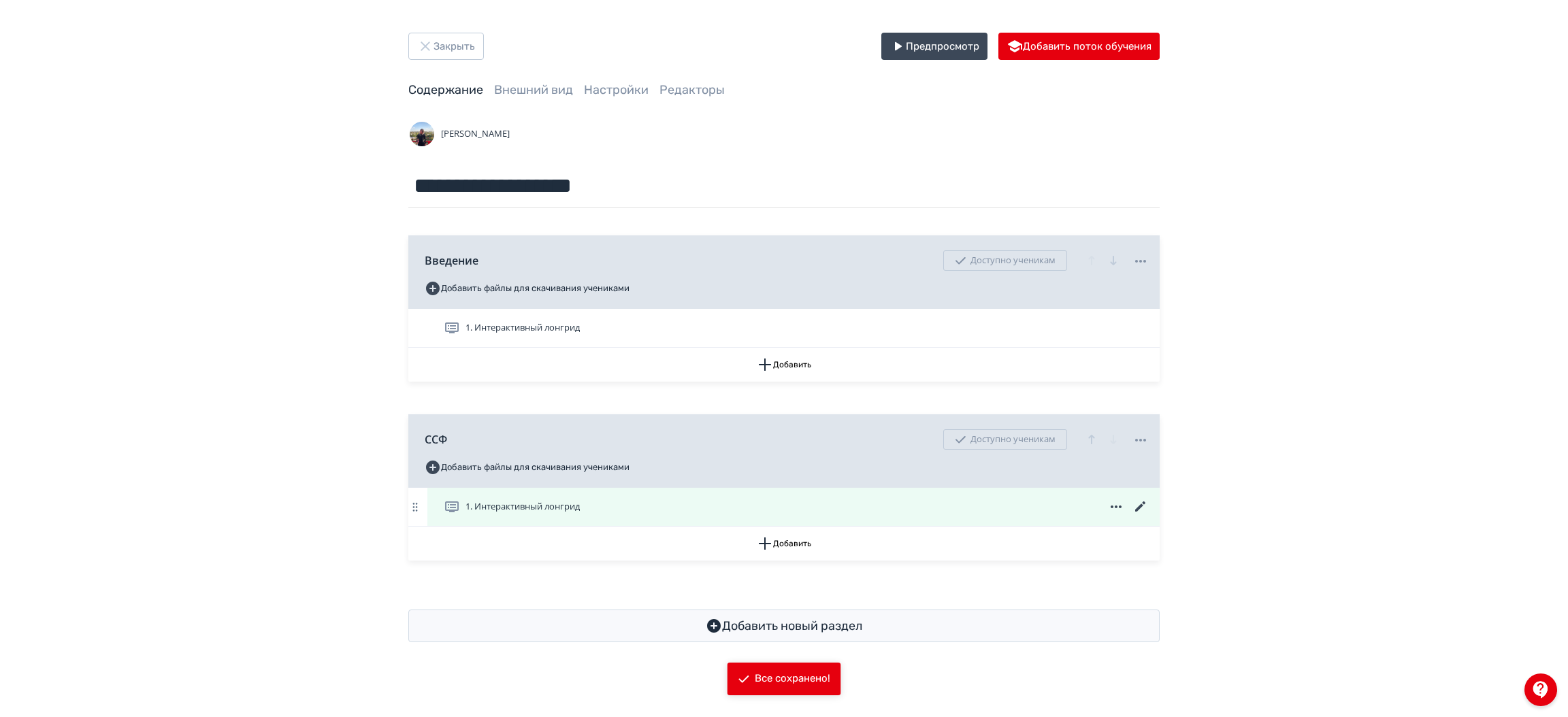
click at [1142, 510] on icon at bounding box center [1141, 507] width 16 height 16
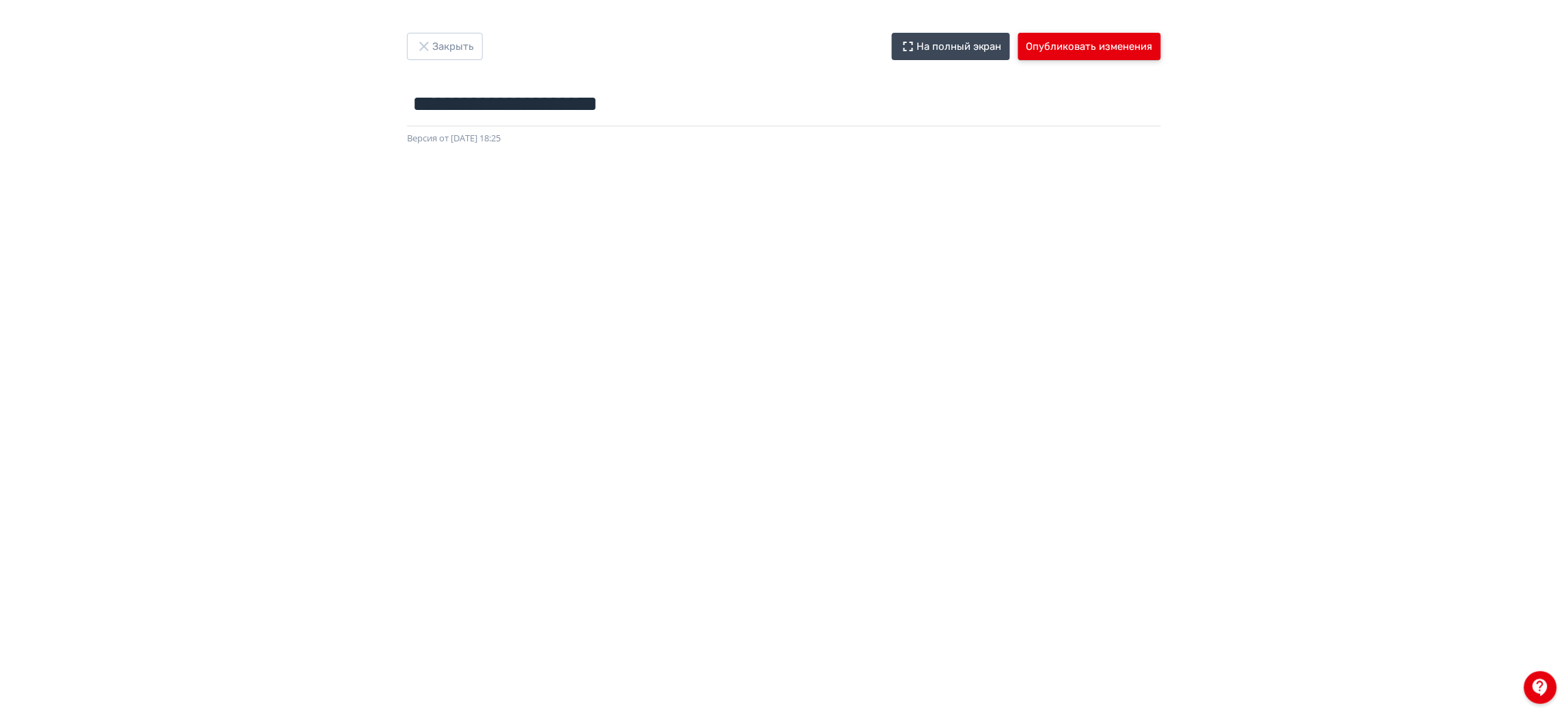
click at [1100, 39] on button "Опубликовать изменения" at bounding box center [1090, 47] width 143 height 28
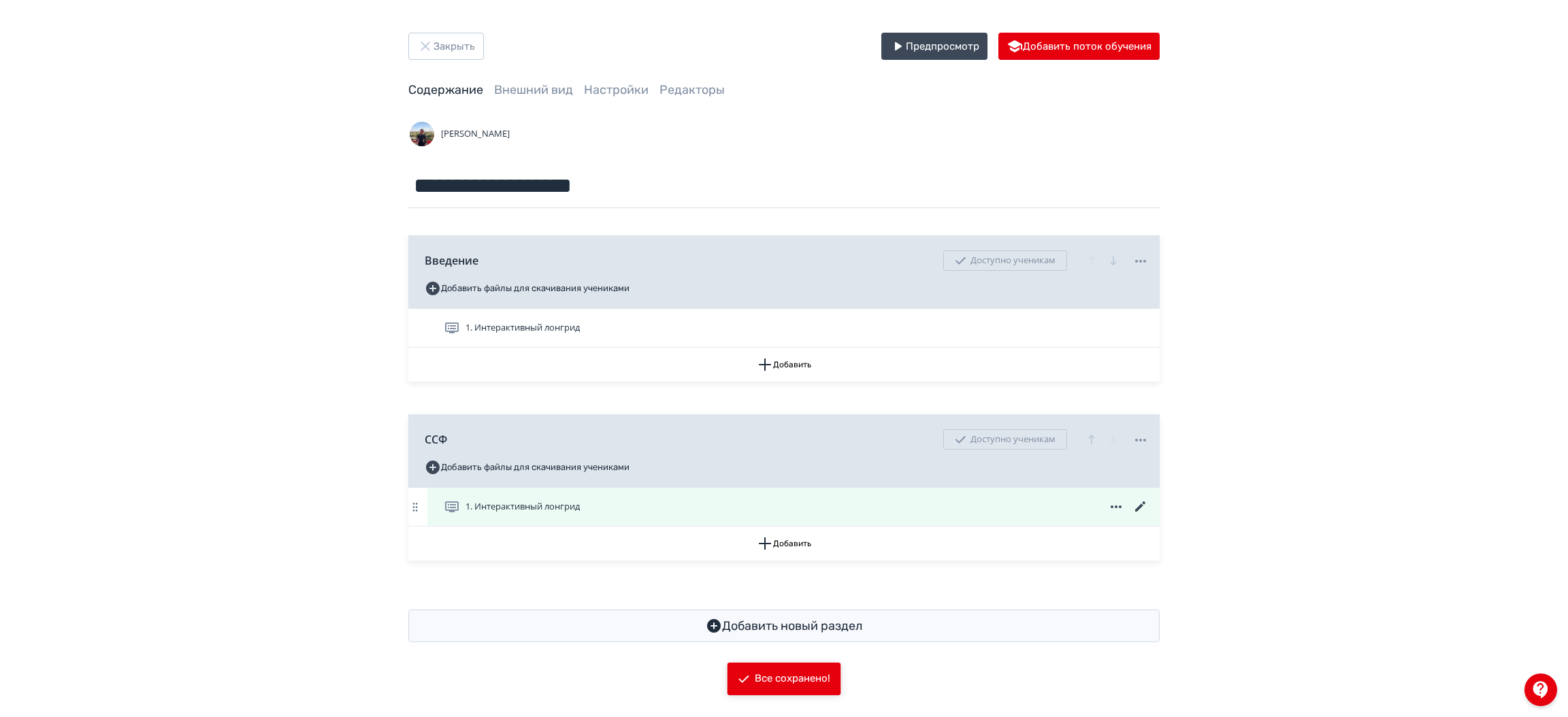
click at [708, 512] on div "1. Интерактивный лонгрид" at bounding box center [796, 507] width 705 height 16
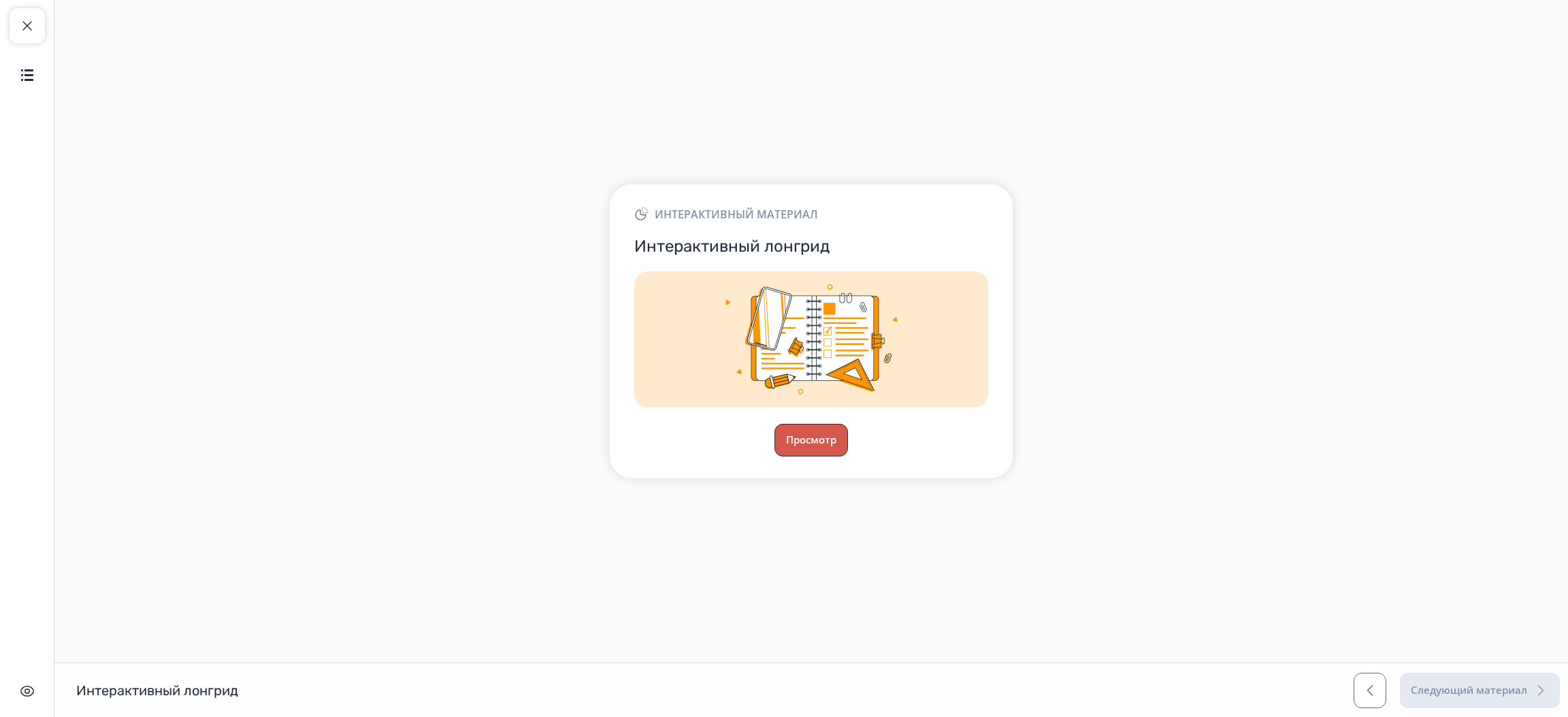
click at [832, 444] on button "Просмотр" at bounding box center [811, 440] width 73 height 33
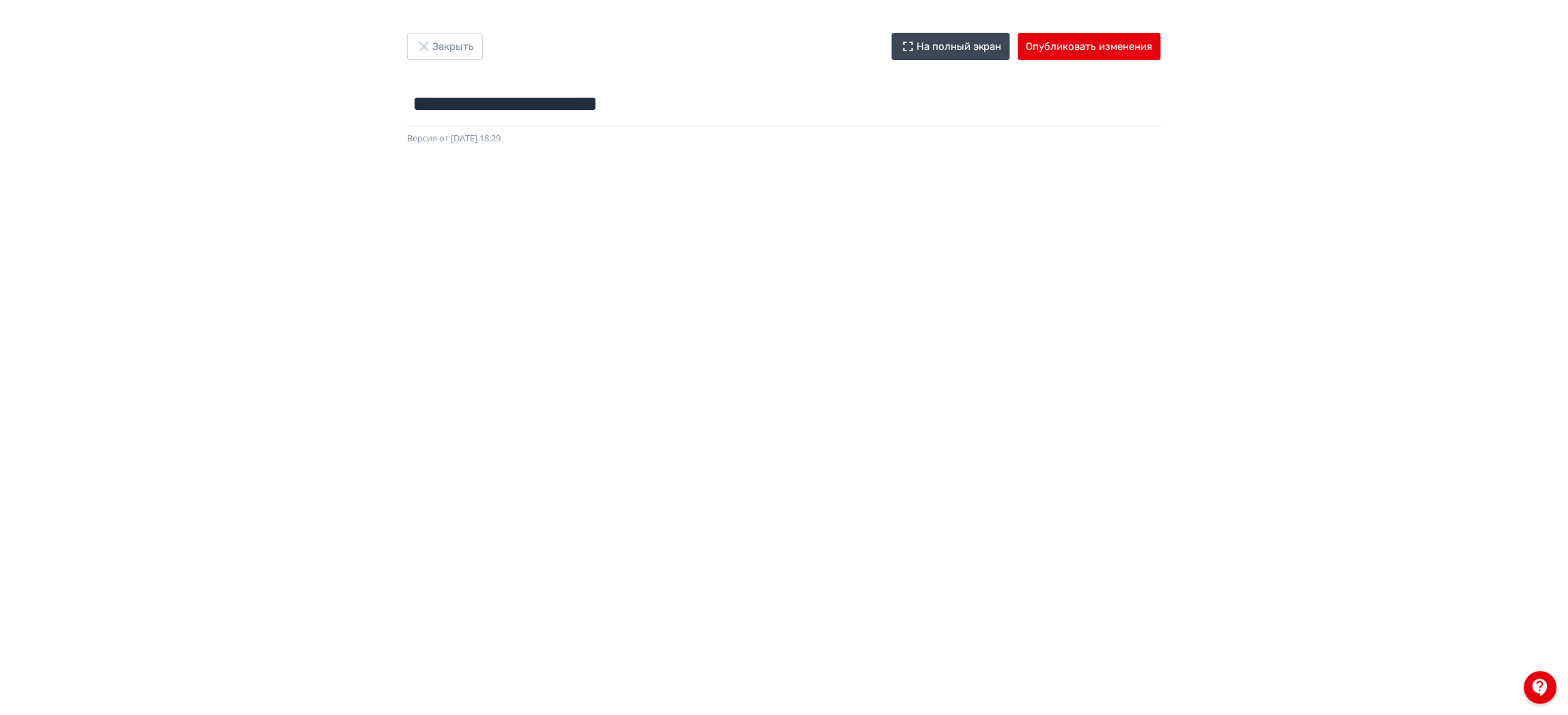
click at [1563, 342] on div at bounding box center [784, 453] width 1568 height 615
click at [1130, 52] on button "Опубликовать изменения" at bounding box center [1090, 47] width 143 height 28
click at [462, 41] on button "Закрыть" at bounding box center [445, 47] width 76 height 28
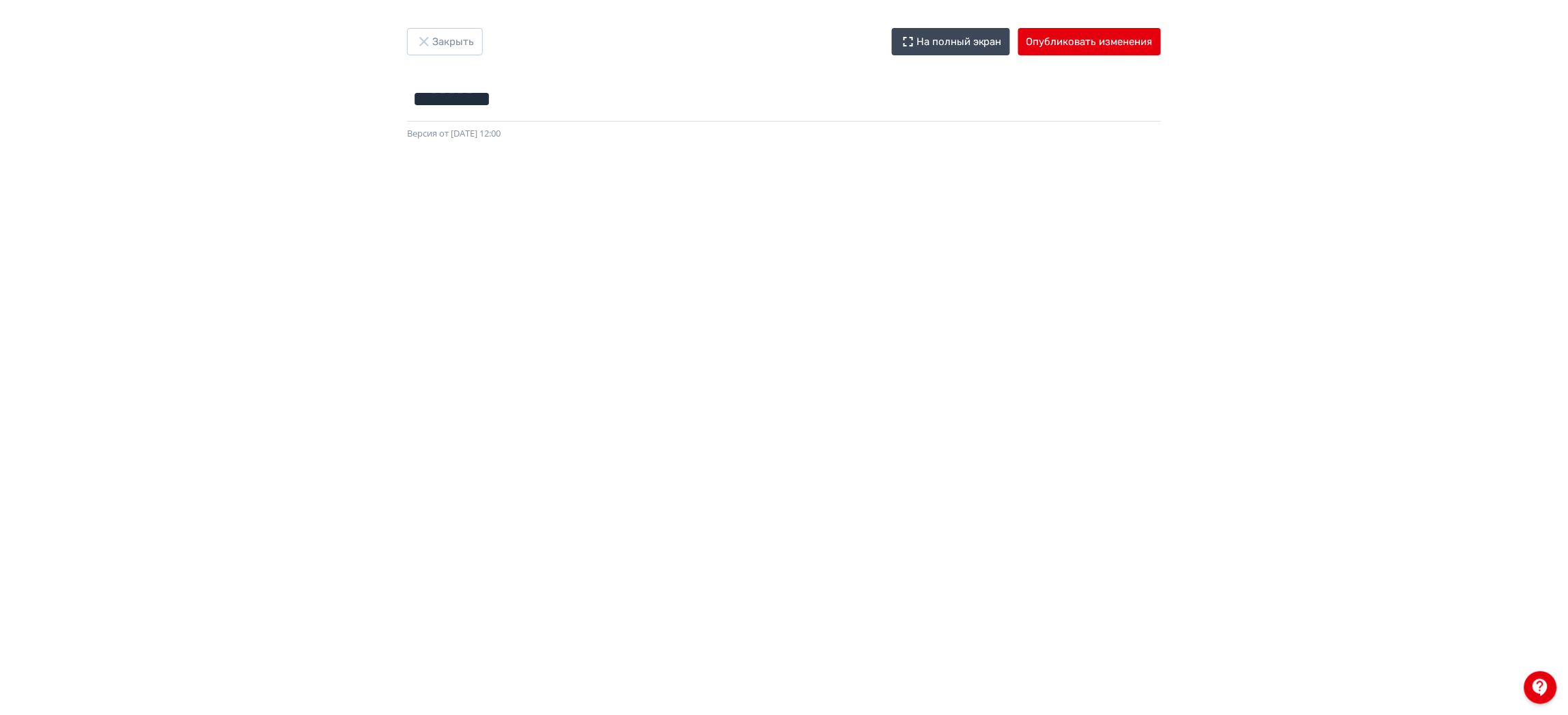
scroll to position [1, 0]
click at [1108, 35] on button "Опубликовать изменения" at bounding box center [1090, 46] width 143 height 28
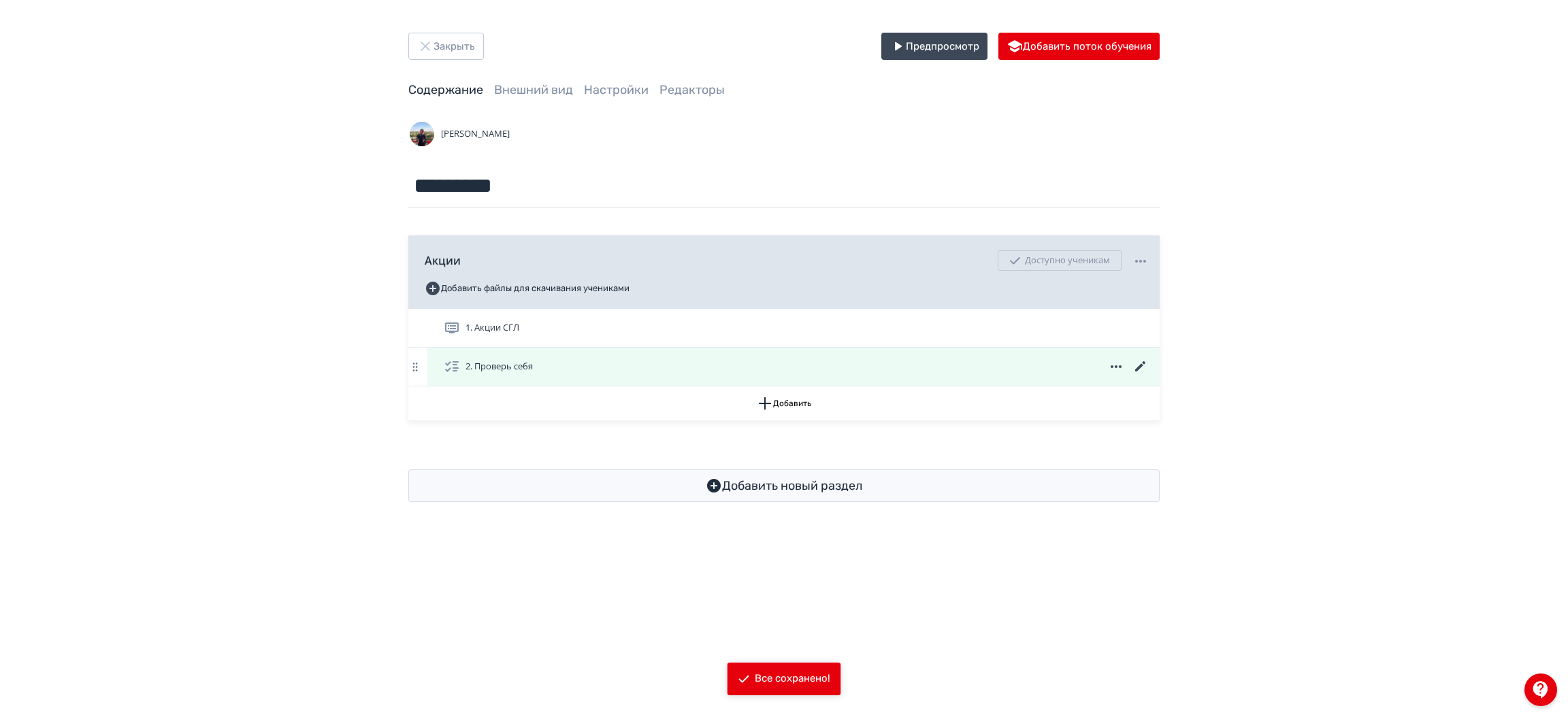
click at [1141, 366] on icon at bounding box center [1140, 366] width 10 height 10
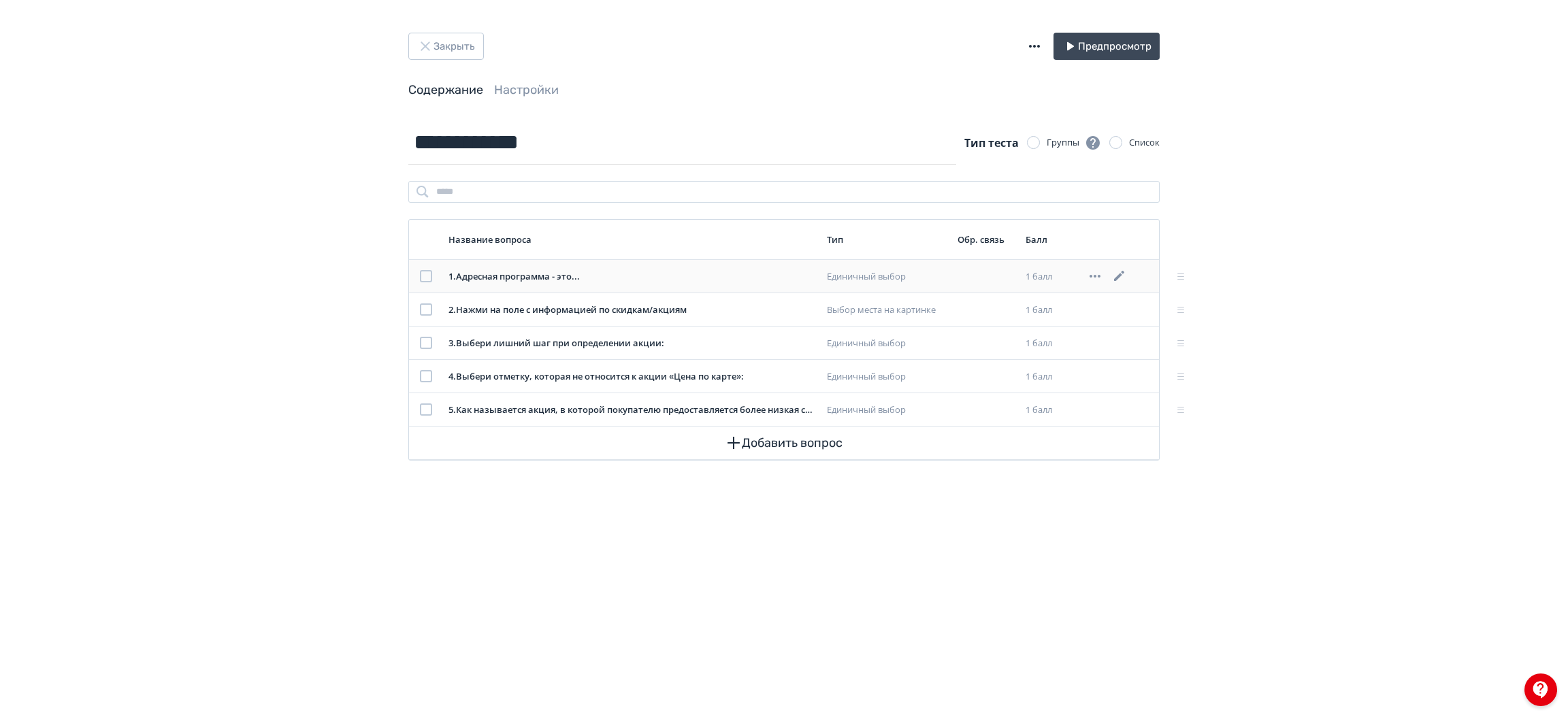
click at [1122, 273] on icon at bounding box center [1119, 276] width 10 height 10
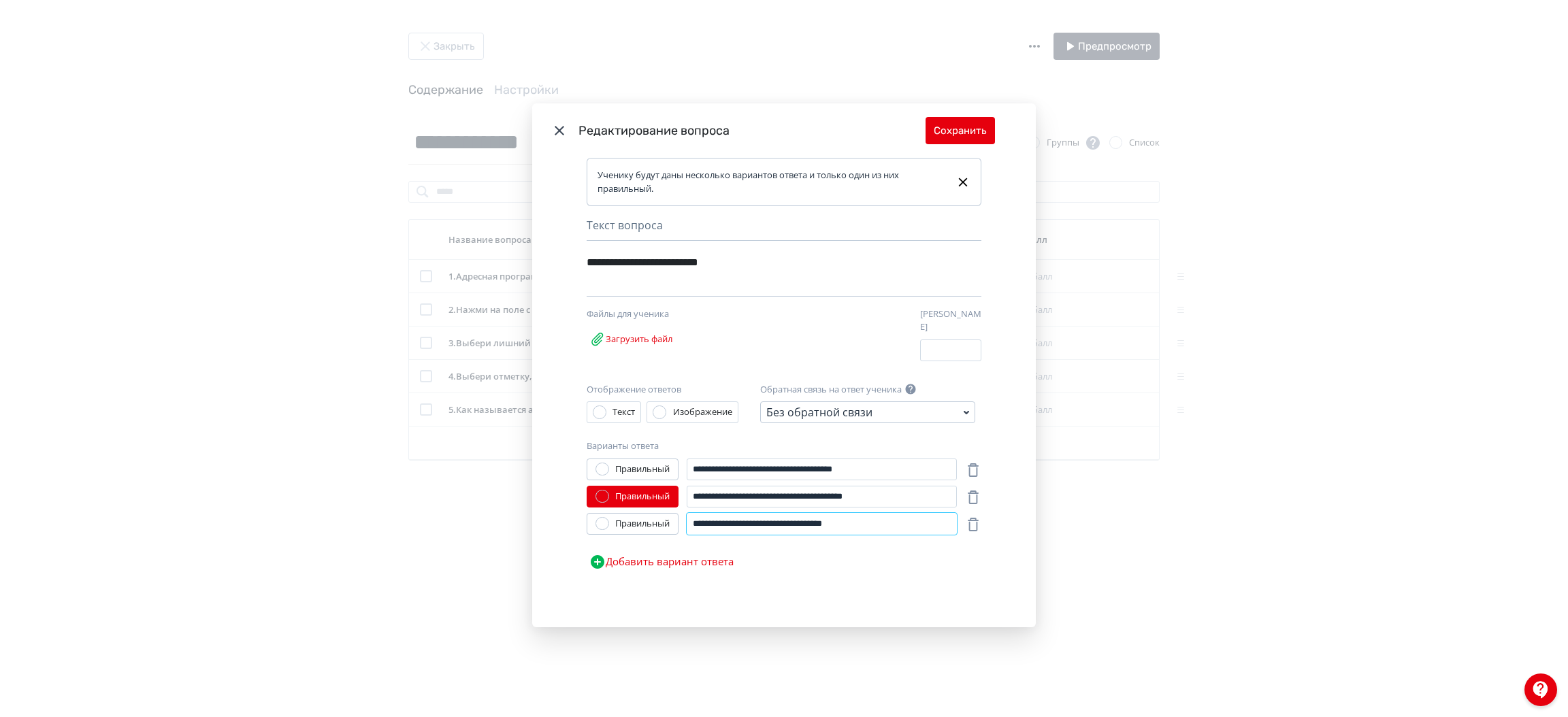
click at [744, 513] on input "**********" at bounding box center [822, 524] width 270 height 22
type input "**********"
click at [961, 139] on button "Сохранить" at bounding box center [960, 131] width 69 height 27
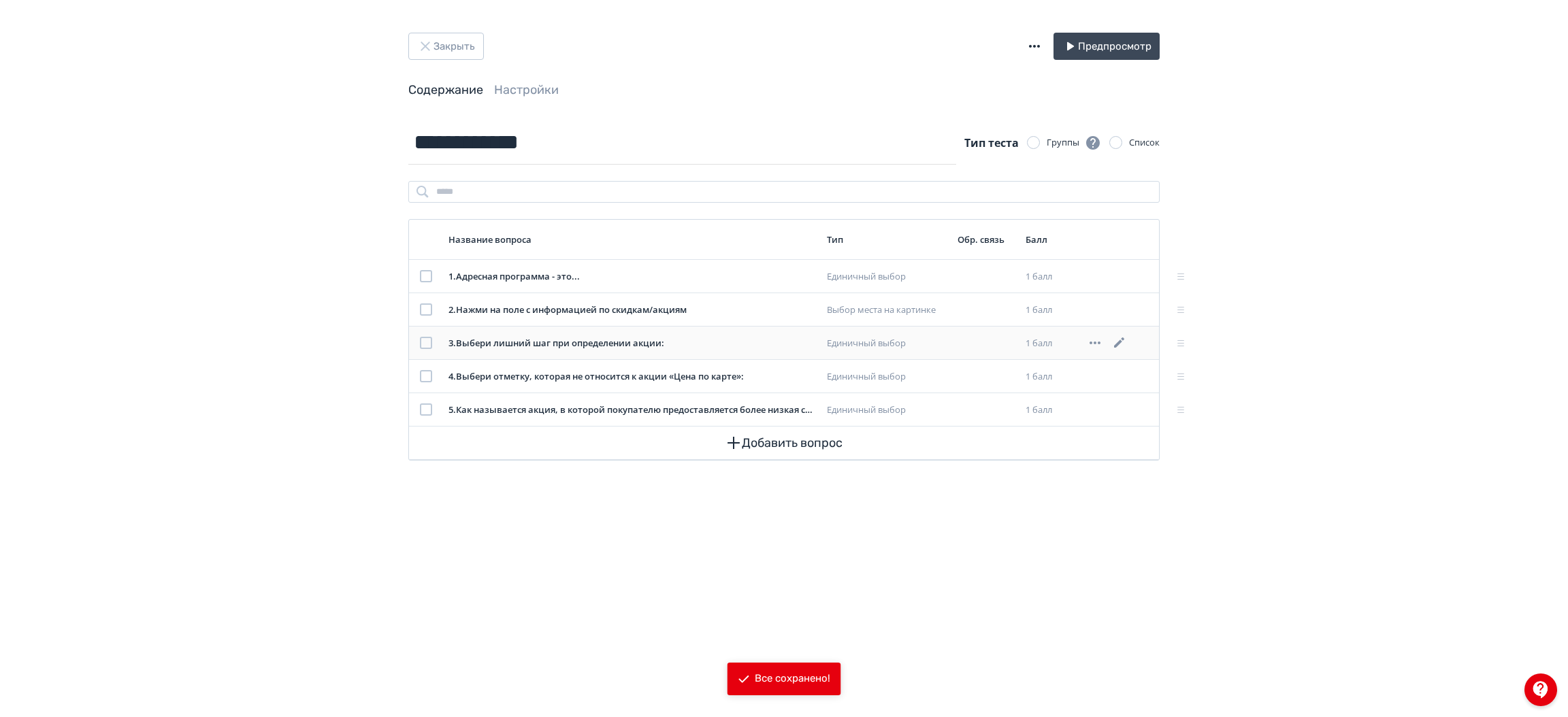
click at [1117, 343] on icon at bounding box center [1119, 342] width 10 height 10
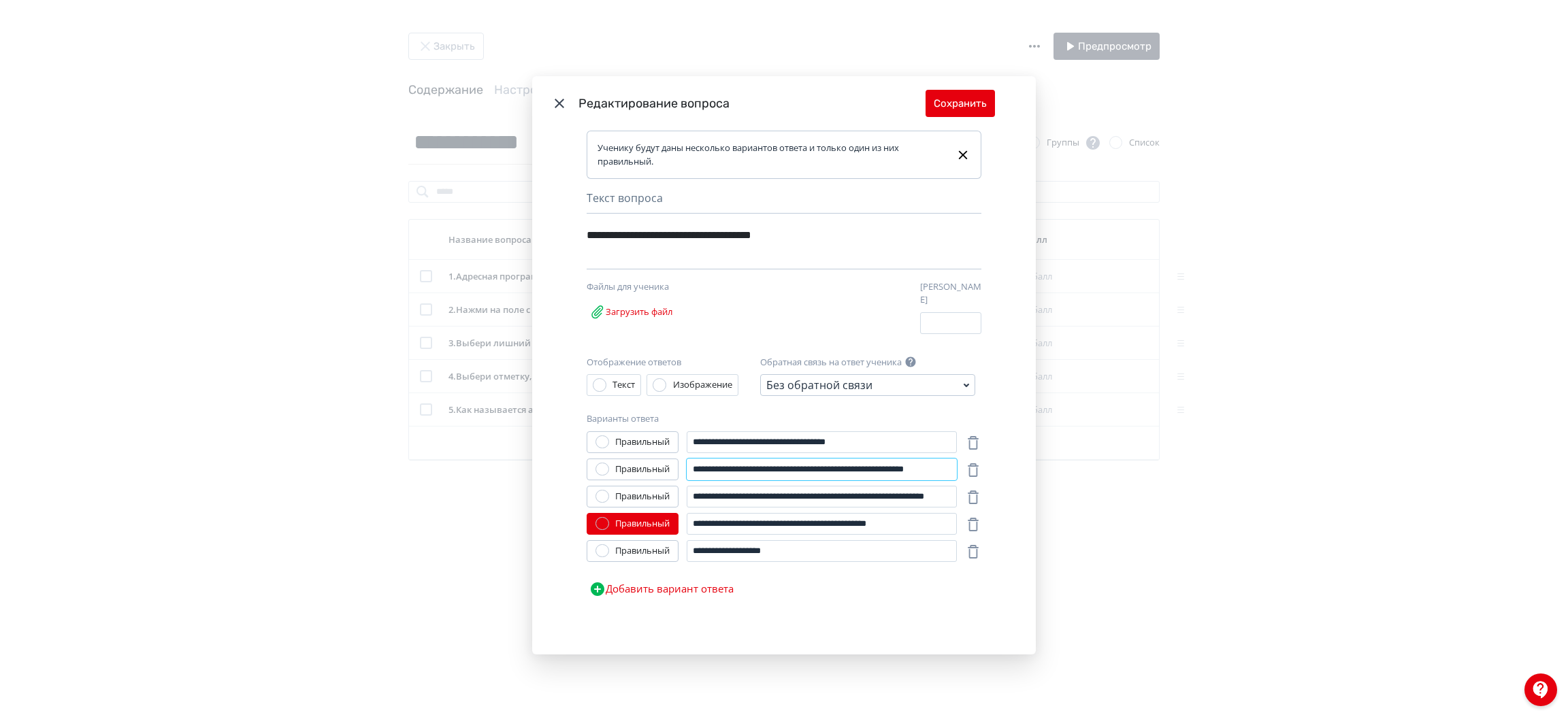
click at [727, 468] on input "**********" at bounding box center [822, 470] width 270 height 22
type input "**********"
click at [967, 97] on button "Сохранить" at bounding box center [960, 103] width 69 height 27
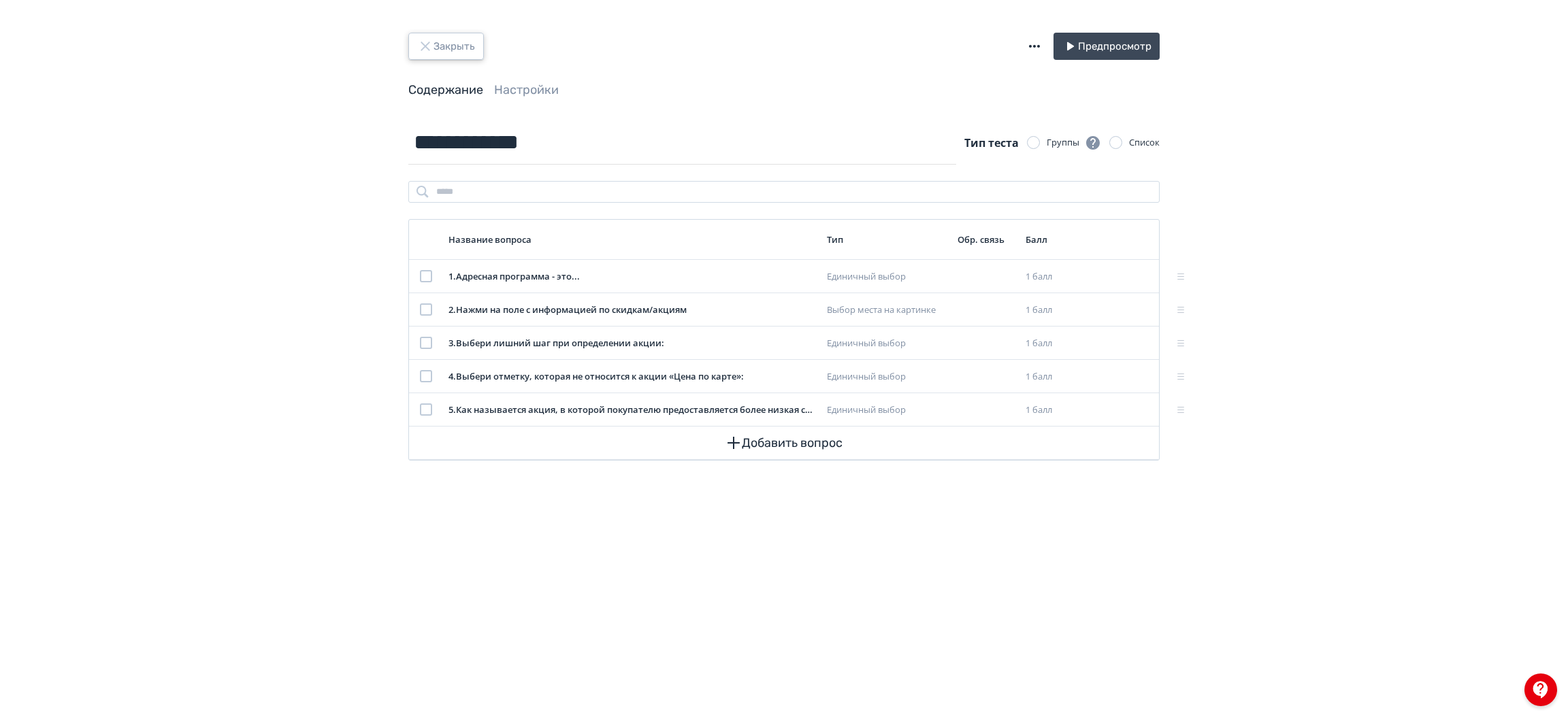
click at [463, 53] on button "Закрыть" at bounding box center [446, 47] width 75 height 27
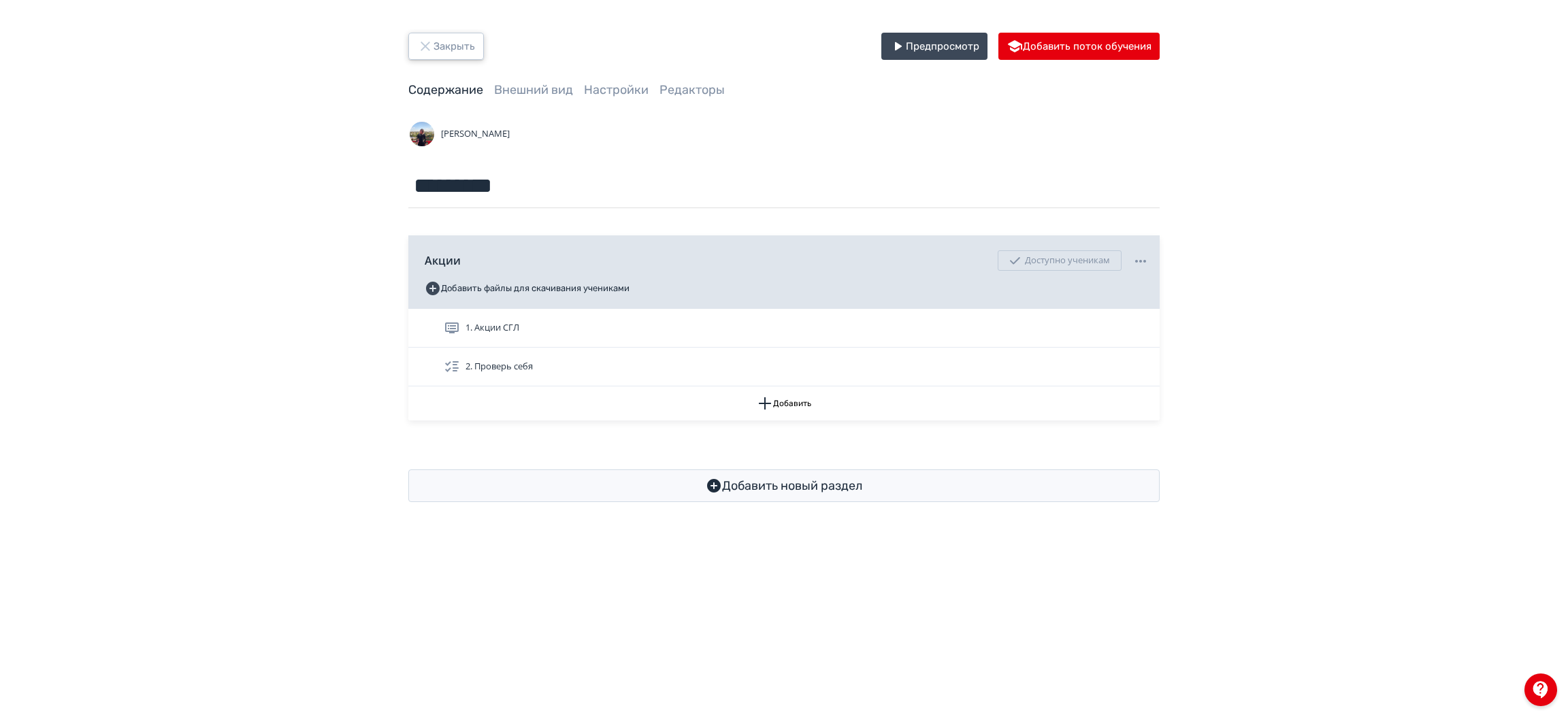
click at [463, 53] on button "Закрыть" at bounding box center [446, 47] width 75 height 27
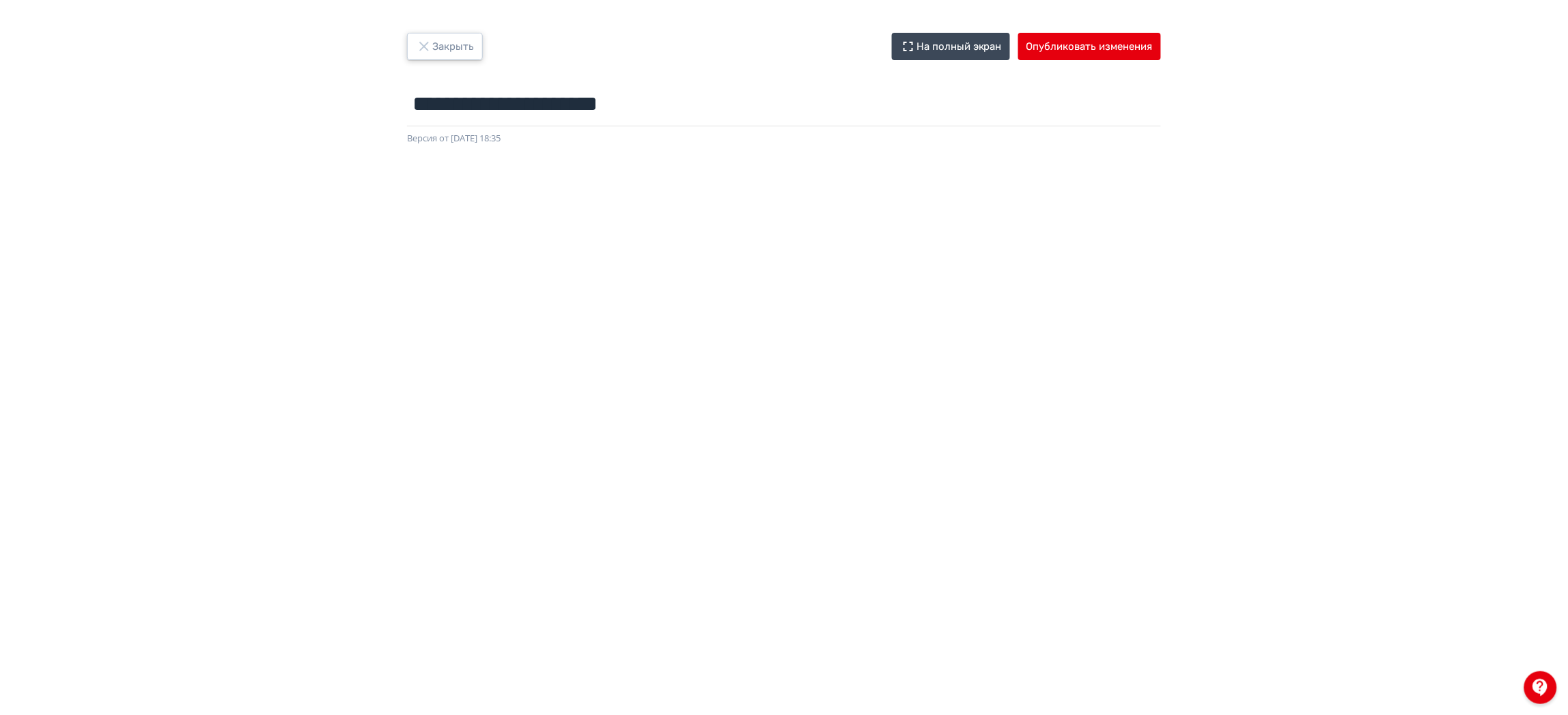
click at [470, 43] on button "Закрыть" at bounding box center [445, 47] width 76 height 28
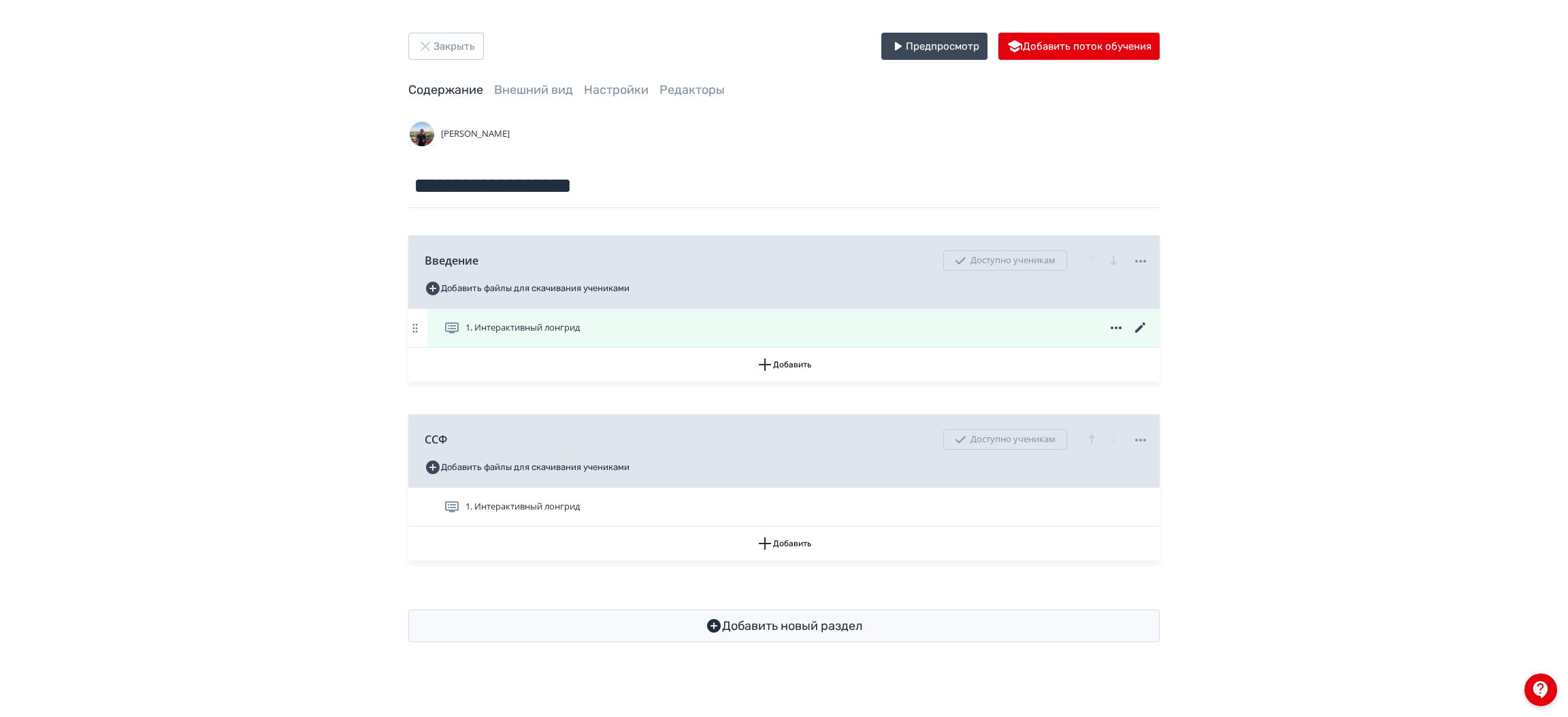
click at [1141, 328] on icon at bounding box center [1140, 327] width 10 height 10
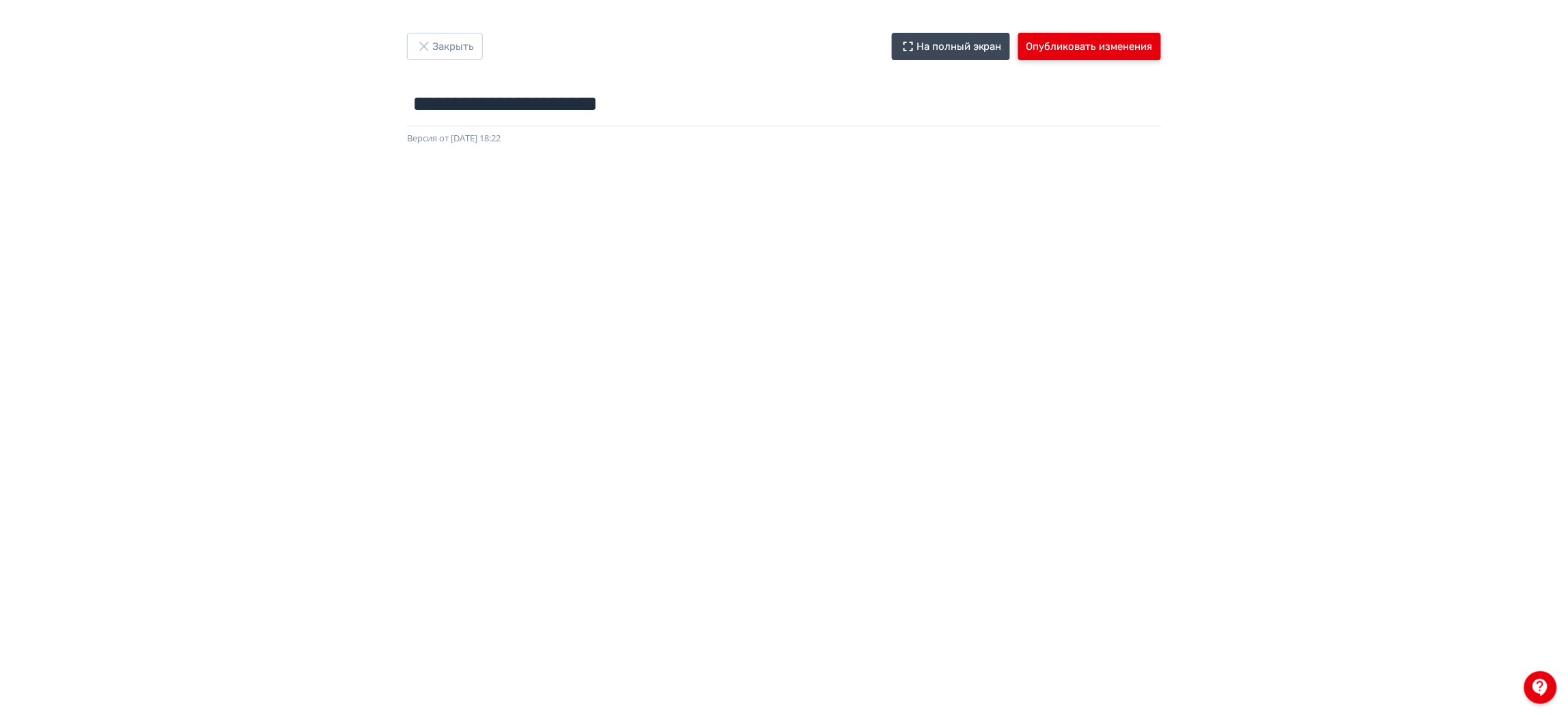
click at [1128, 43] on button "Опубликовать изменения" at bounding box center [1090, 47] width 143 height 28
